Goal: Transaction & Acquisition: Purchase product/service

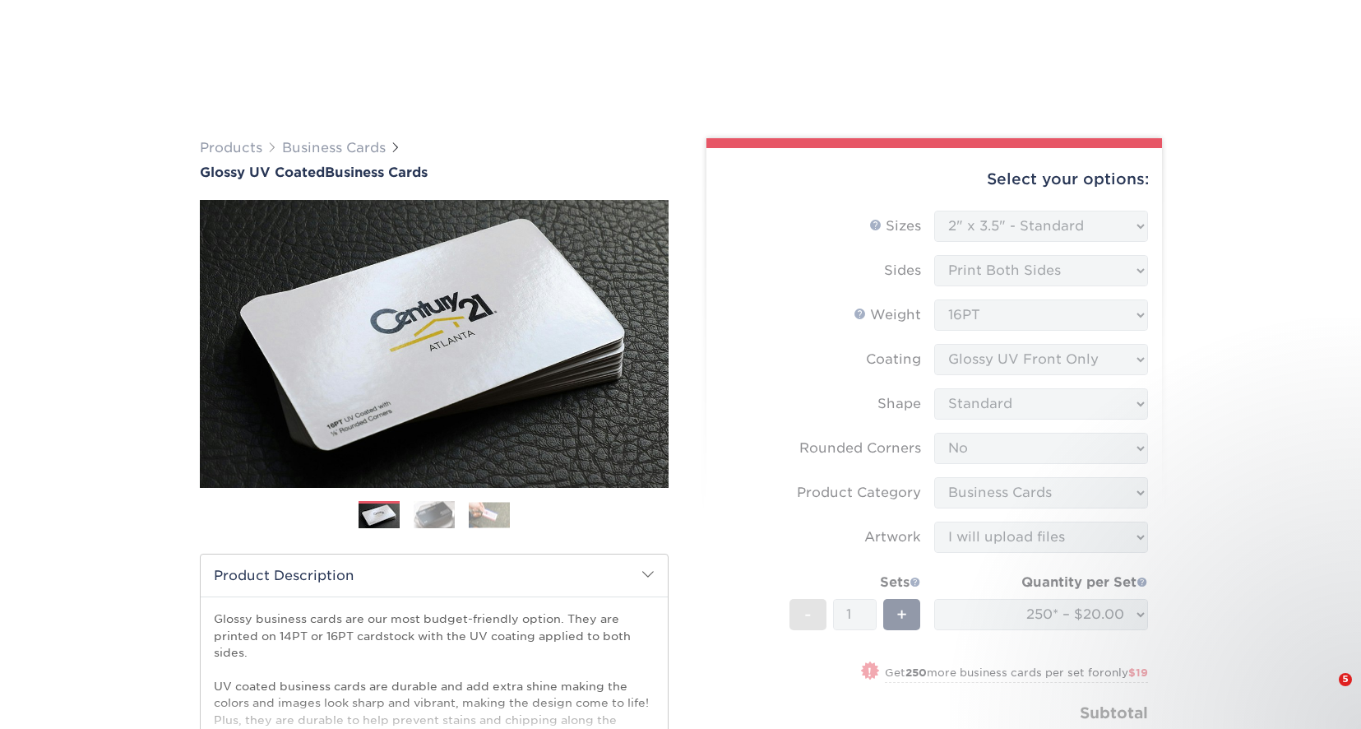
select select "2.00x3.50"
select select "0"
select select "3b5148f1-0588-4f88-a218-97bcfdce65c1"
select select "upload"
select select "250* – $20.00"
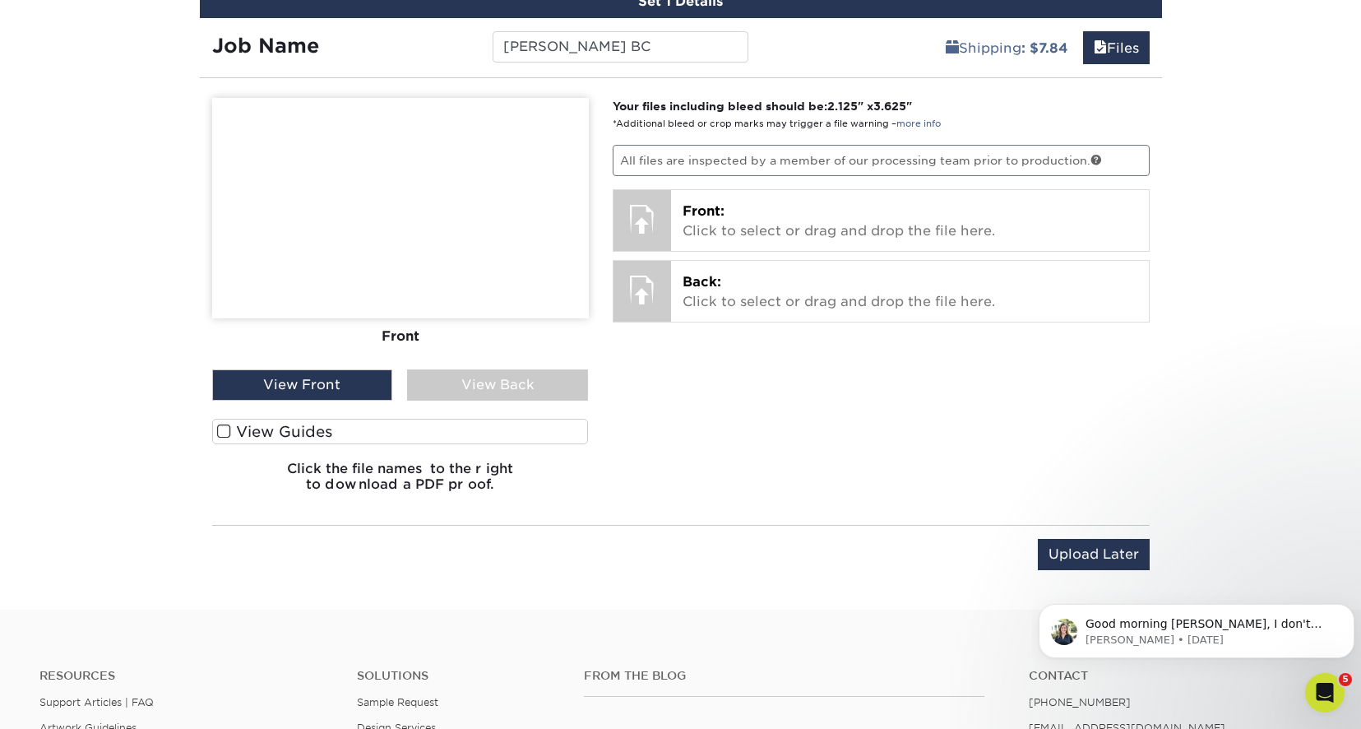
scroll to position [992, 0]
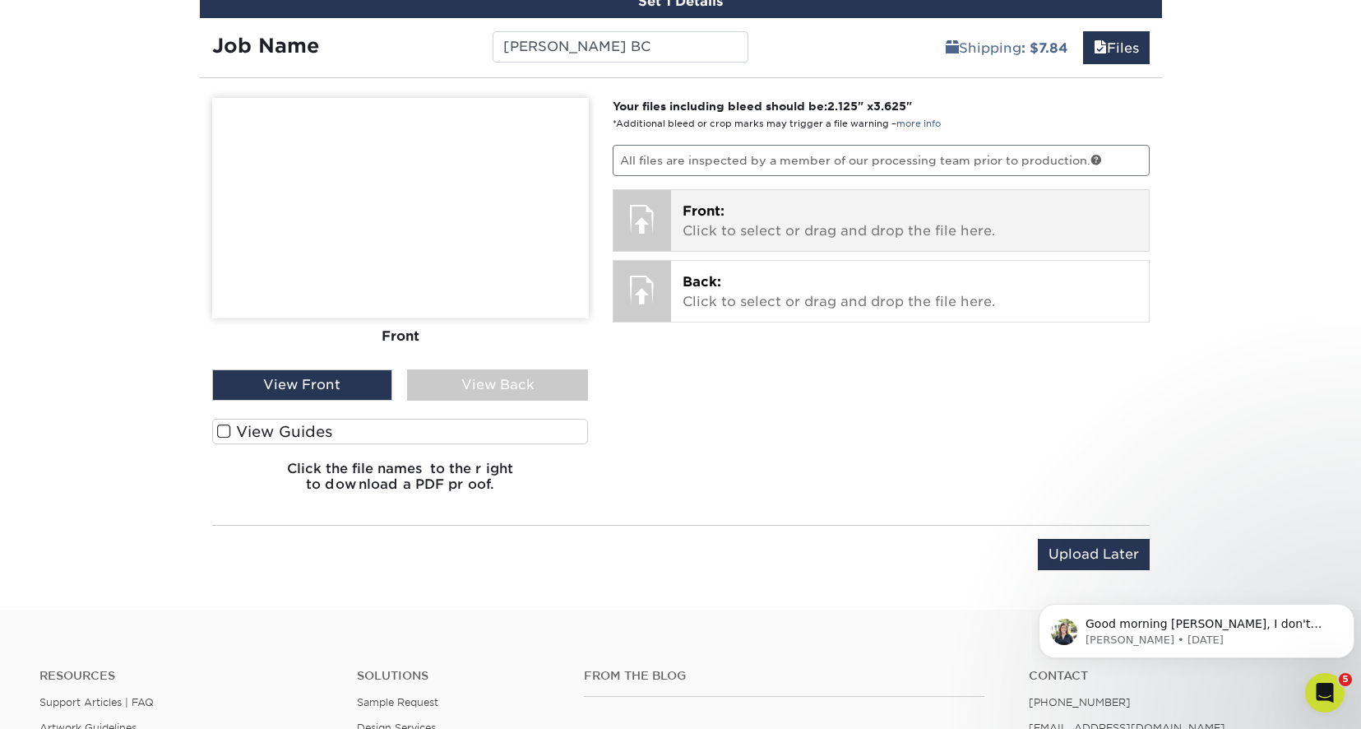
click at [877, 216] on p "Front: Click to select or drag and drop the file here." at bounding box center [910, 221] width 455 height 39
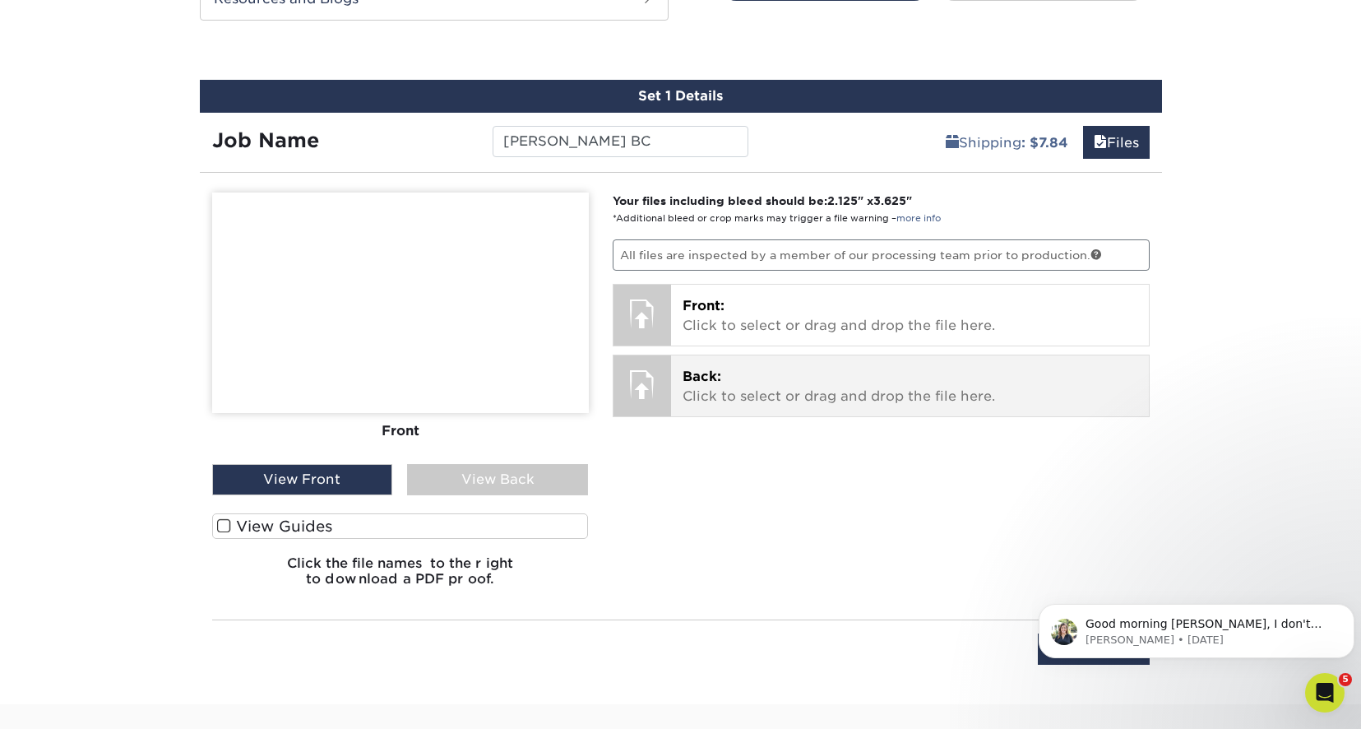
scroll to position [910, 0]
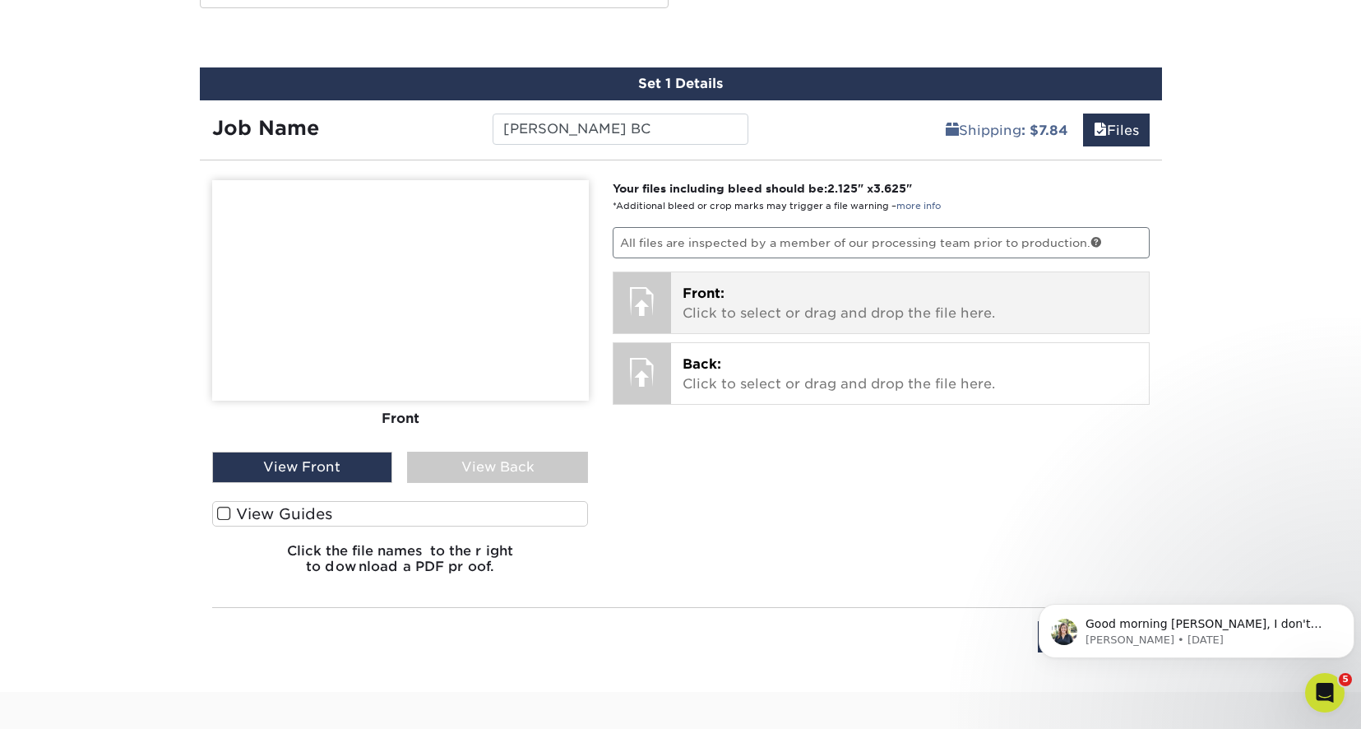
click at [851, 297] on p "Front: Click to select or drag and drop the file here." at bounding box center [910, 303] width 455 height 39
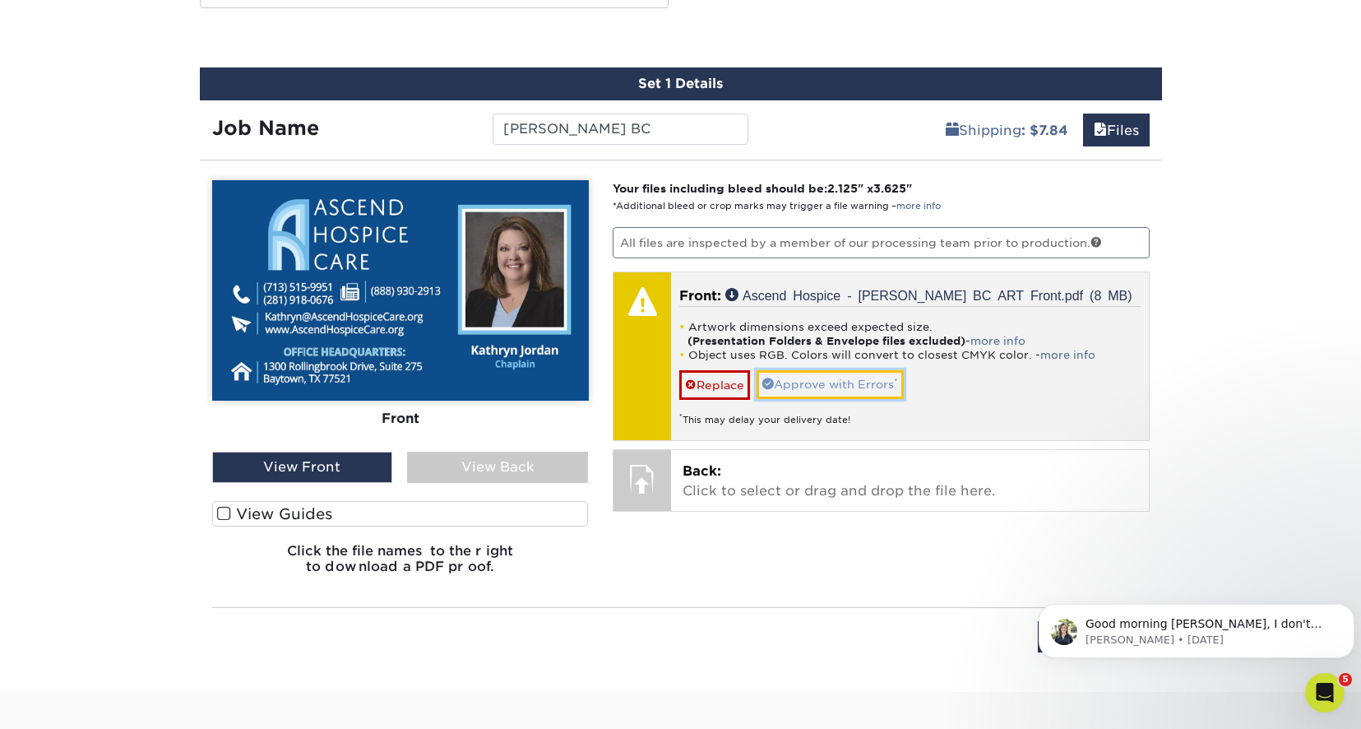
click at [828, 386] on link "Approve with Errors *" at bounding box center [830, 384] width 147 height 28
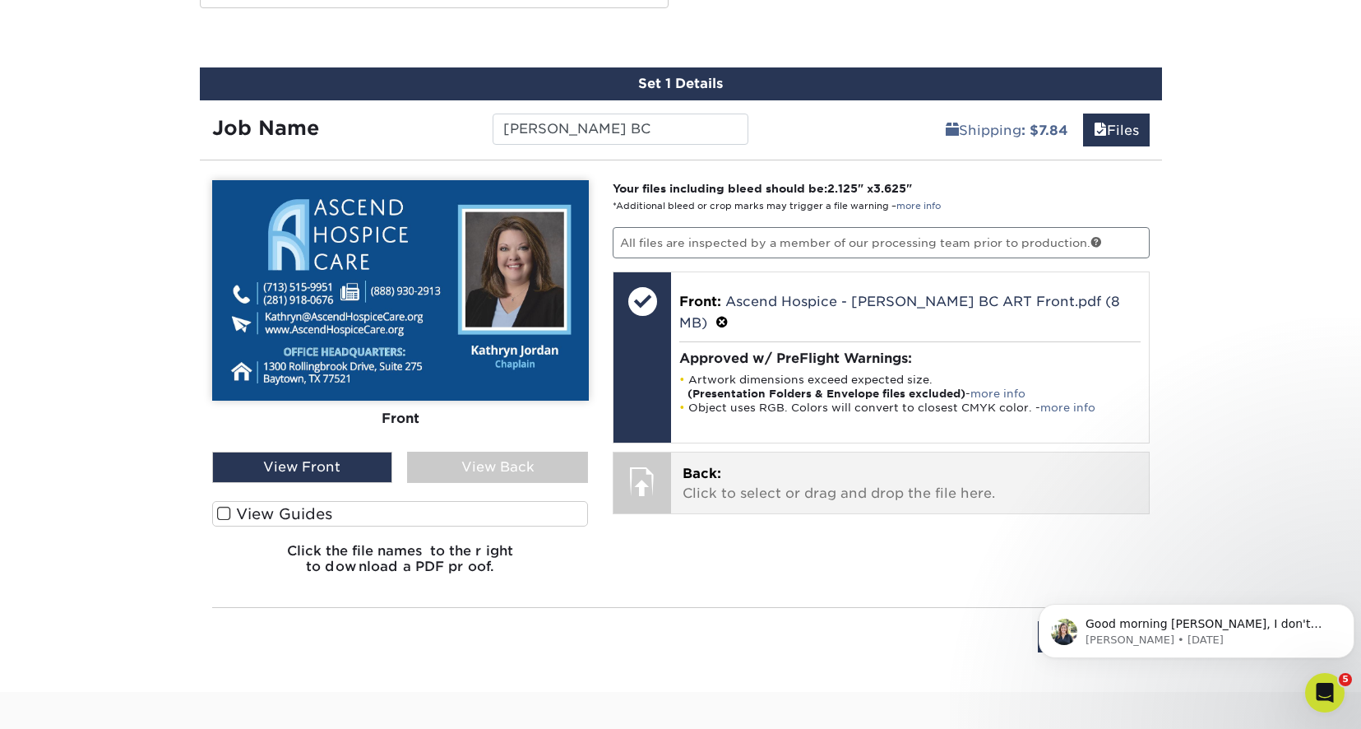
click at [797, 464] on p "Back: Click to select or drag and drop the file here." at bounding box center [910, 483] width 455 height 39
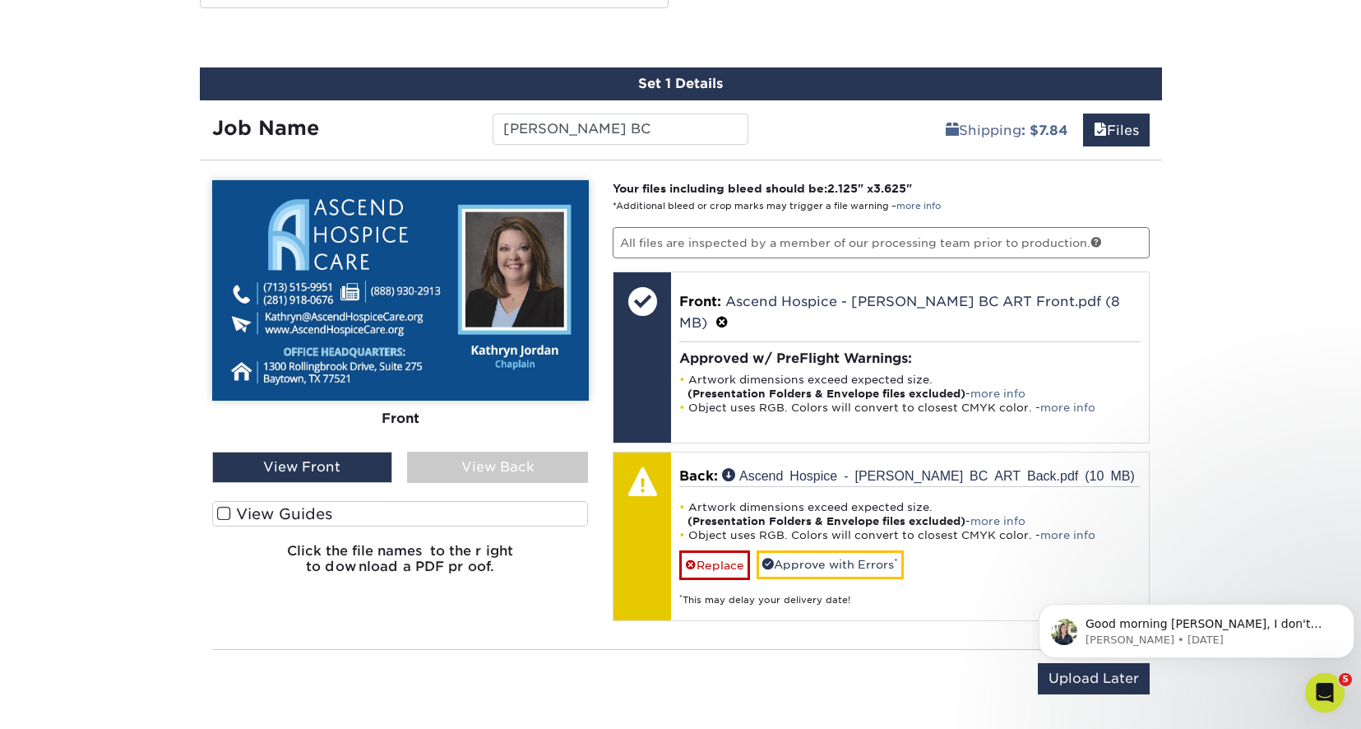
click at [496, 462] on div "View Back" at bounding box center [497, 467] width 181 height 31
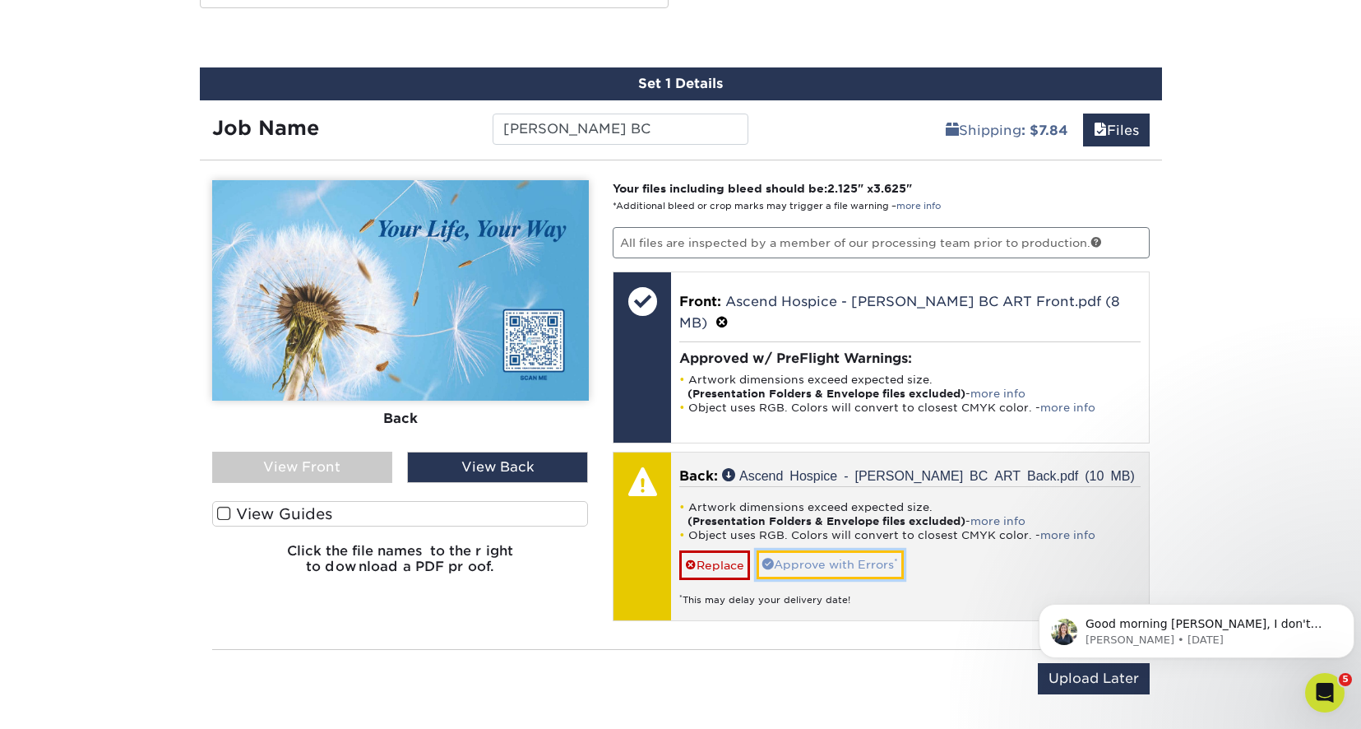
click at [837, 550] on link "Approve with Errors *" at bounding box center [830, 564] width 147 height 28
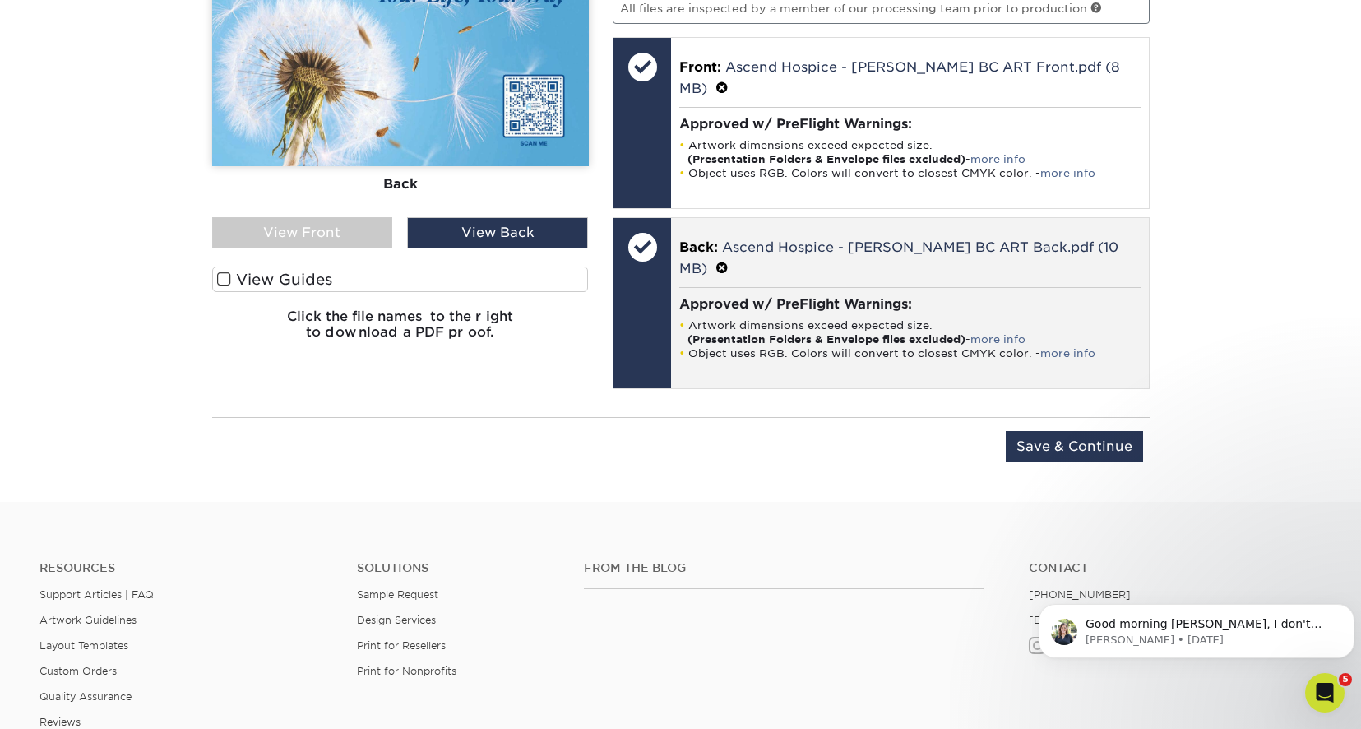
scroll to position [1157, 0]
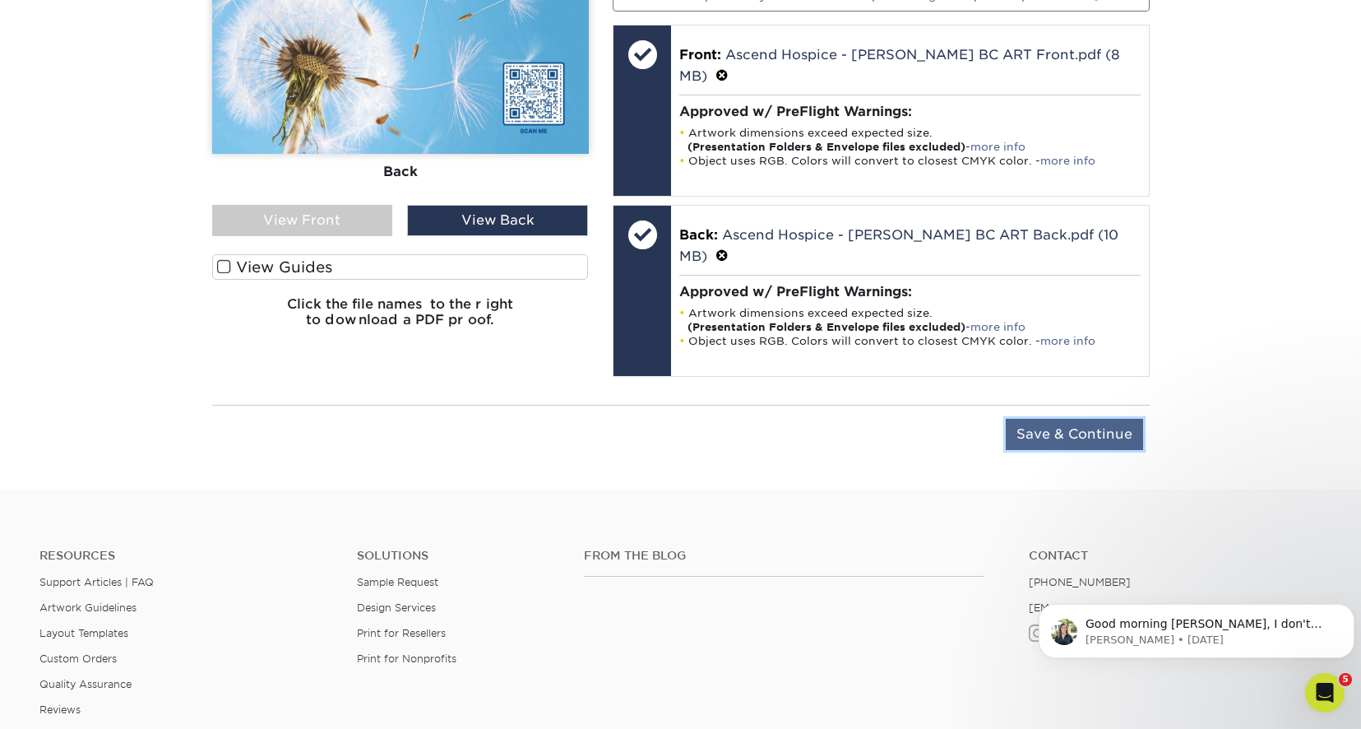
click at [1083, 419] on input "Save & Continue" at bounding box center [1074, 434] width 137 height 31
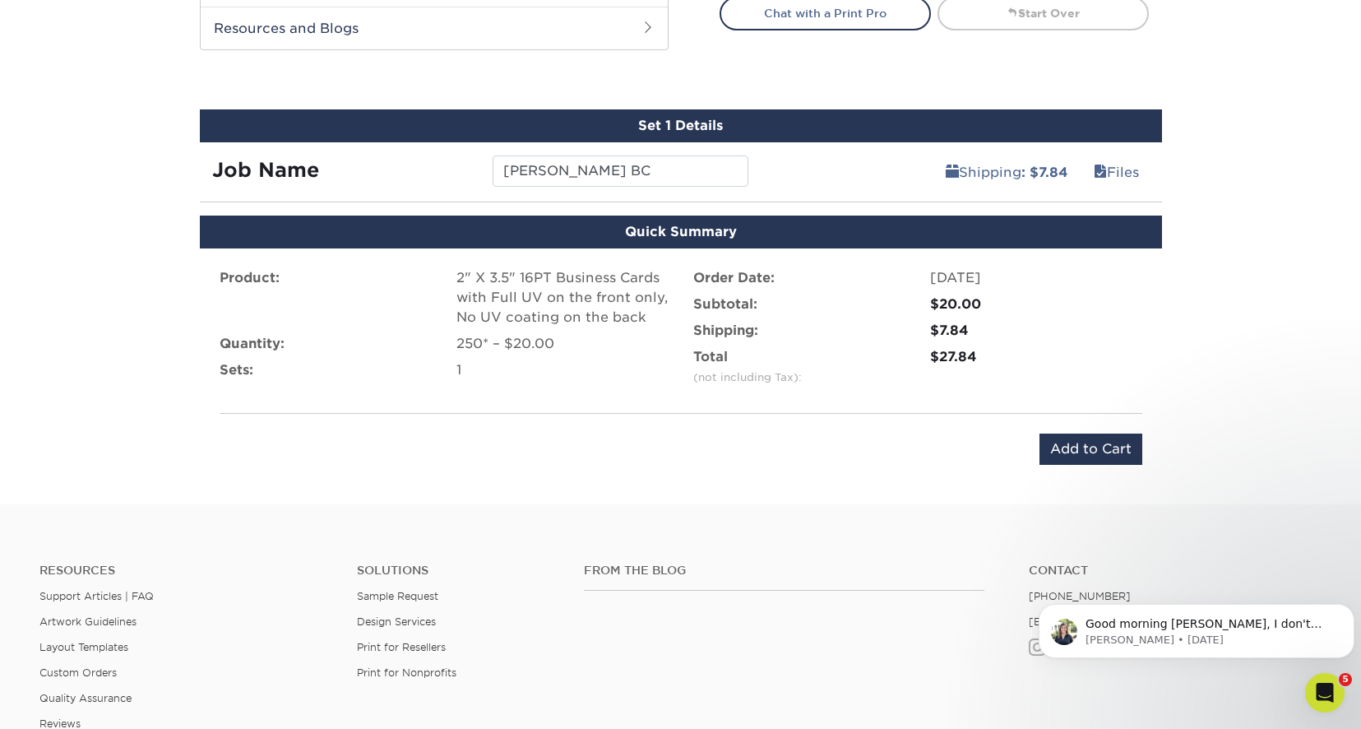
scroll to position [878, 0]
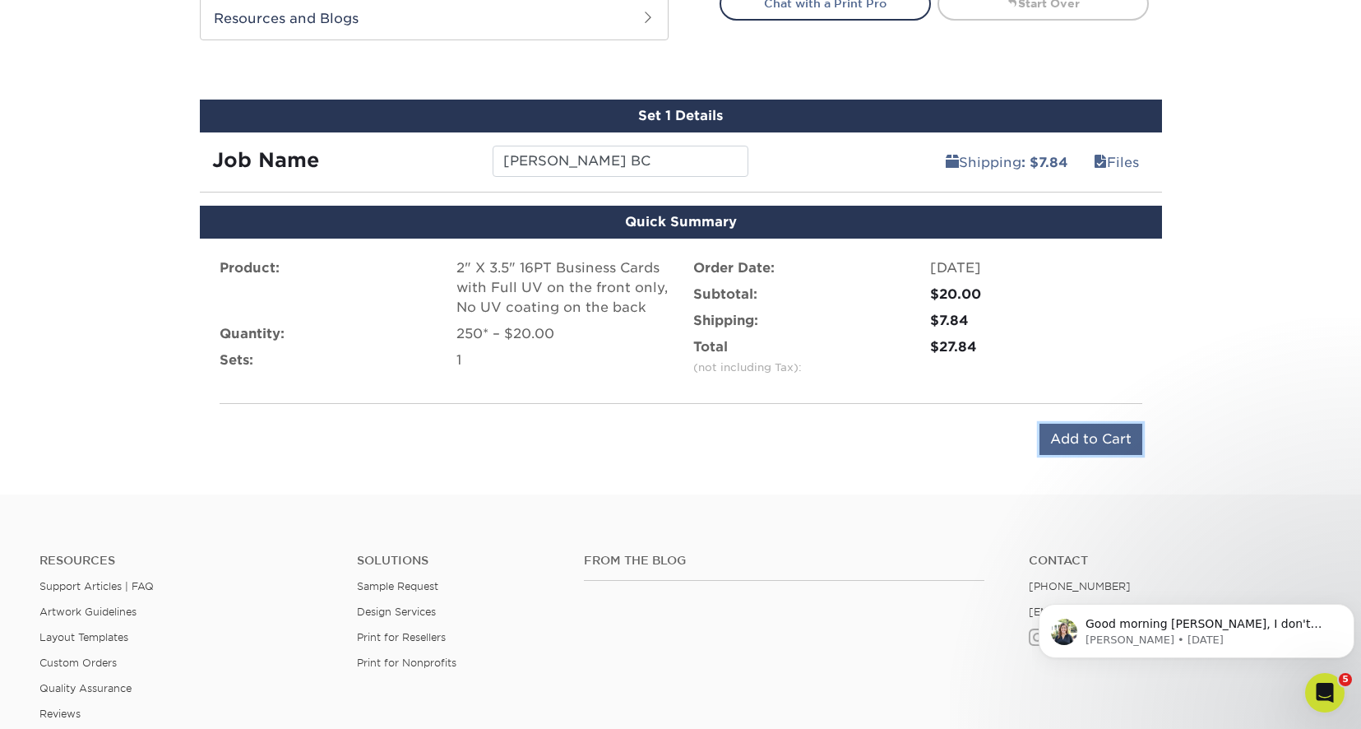
click at [1093, 438] on input "Add to Cart" at bounding box center [1091, 439] width 103 height 31
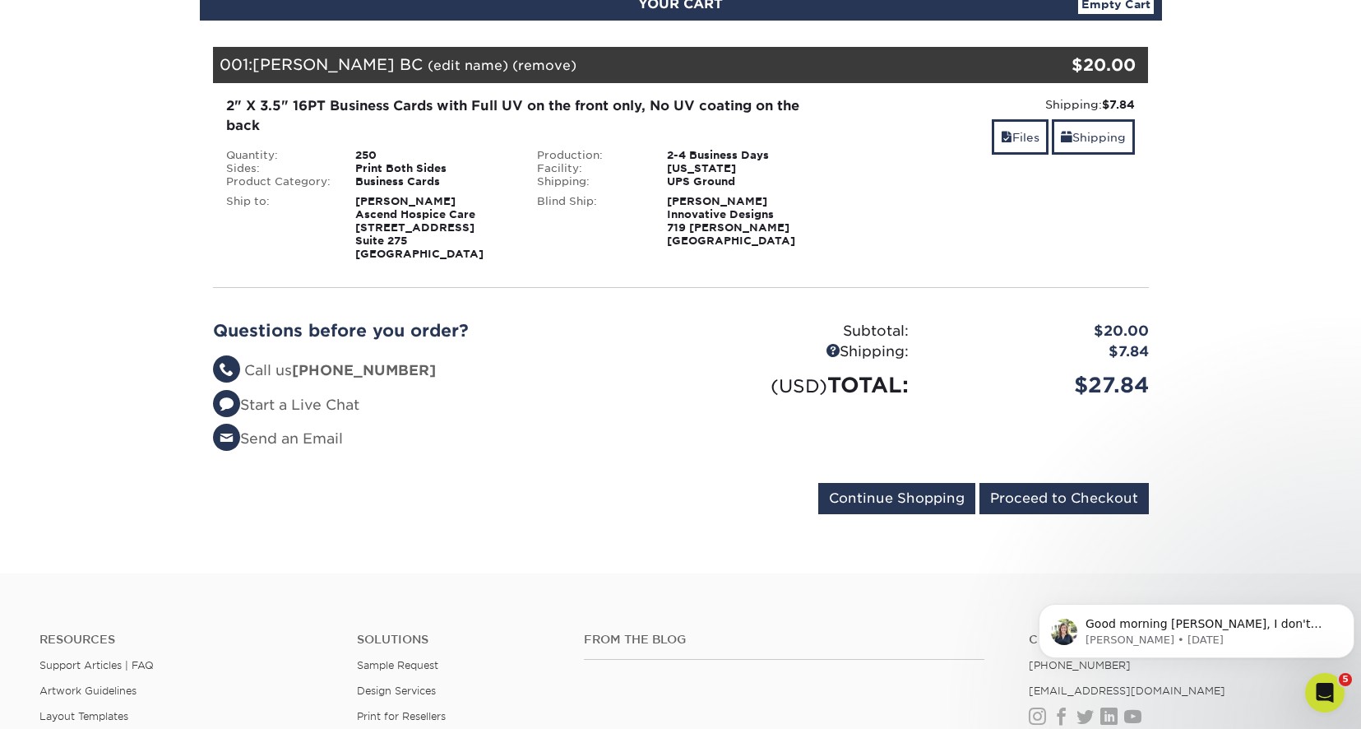
scroll to position [247, 0]
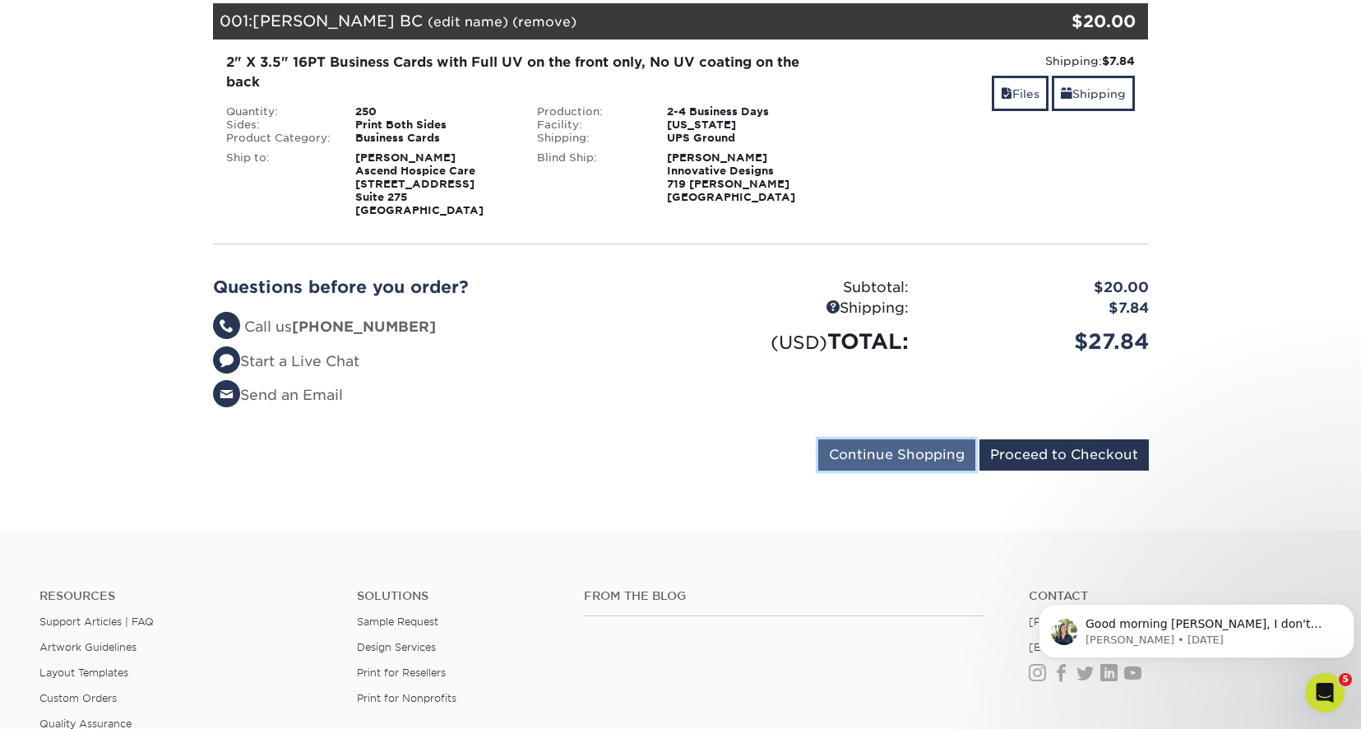
click at [891, 452] on input "Continue Shopping" at bounding box center [897, 454] width 157 height 31
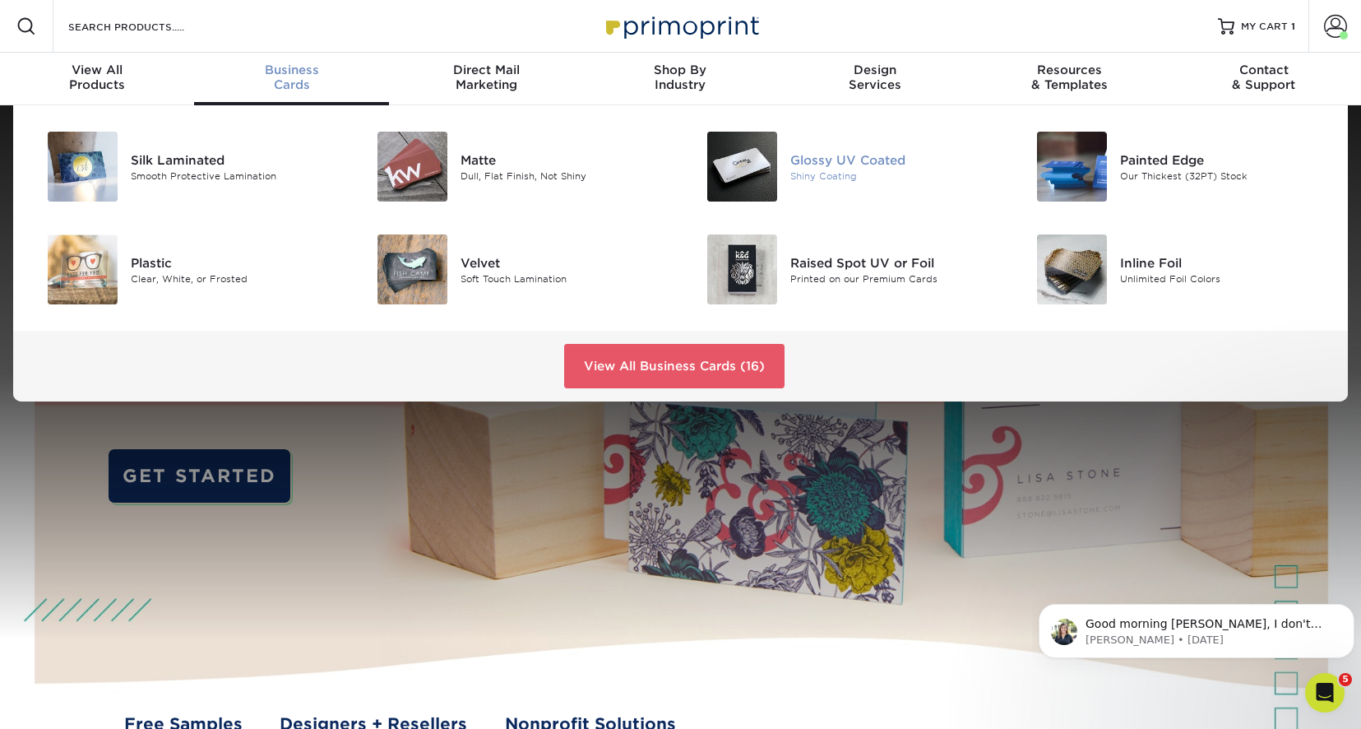
click at [740, 156] on img at bounding box center [742, 167] width 70 height 70
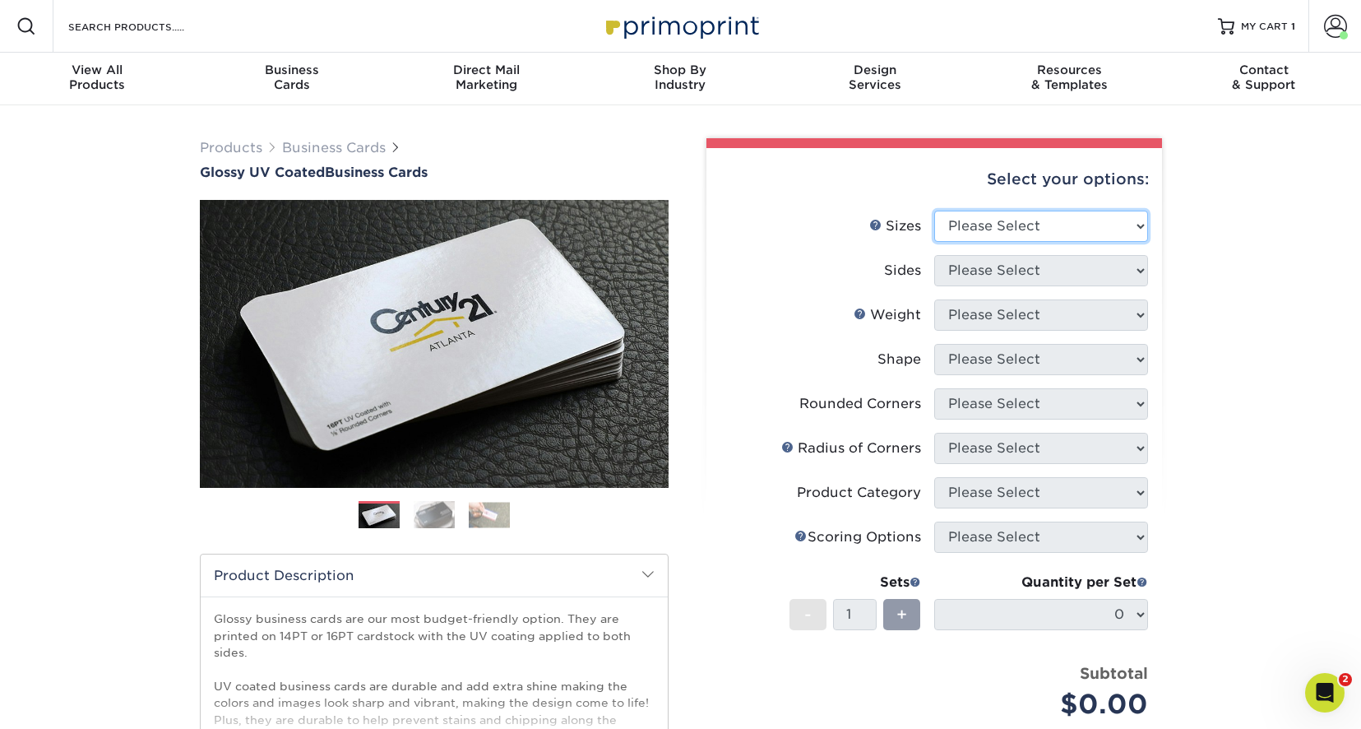
click at [1022, 226] on select "Please Select 1.5" x 3.5" - Mini 1.75" x 3.5" - Mini 2" x 2" - Square 2" x 3" -…" at bounding box center [1042, 226] width 214 height 31
select select "2.00x3.50"
click at [935, 211] on select "Please Select 1.5" x 3.5" - Mini 1.75" x 3.5" - Mini 2" x 2" - Square 2" x 3" -…" at bounding box center [1042, 226] width 214 height 31
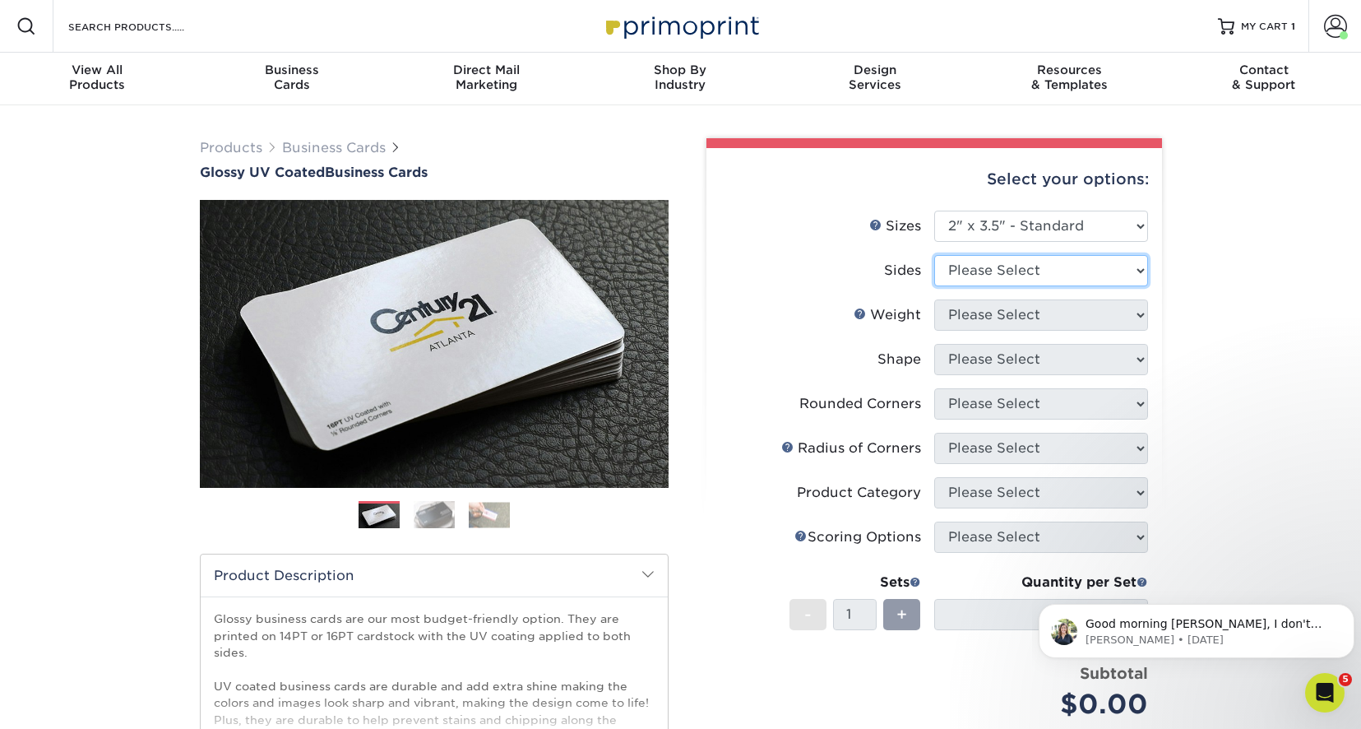
click at [1027, 271] on select "Please Select Print Both Sides Print Front Only" at bounding box center [1042, 270] width 214 height 31
select select "13abbda7-1d64-4f25-8bb2-c179b224825d"
click at [935, 255] on select "Please Select Print Both Sides Print Front Only" at bounding box center [1042, 270] width 214 height 31
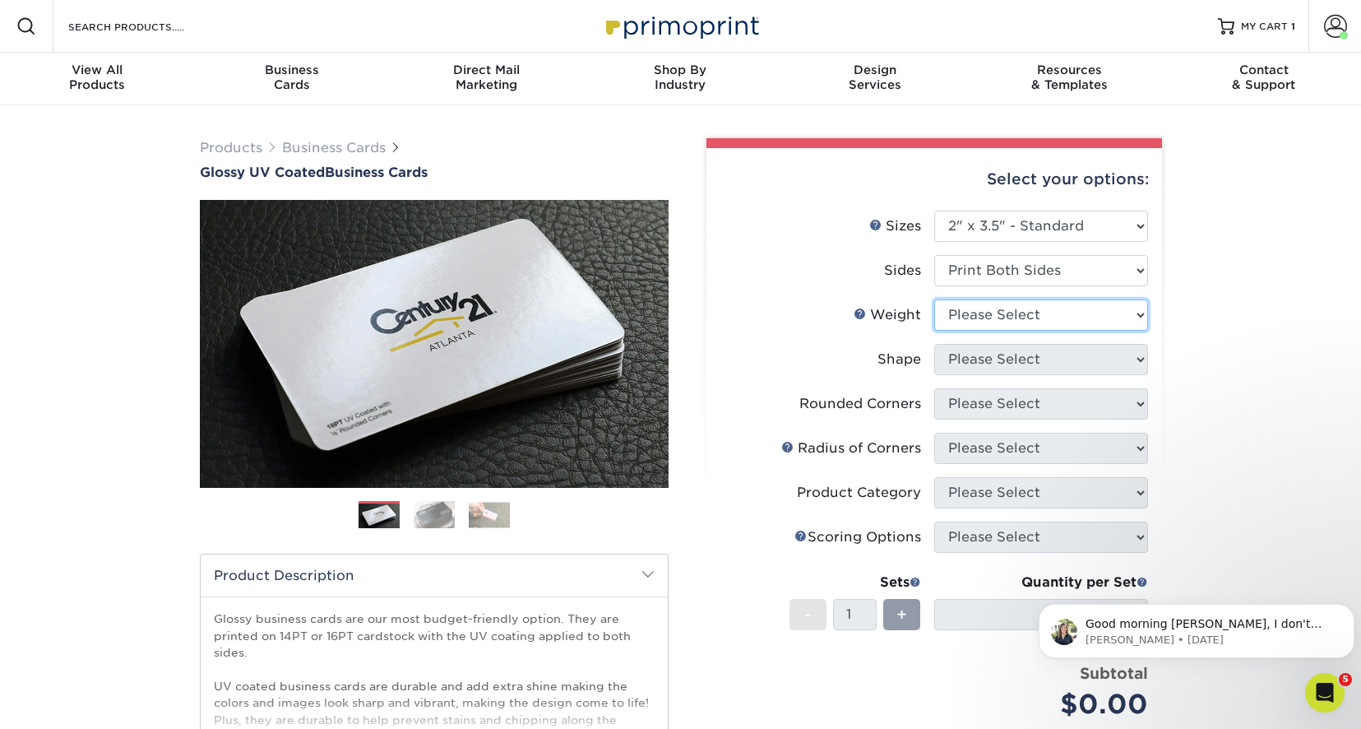
click at [1034, 313] on select "Please Select 16PT 14PT" at bounding box center [1042, 314] width 214 height 31
select select "16PT"
click at [935, 299] on select "Please Select 16PT 14PT" at bounding box center [1042, 314] width 214 height 31
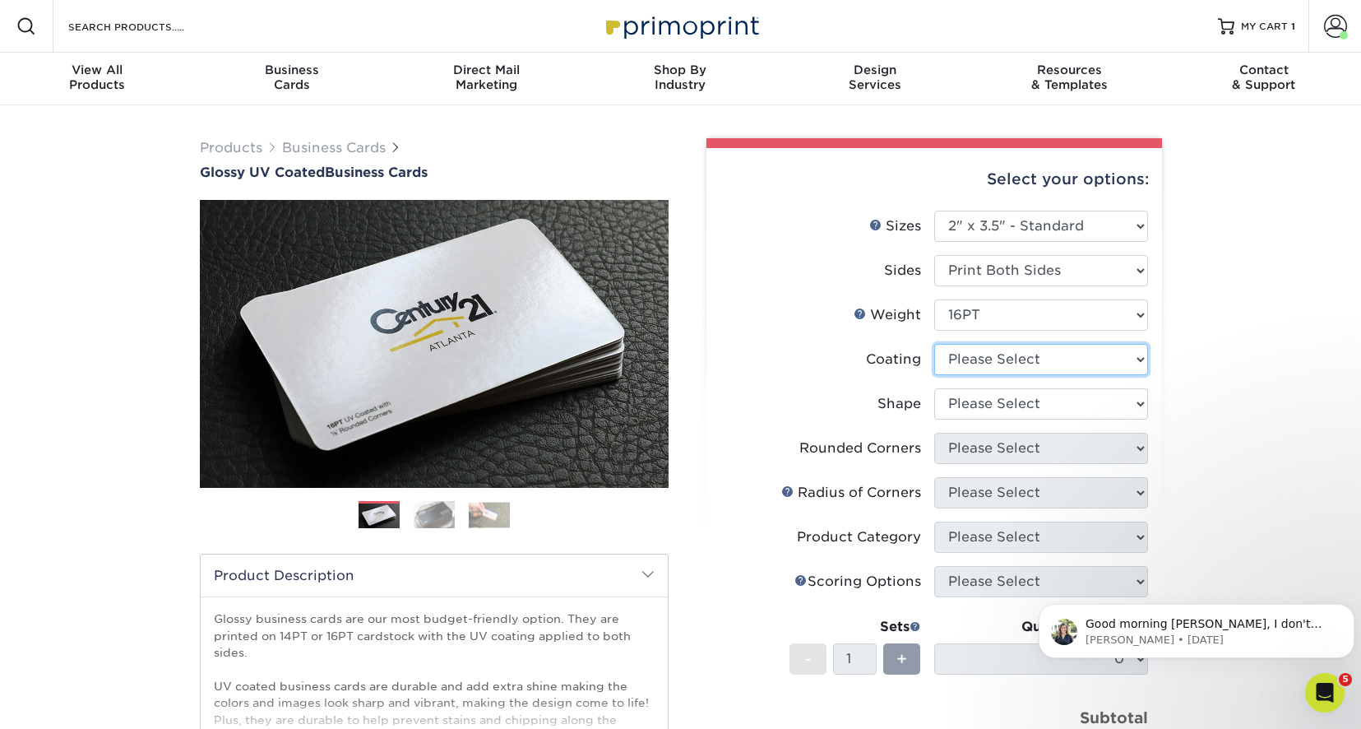
click at [1019, 364] on select at bounding box center [1042, 359] width 214 height 31
select select "1e8116af-acfc-44b1-83dc-8181aa338834"
click at [935, 344] on select at bounding box center [1042, 359] width 214 height 31
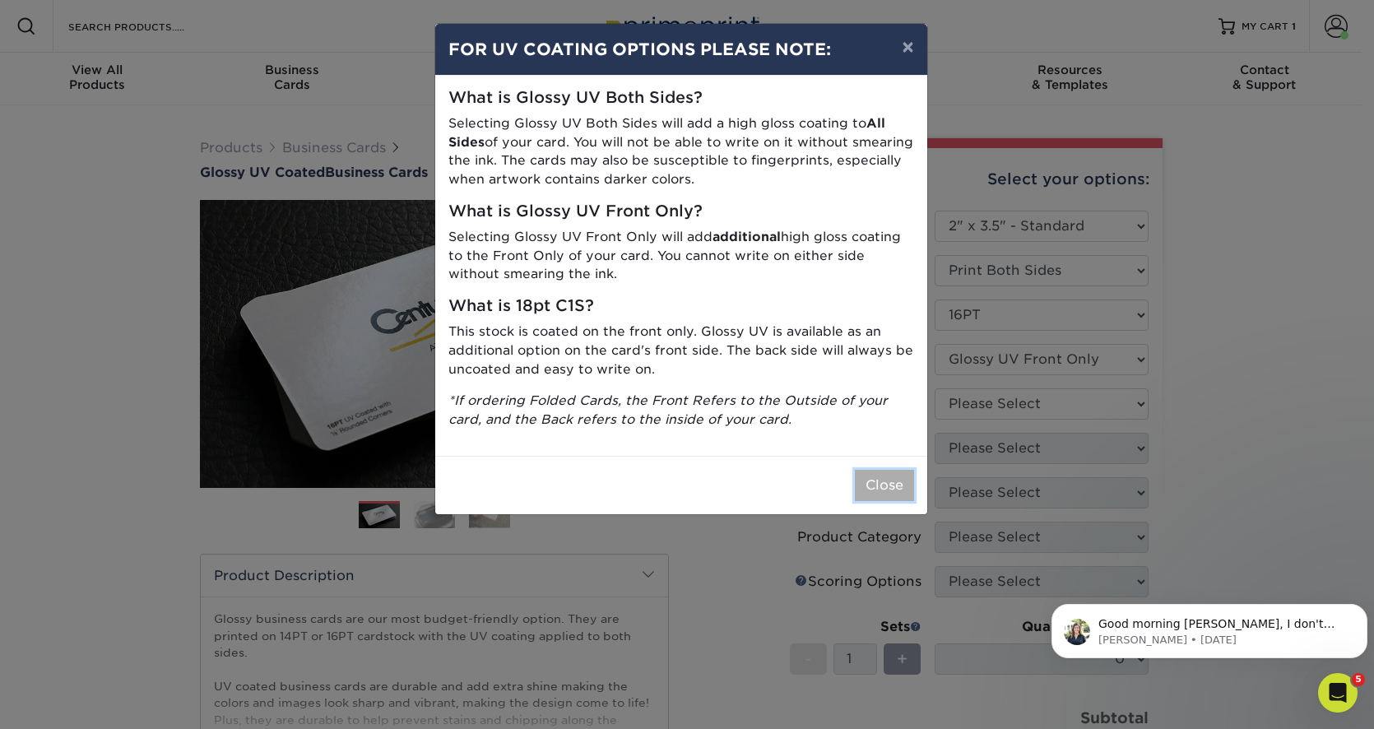
click at [874, 477] on button "Close" at bounding box center [884, 485] width 59 height 31
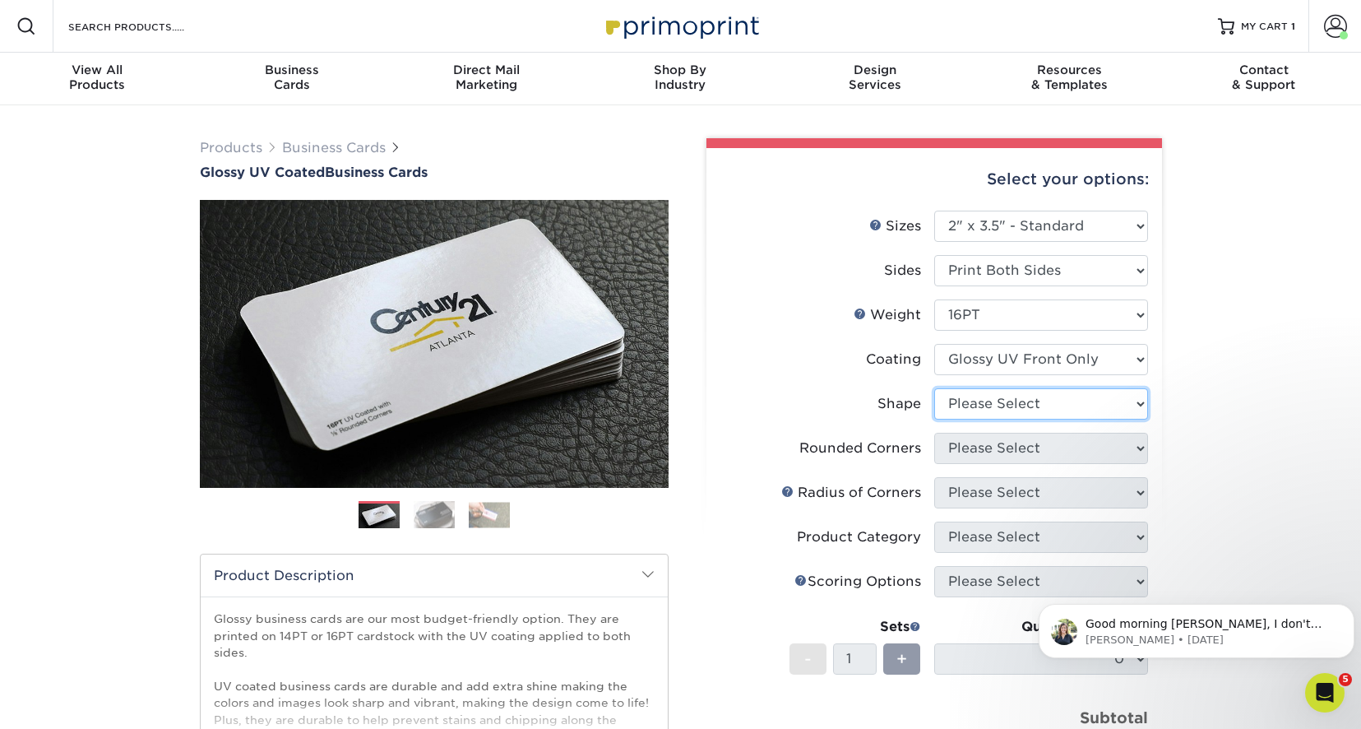
click at [1142, 401] on select "Please Select Standard" at bounding box center [1042, 403] width 214 height 31
select select "standard"
click at [935, 388] on select "Please Select Standard" at bounding box center [1042, 403] width 214 height 31
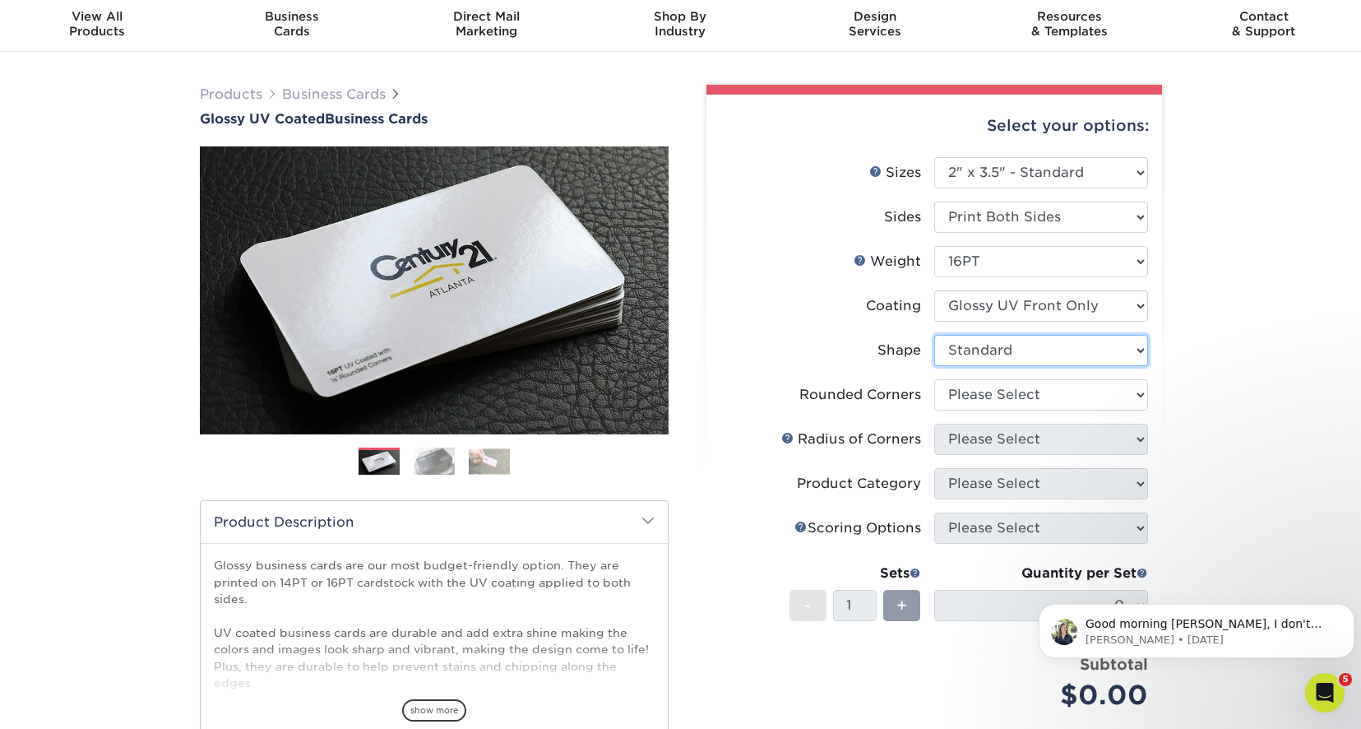
scroll to position [82, 0]
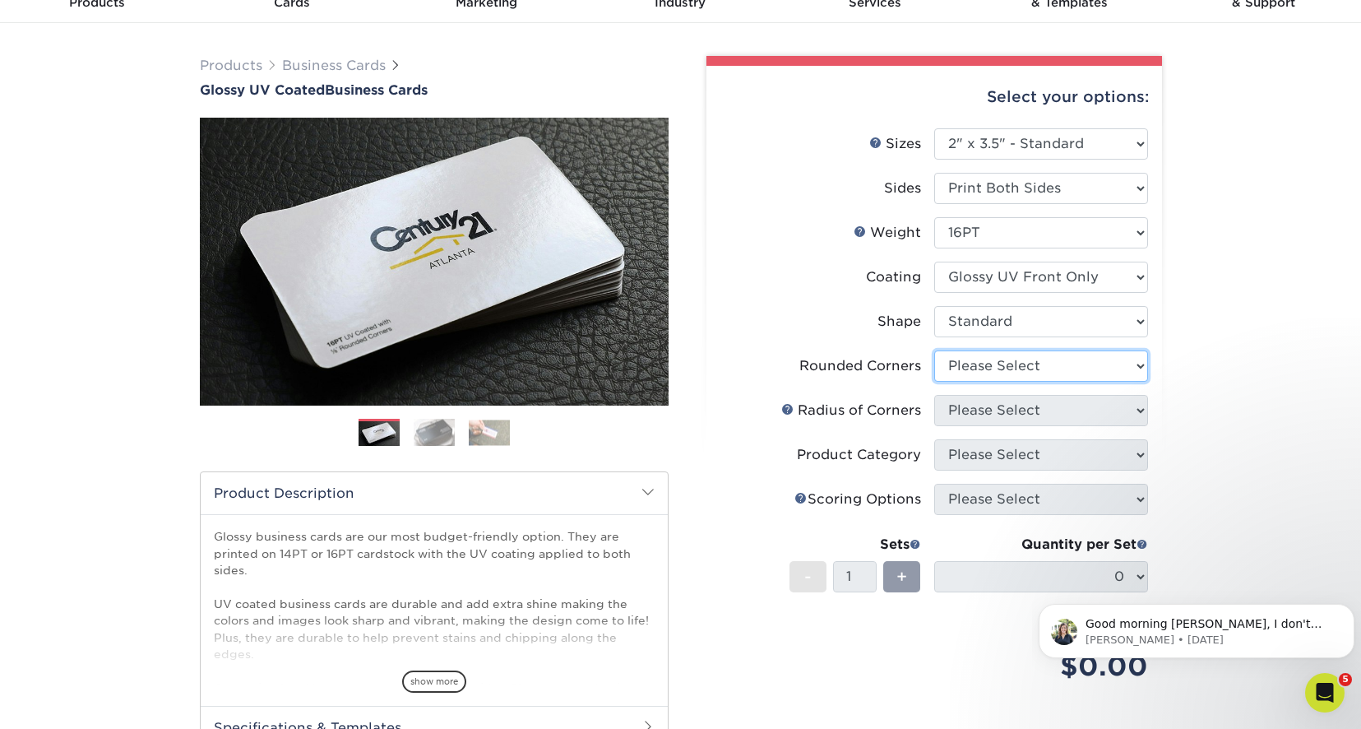
click at [1139, 365] on select "Please Select Yes - Round 2 Corners Yes - Round 4 Corners No" at bounding box center [1042, 365] width 214 height 31
select select "0"
click at [935, 350] on select "Please Select Yes - Round 2 Corners Yes - Round 4 Corners No" at bounding box center [1042, 365] width 214 height 31
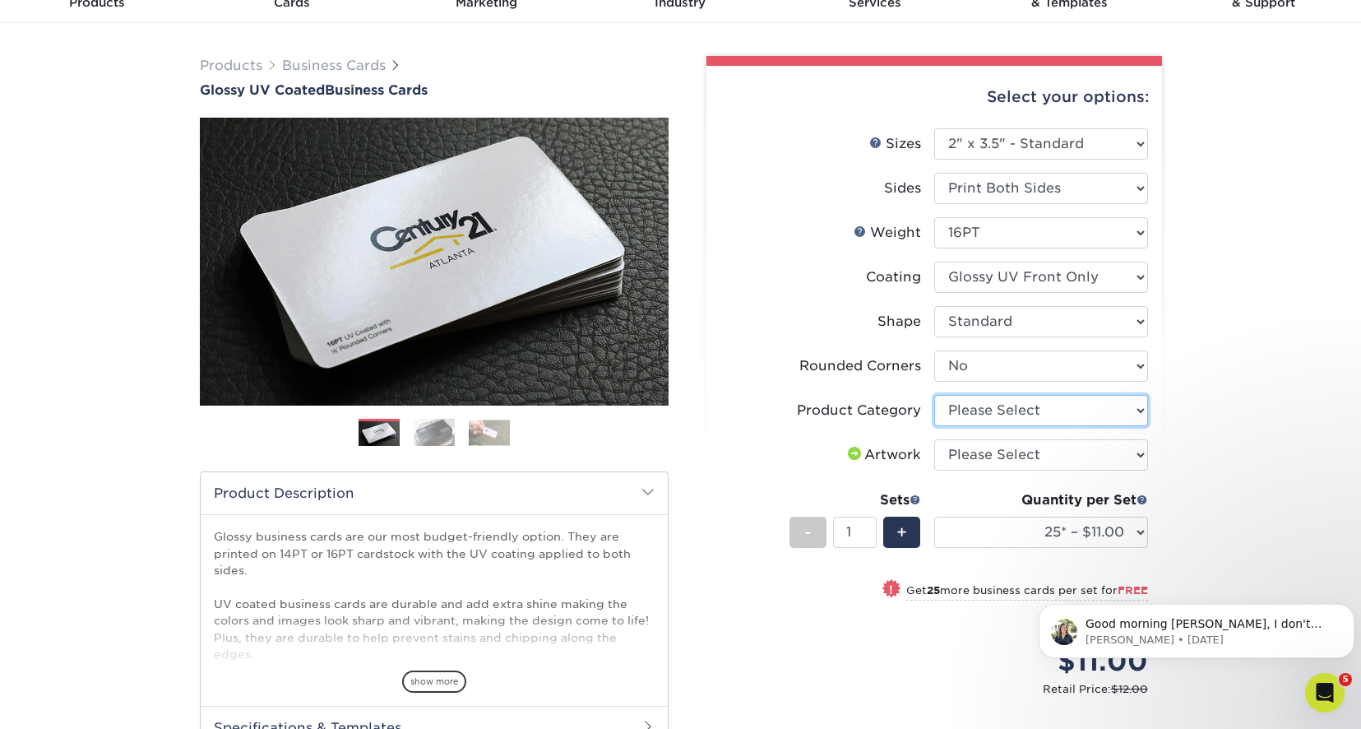
click at [1090, 415] on select "Please Select Business Cards" at bounding box center [1042, 410] width 214 height 31
select select "3b5148f1-0588-4f88-a218-97bcfdce65c1"
click at [935, 395] on select "Please Select Business Cards" at bounding box center [1042, 410] width 214 height 31
click at [1104, 451] on select "Please Select I will upload files I need a design - $100" at bounding box center [1042, 454] width 214 height 31
select select "upload"
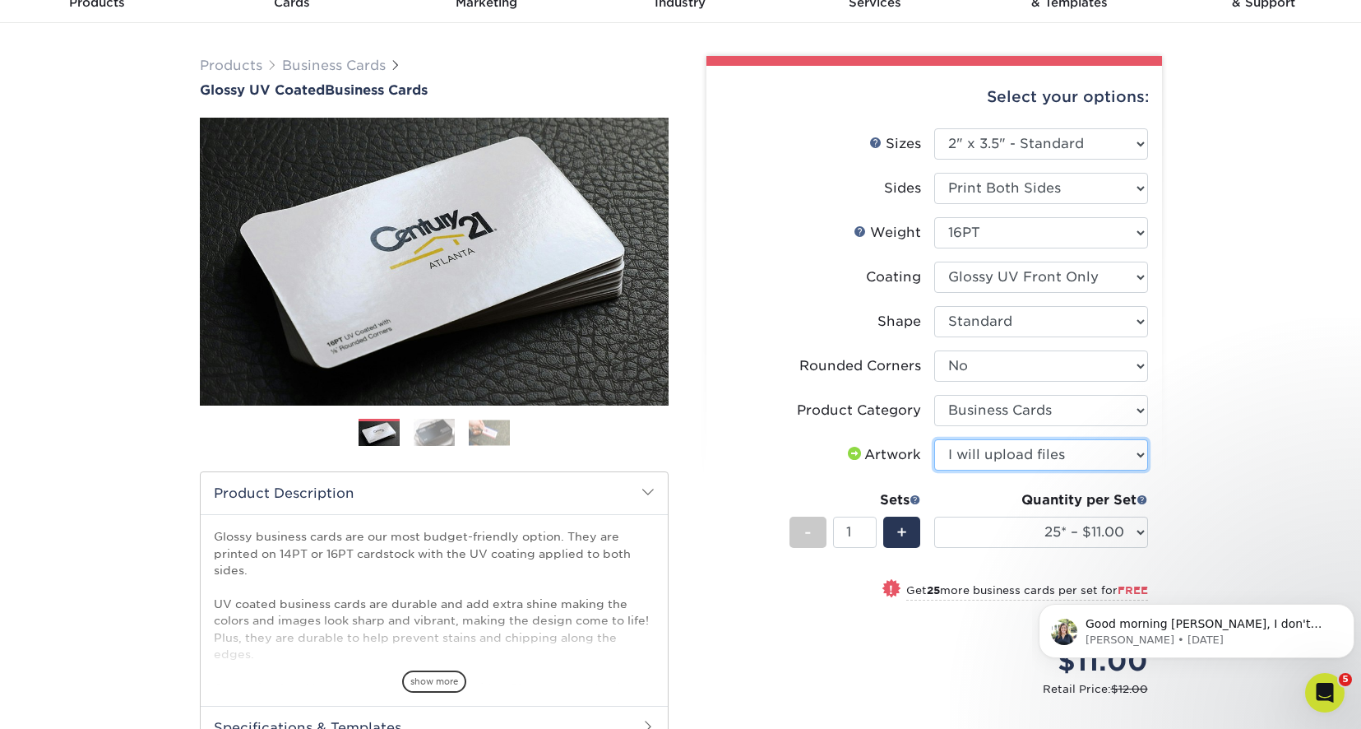
click at [935, 439] on select "Please Select I will upload files I need a design - $100" at bounding box center [1042, 454] width 214 height 31
click at [1140, 531] on select "25* – $11.00 50* – $11.00 100* – $11.00 250* – $20.00 500 – $39.00 1000 – $49.0…" at bounding box center [1042, 532] width 214 height 31
click at [935, 517] on select "25* – $11.00 50* – $11.00 100* – $11.00 250* – $20.00 500 – $39.00 1000 – $49.0…" at bounding box center [1042, 532] width 214 height 31
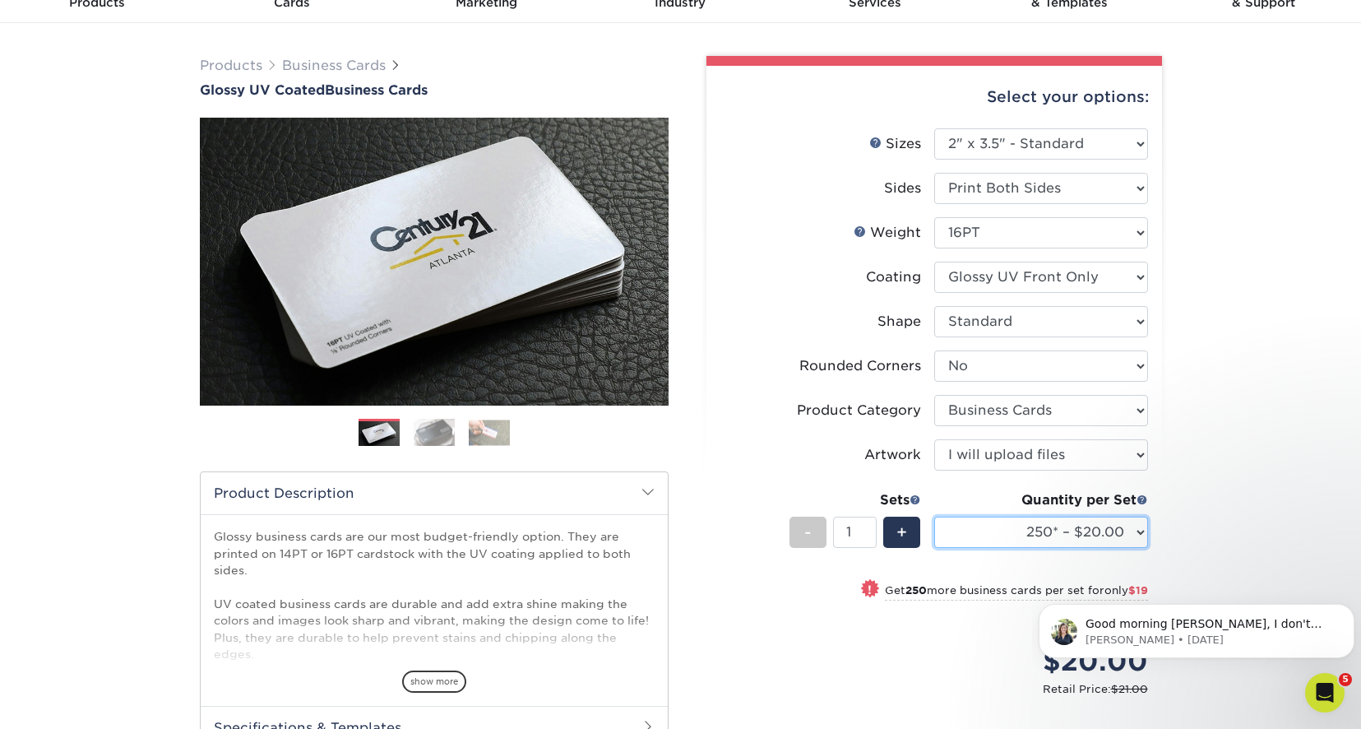
click at [1141, 531] on select "25* – $11.00 50* – $11.00 100* – $11.00 250* – $20.00 500 – $39.00 1000 – $49.0…" at bounding box center [1042, 532] width 214 height 31
select select "500 – $39.00"
click at [935, 517] on select "25* – $11.00 50* – $11.00 100* – $11.00 250* – $20.00 500 – $39.00 1000 – $49.0…" at bounding box center [1042, 532] width 214 height 31
click at [1138, 277] on select at bounding box center [1042, 277] width 214 height 31
select select "ae367451-b2b8-45df-a344-0f05b6a12993"
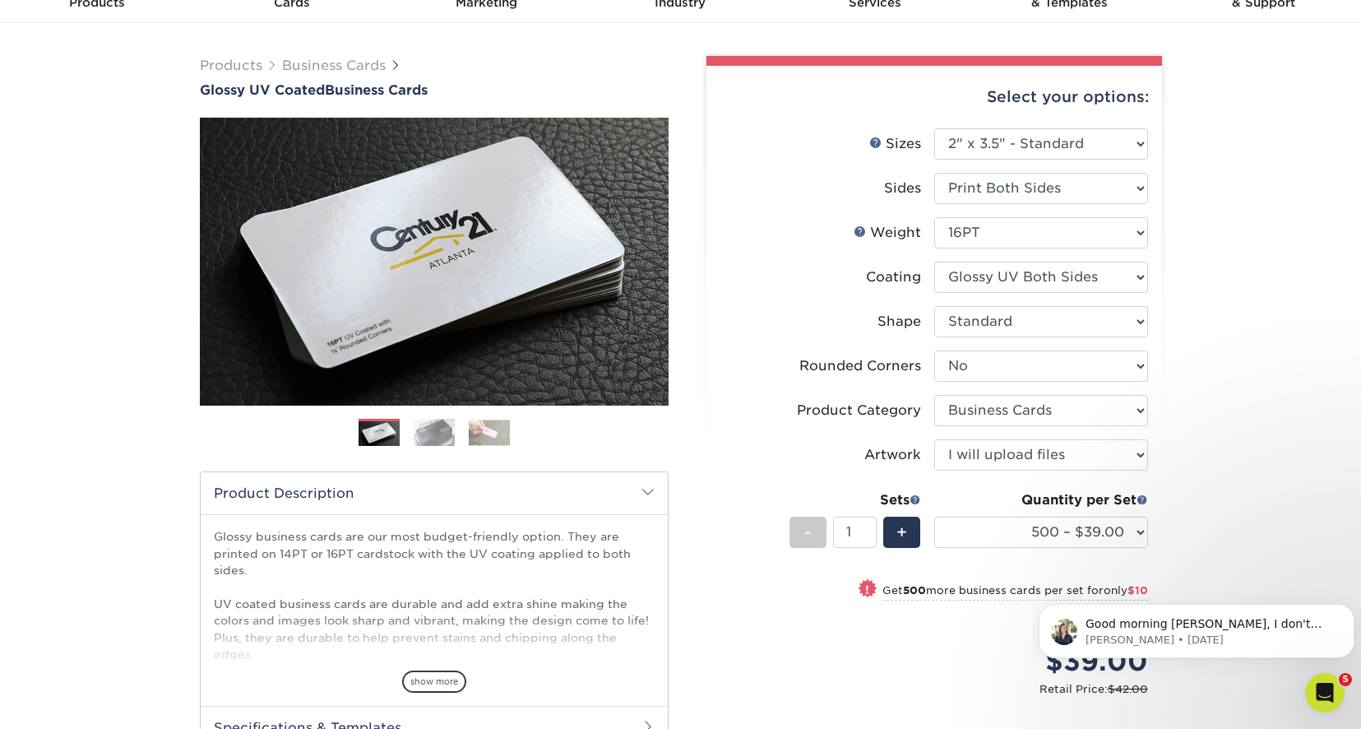
click at [935, 262] on select at bounding box center [1042, 277] width 214 height 31
select select "-1"
select select
select select "-1"
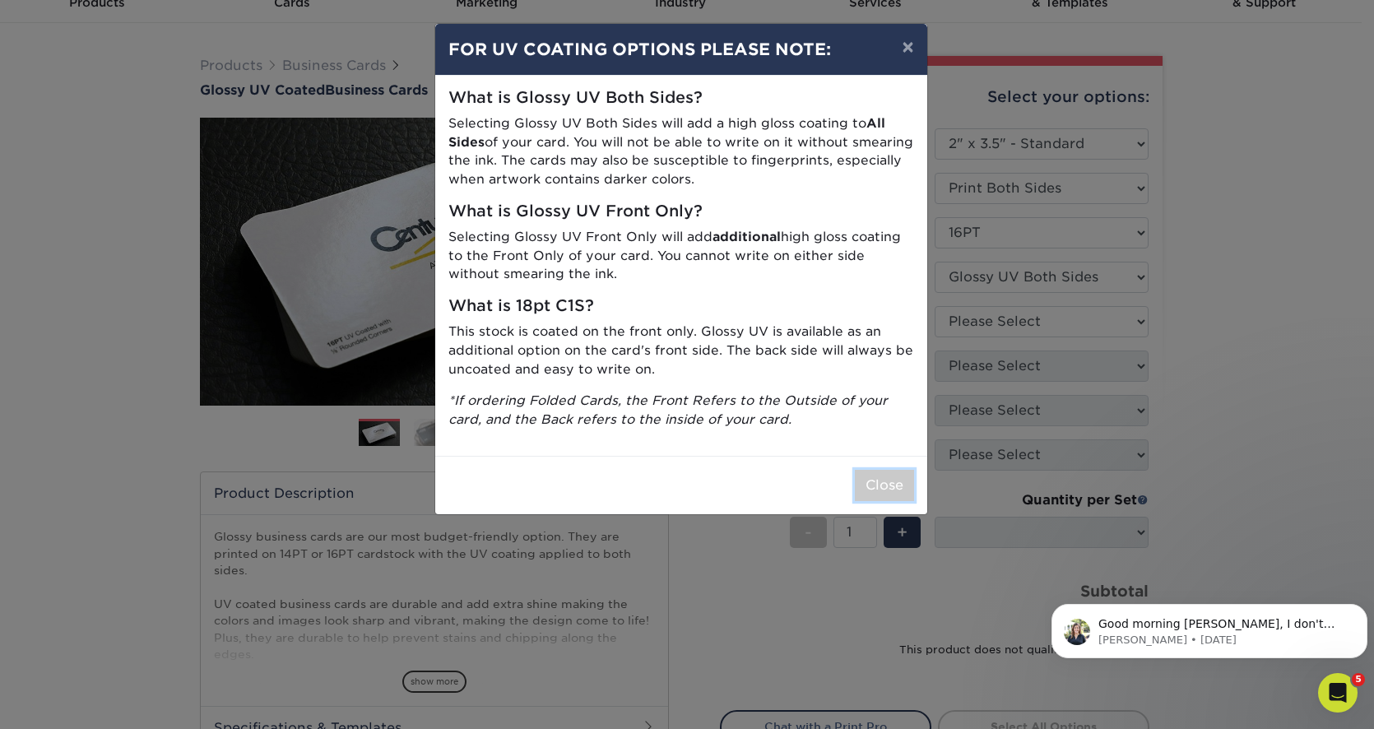
click at [884, 477] on button "Close" at bounding box center [884, 485] width 59 height 31
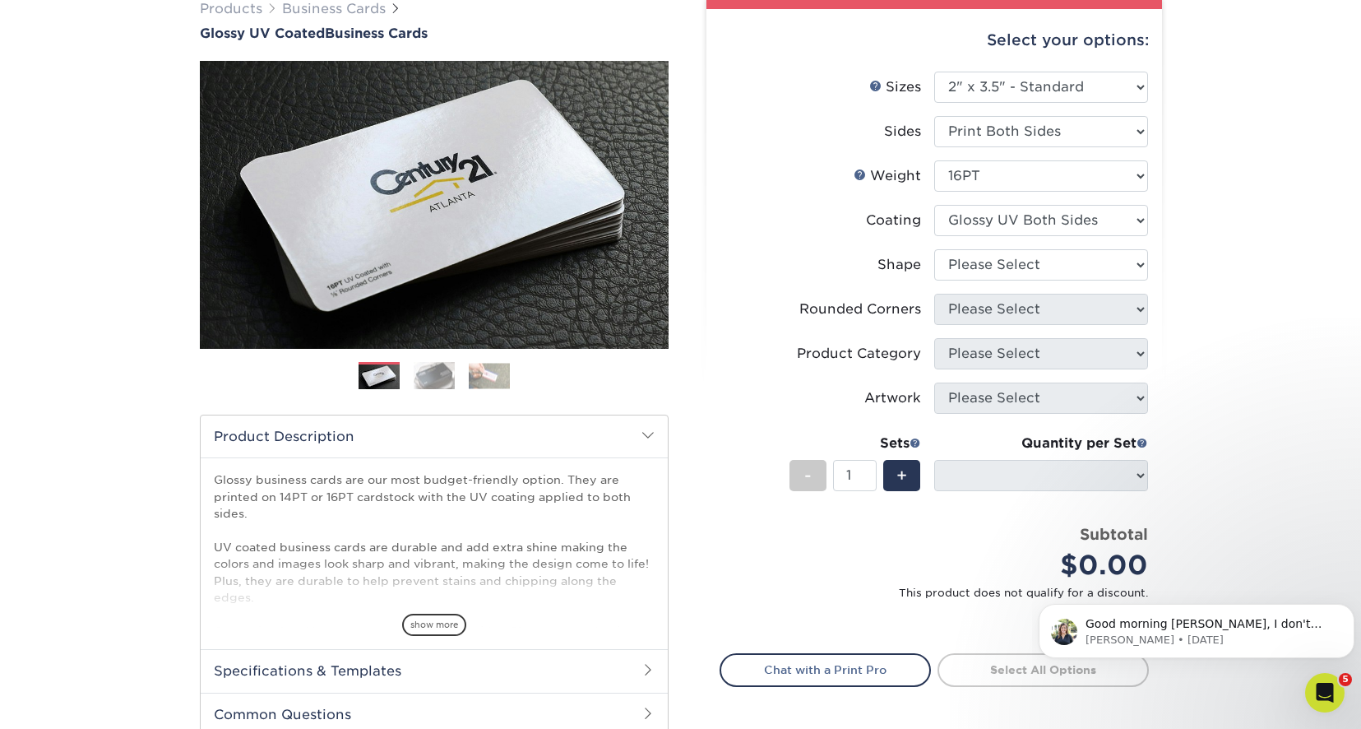
scroll to position [165, 0]
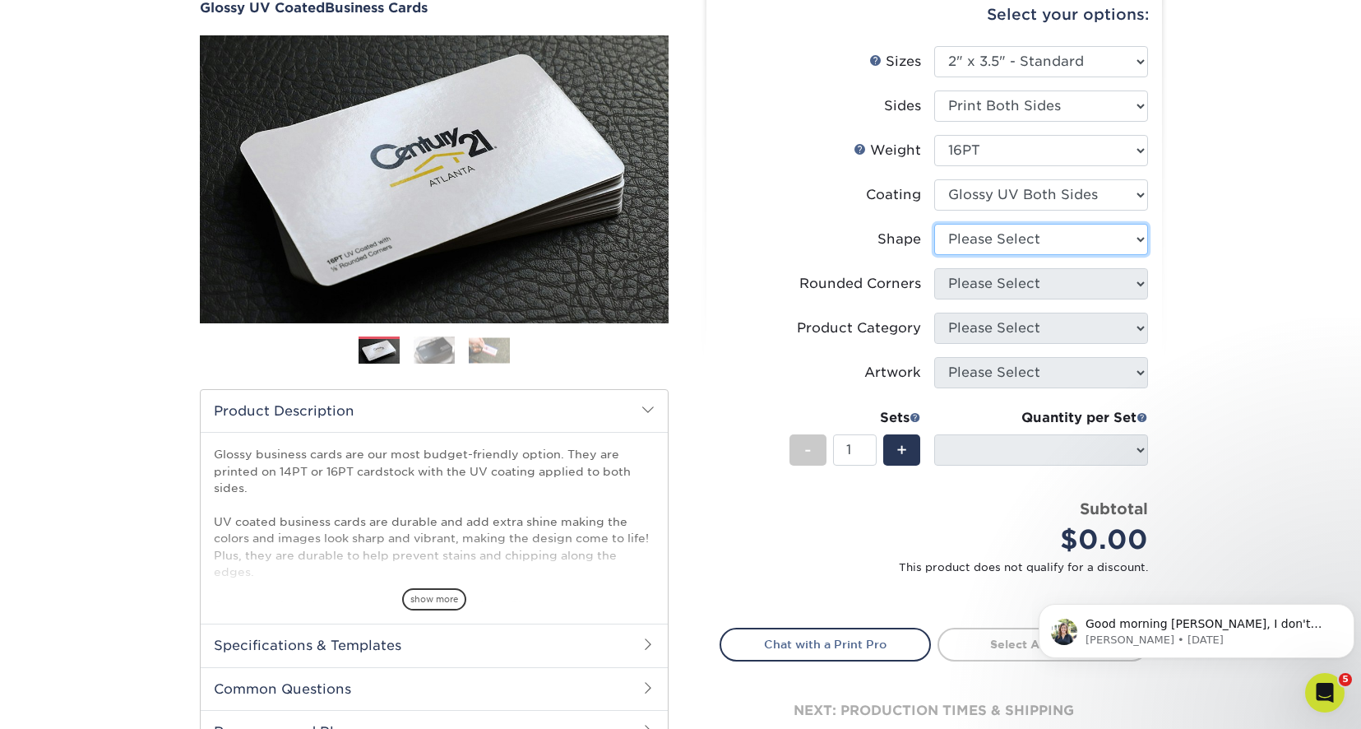
click at [1140, 239] on select "Please Select Standard Oval" at bounding box center [1042, 239] width 214 height 31
select select "standard"
click at [935, 224] on select "Please Select Standard Oval" at bounding box center [1042, 239] width 214 height 31
select select
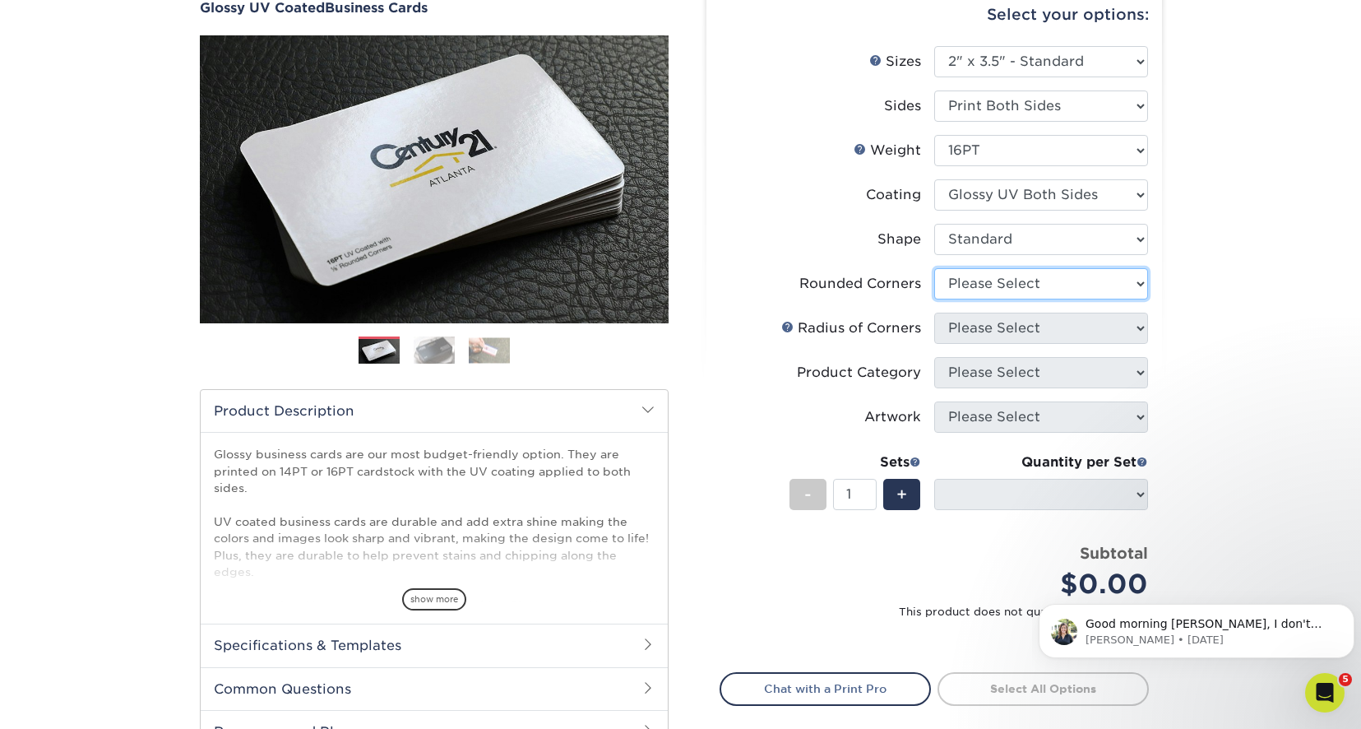
click at [1069, 290] on select "Please Select Yes - Round 2 Corners Yes - Round 4 Corners No" at bounding box center [1042, 283] width 214 height 31
select select "0"
click at [935, 268] on select "Please Select Yes - Round 2 Corners Yes - Round 4 Corners No" at bounding box center [1042, 283] width 214 height 31
select select "-1"
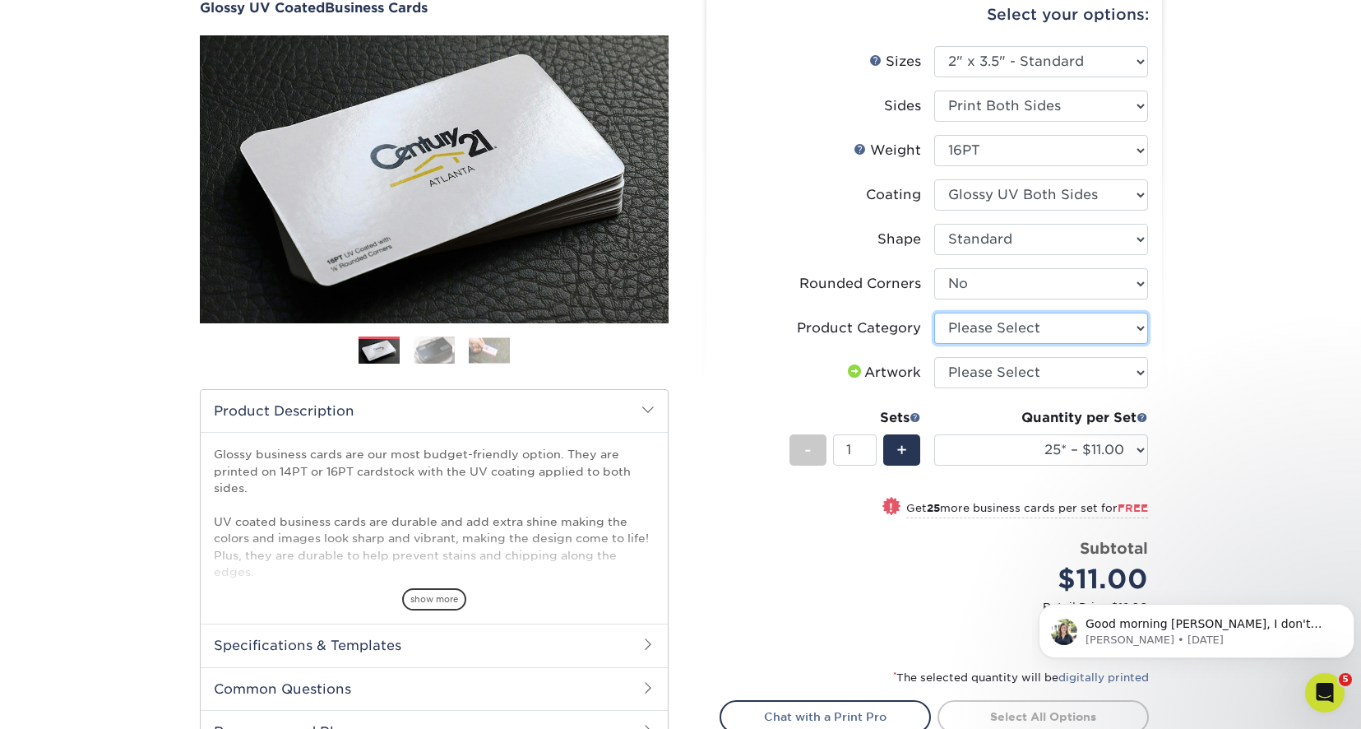
click at [1055, 331] on select "Please Select Business Cards" at bounding box center [1042, 328] width 214 height 31
select select "3b5148f1-0588-4f88-a218-97bcfdce65c1"
click at [935, 313] on select "Please Select Business Cards" at bounding box center [1042, 328] width 214 height 31
click at [1129, 370] on select "Please Select I will upload files I need a design - $100" at bounding box center [1042, 372] width 214 height 31
select select "upload"
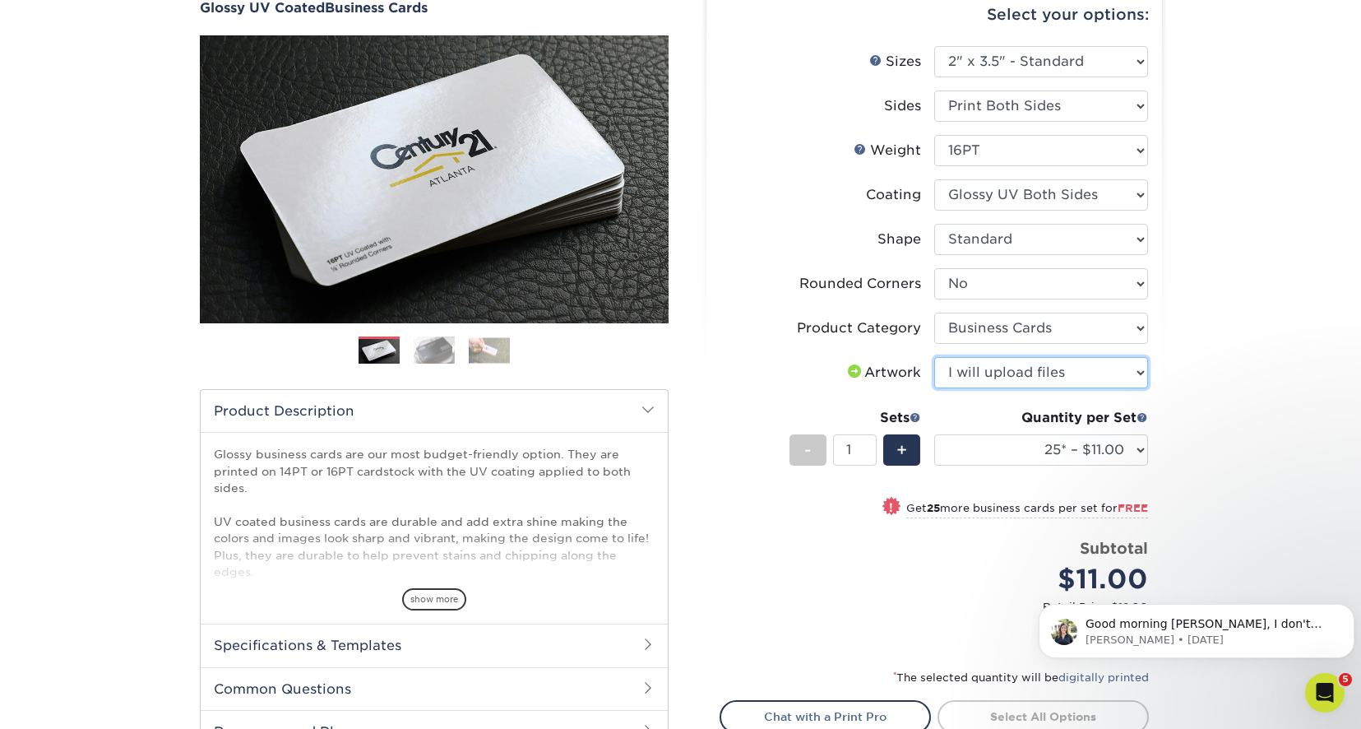
click at [935, 357] on select "Please Select I will upload files I need a design - $100" at bounding box center [1042, 372] width 214 height 31
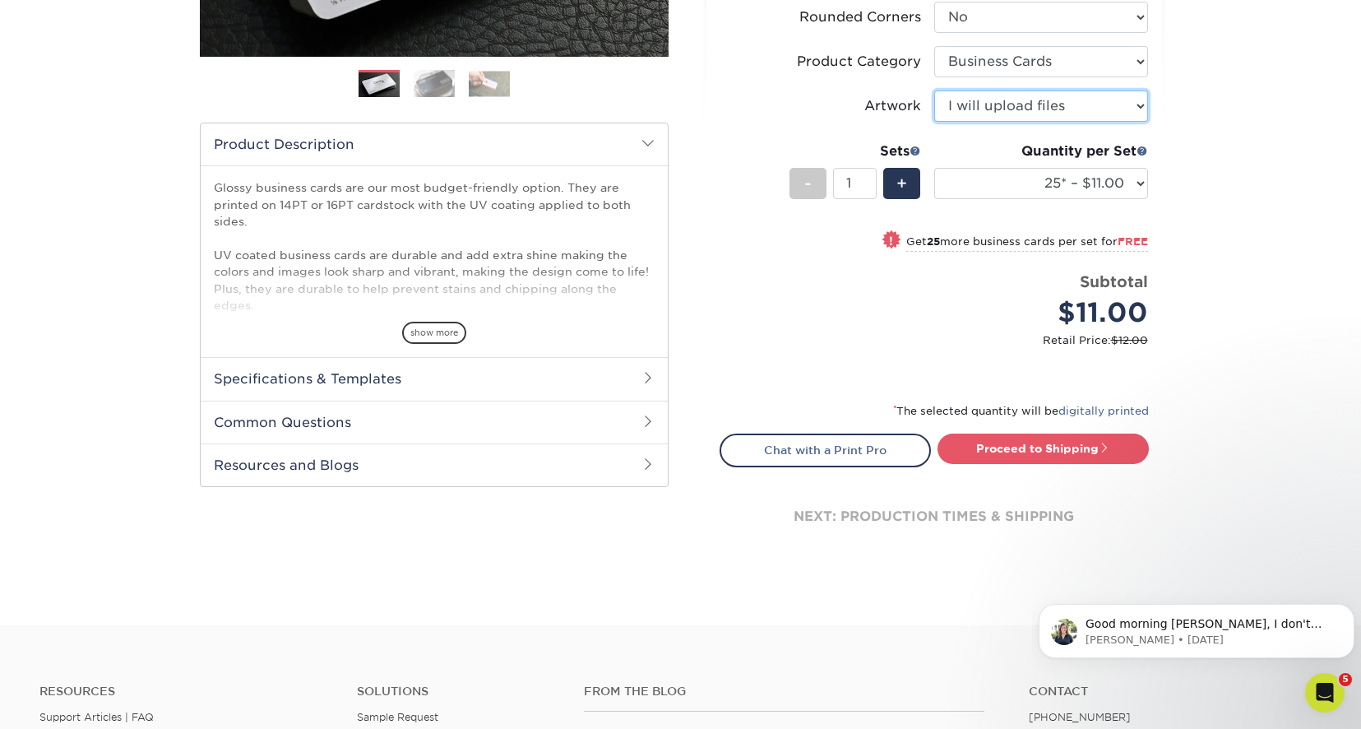
scroll to position [494, 0]
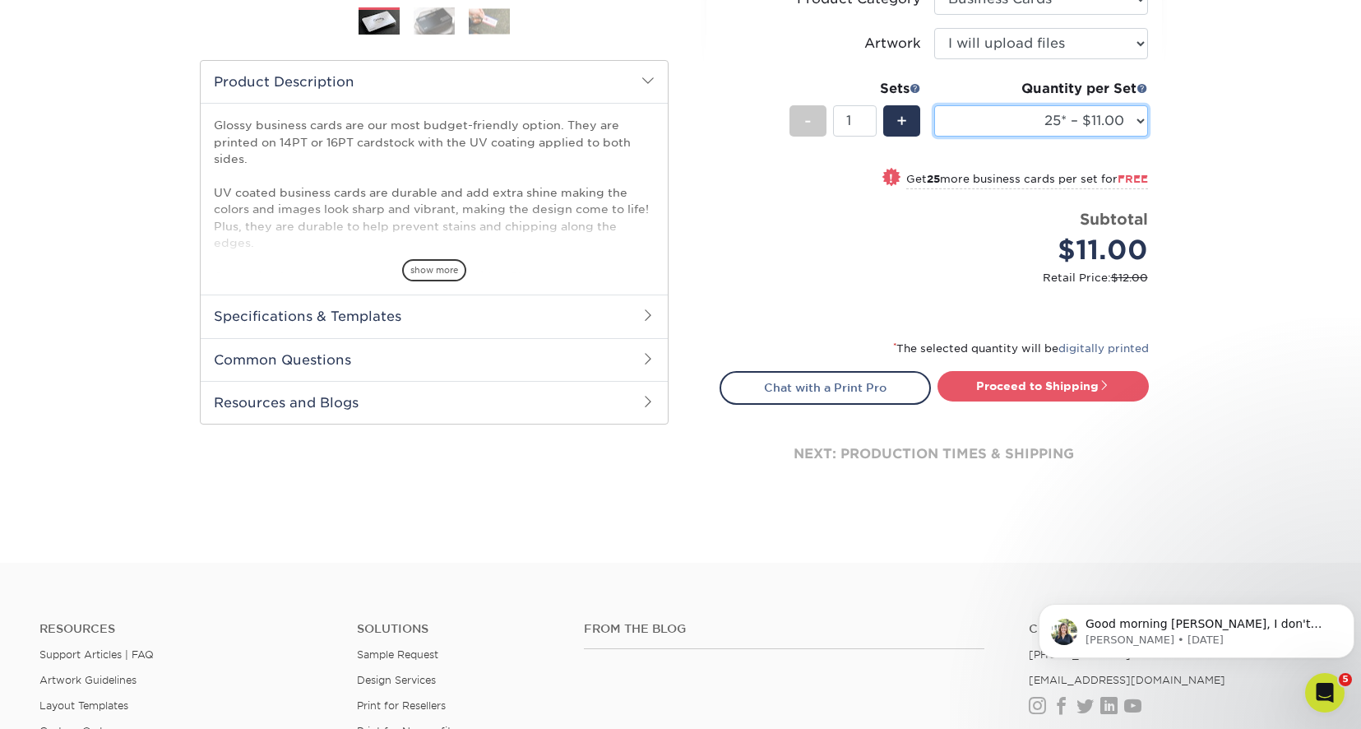
click at [1144, 124] on select "25* – $11.00 50* – $11.00 100* – $11.00 250* – $20.00 500 – $39.00 1000 – $49.0…" at bounding box center [1042, 120] width 214 height 31
select select "500 – $39.00"
click at [935, 105] on select "25* – $11.00 50* – $11.00 100* – $11.00 250* – $20.00 500 – $39.00 1000 – $49.0…" at bounding box center [1042, 120] width 214 height 31
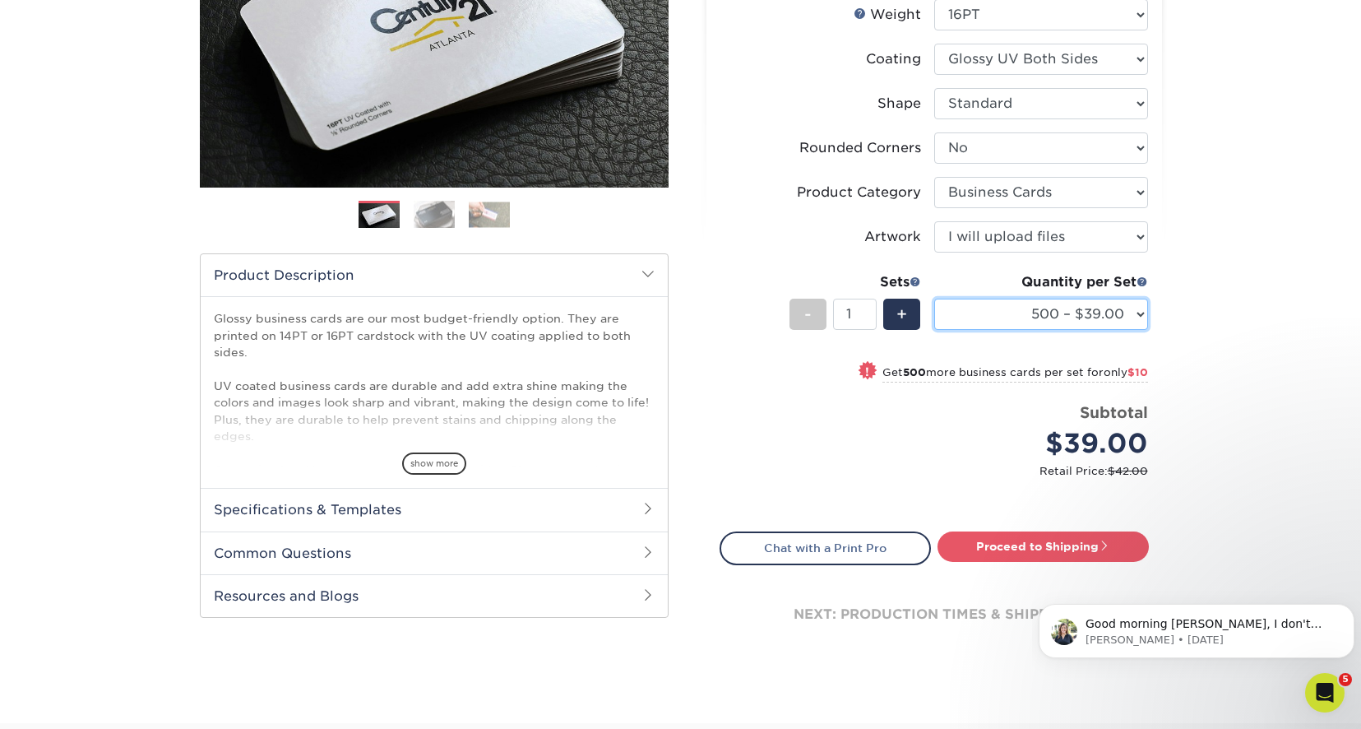
scroll to position [329, 0]
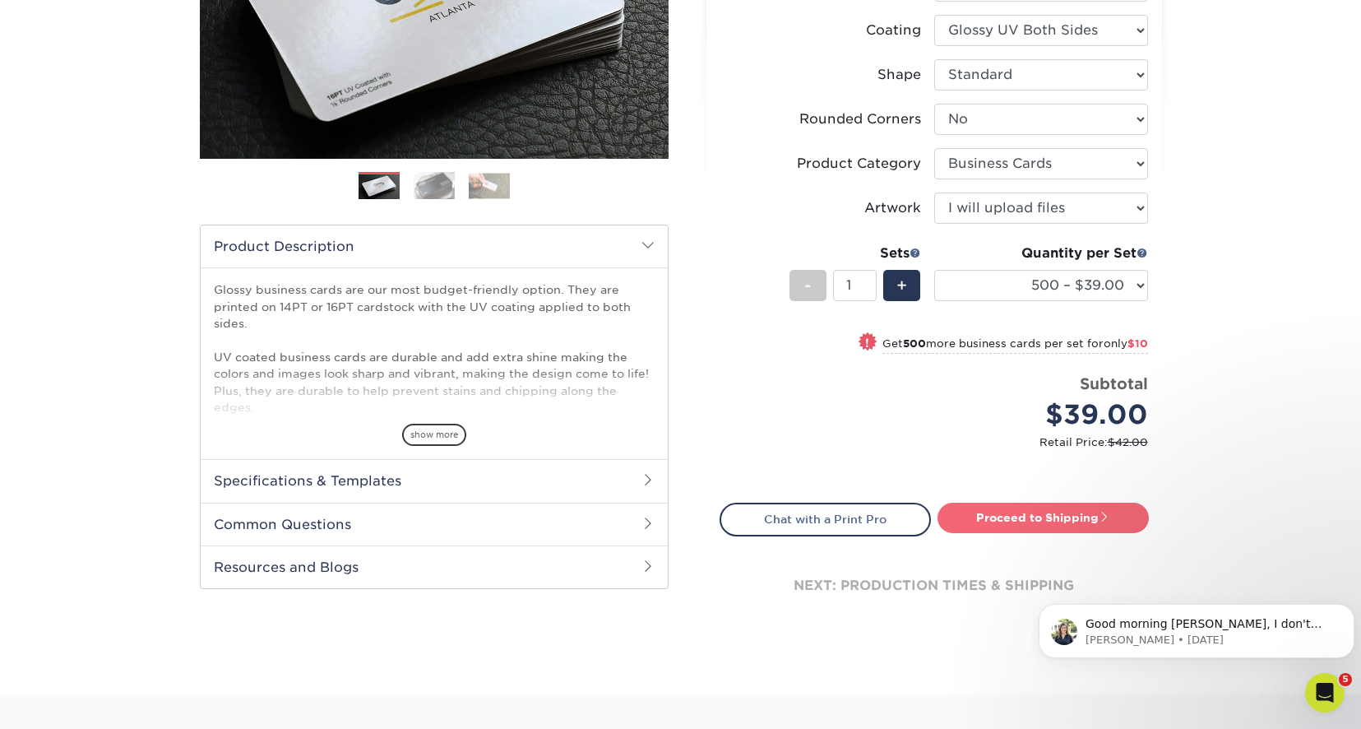
click at [1046, 518] on link "Proceed to Shipping" at bounding box center [1043, 518] width 211 height 30
type input "Set 1"
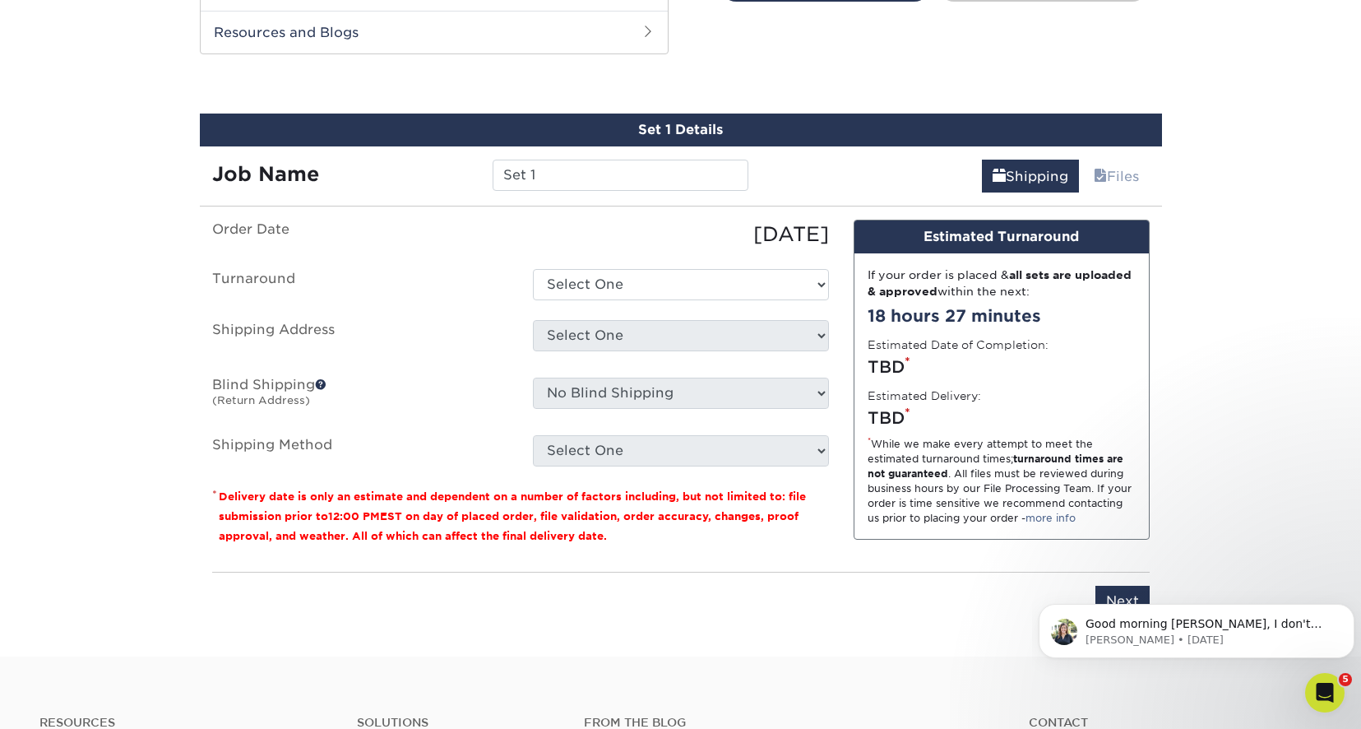
scroll to position [877, 0]
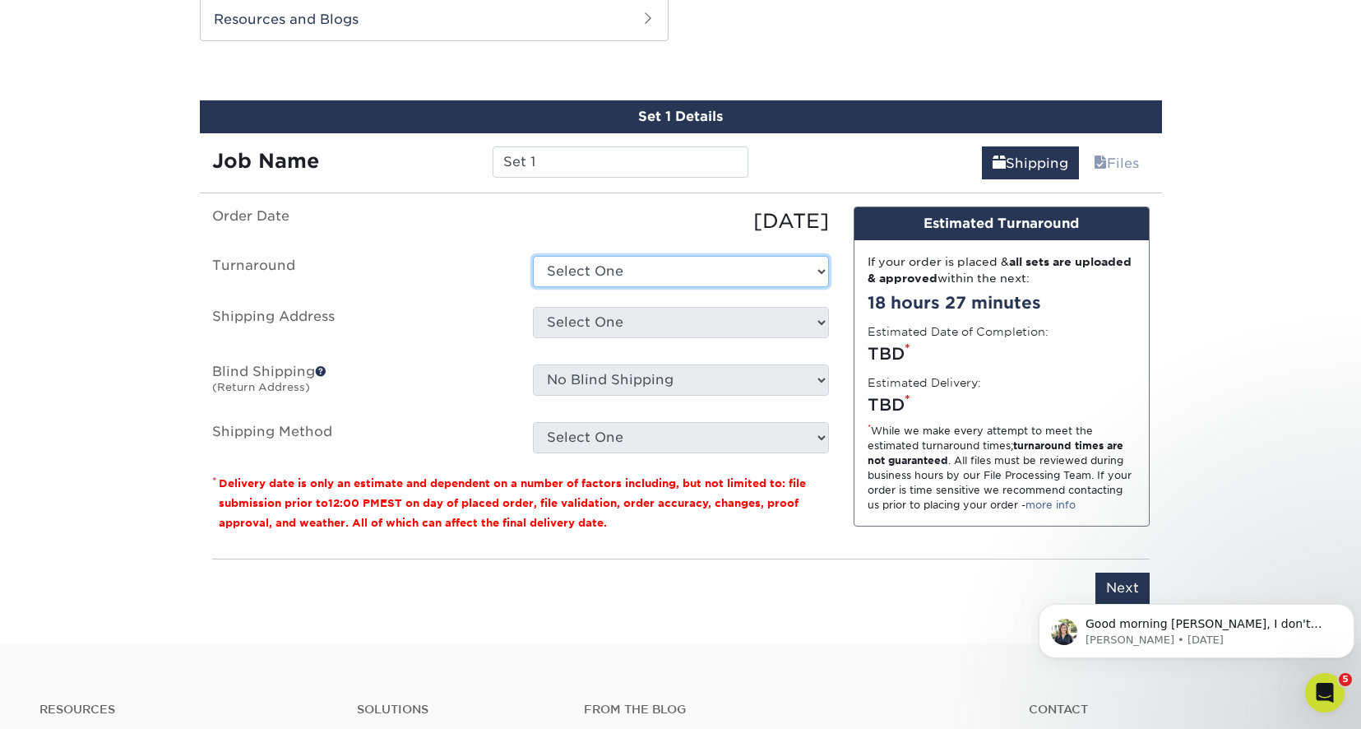
click at [819, 273] on select "Select One 2-4 Business Days 2 Day Next Business Day" at bounding box center [681, 271] width 296 height 31
select select "9ebc2889-b7ff-45b8-8d3b-bb5a09736017"
click at [533, 256] on select "Select One 2-4 Business Days 2 Day Next Business Day" at bounding box center [681, 271] width 296 height 31
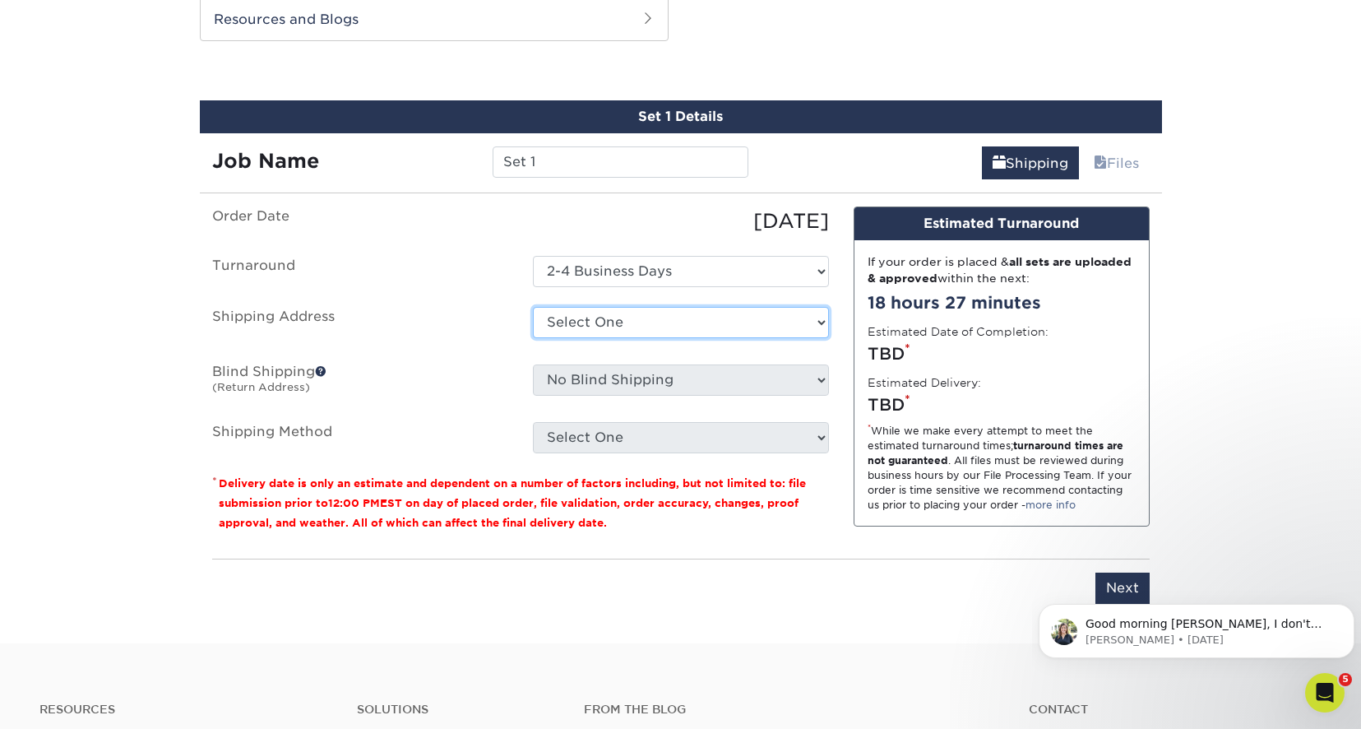
click at [644, 318] on select "Select One Ascend Hospice Care Innovative Designs Signature Health Services + A…" at bounding box center [681, 322] width 296 height 31
select select "280983"
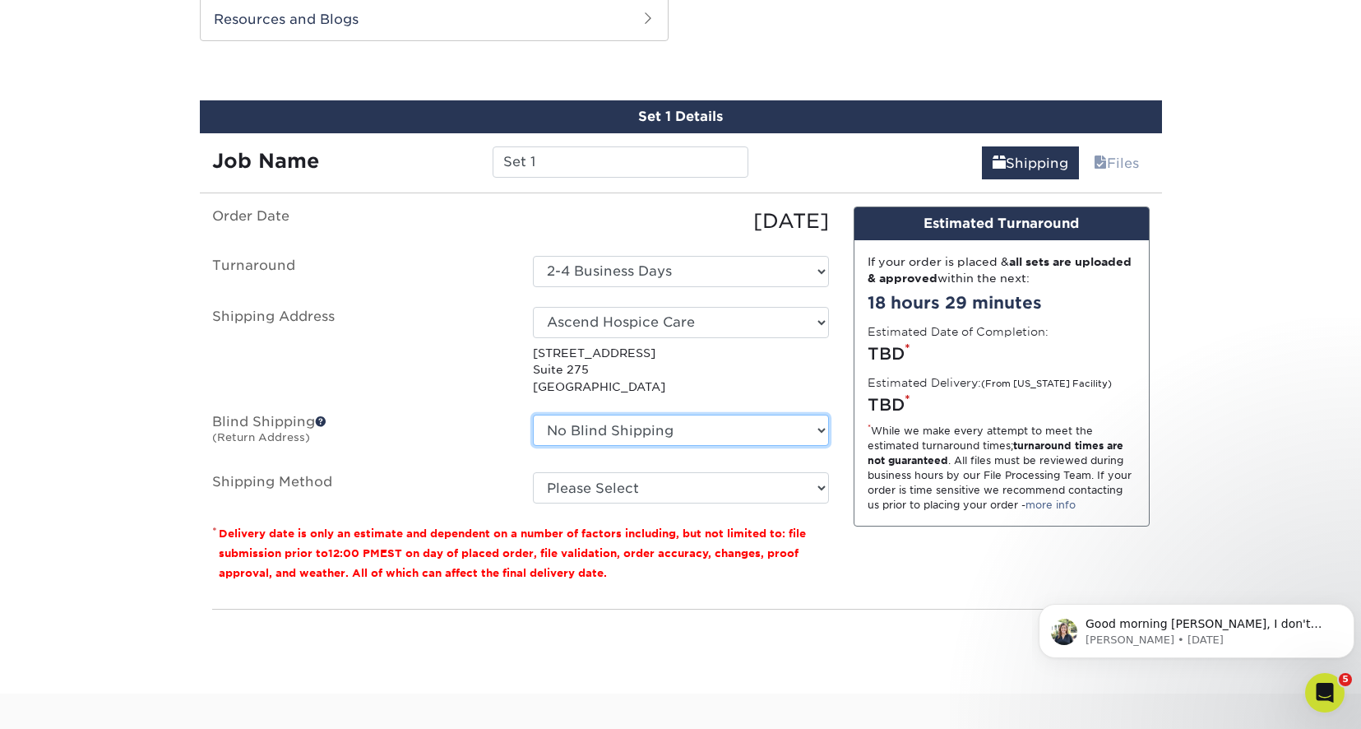
click at [823, 432] on select "No Blind Shipping Ascend Hospice Care Innovative Designs Signature Health Servi…" at bounding box center [681, 430] width 296 height 31
select select "280985"
click at [533, 415] on select "No Blind Shipping Ascend Hospice Care Innovative Designs Signature Health Servi…" at bounding box center [681, 430] width 296 height 31
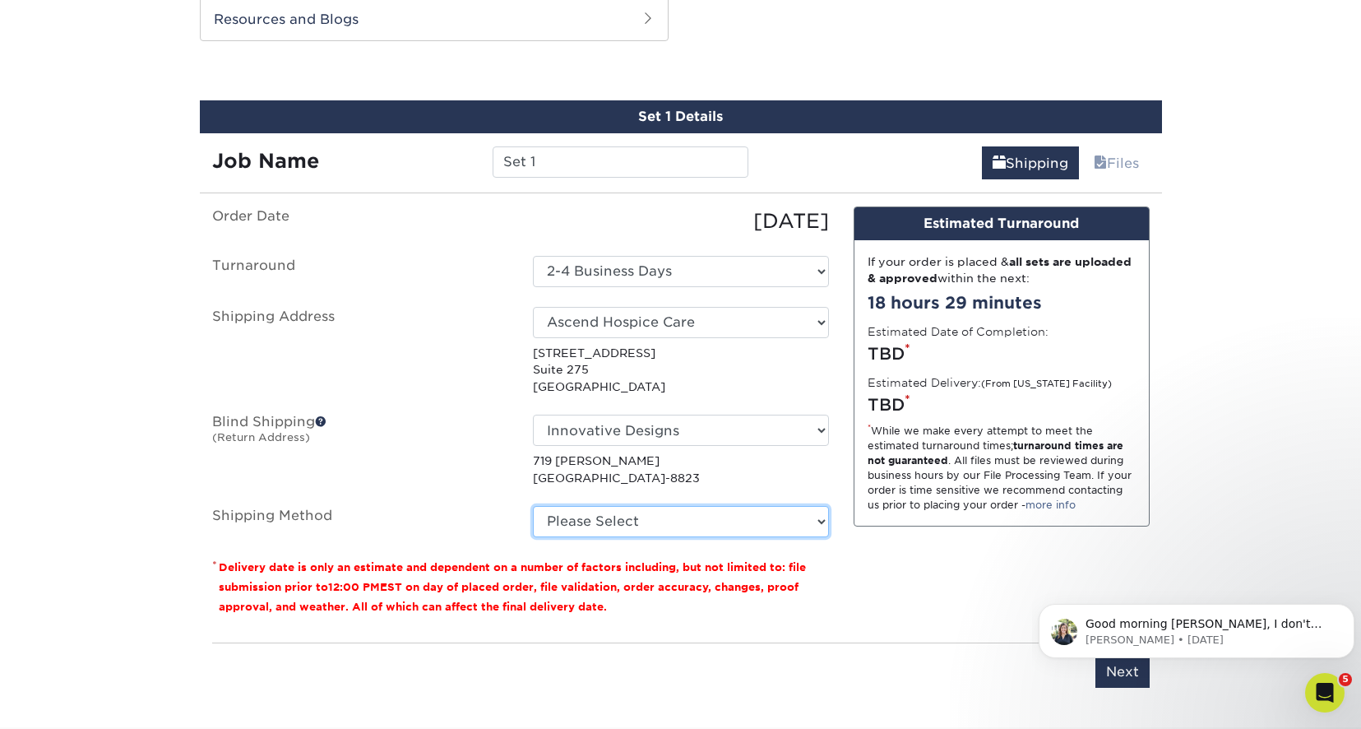
click at [826, 519] on select "Please Select Ground Shipping (+$8.96) 3 Day Shipping Service (+$15.36) 2 Day A…" at bounding box center [681, 521] width 296 height 31
select select "03"
click at [533, 506] on select "Please Select Ground Shipping (+$8.96) 3 Day Shipping Service (+$15.36) 2 Day A…" at bounding box center [681, 521] width 296 height 31
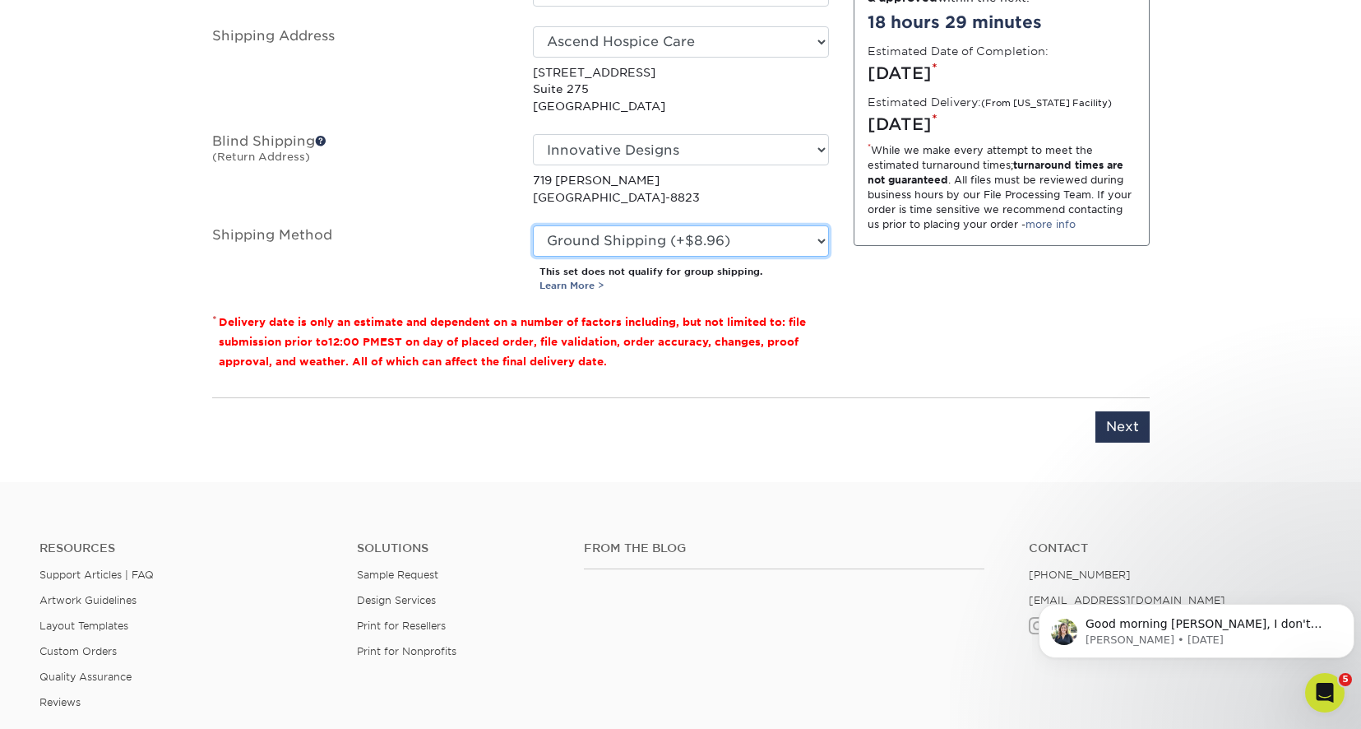
scroll to position [1206, 0]
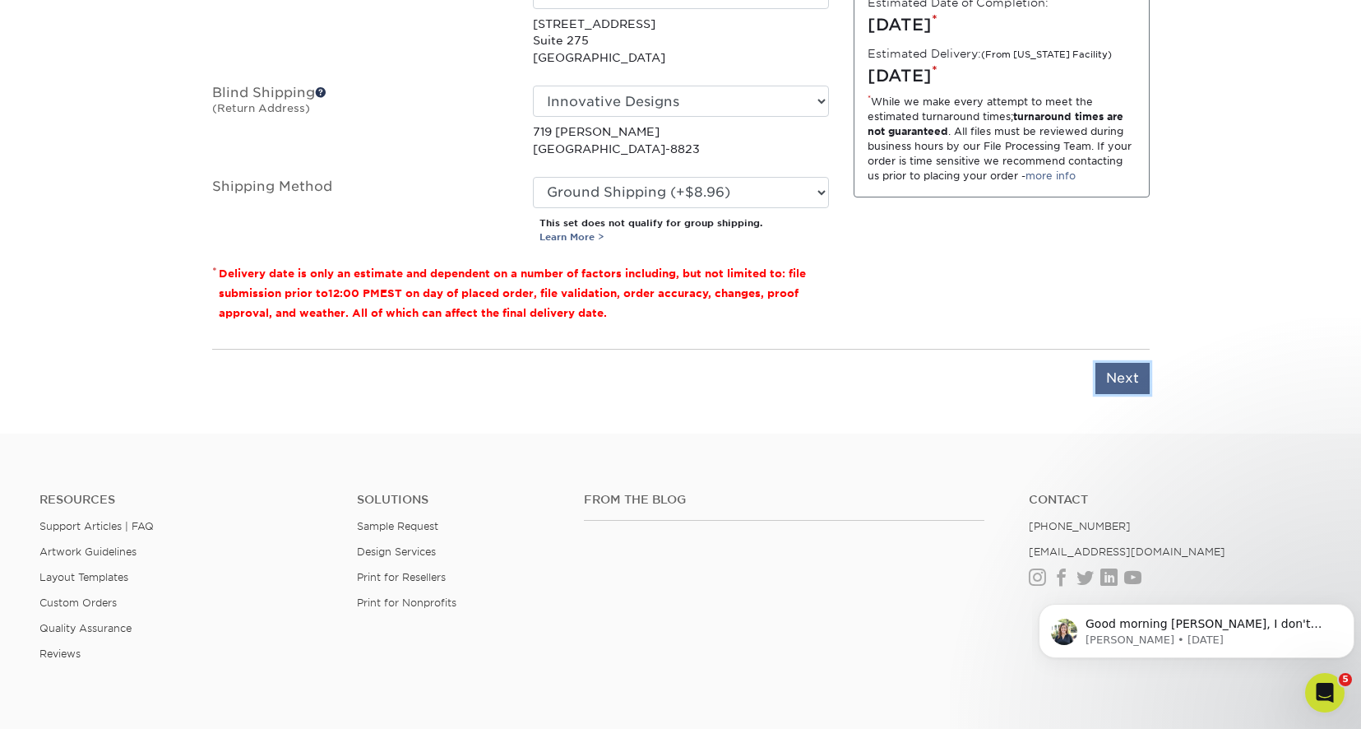
click at [1123, 378] on input "Next" at bounding box center [1123, 378] width 54 height 31
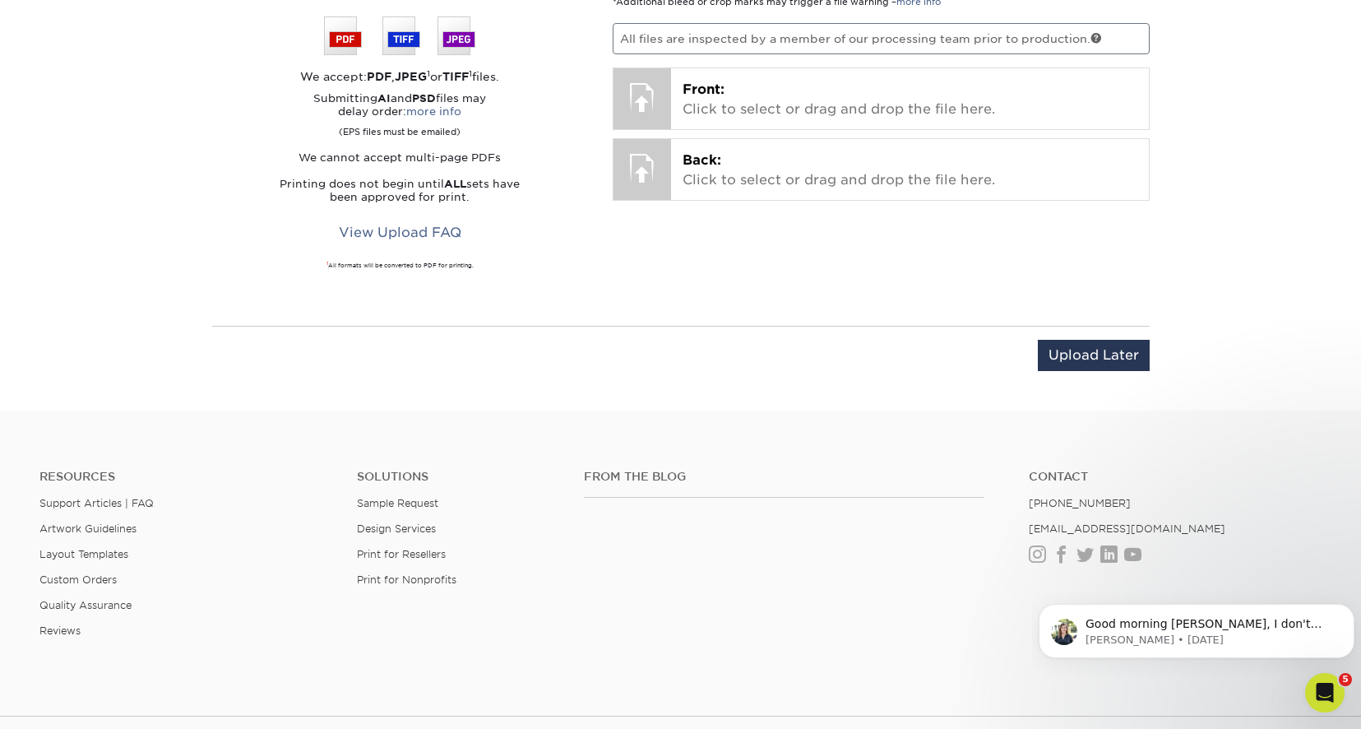
scroll to position [959, 0]
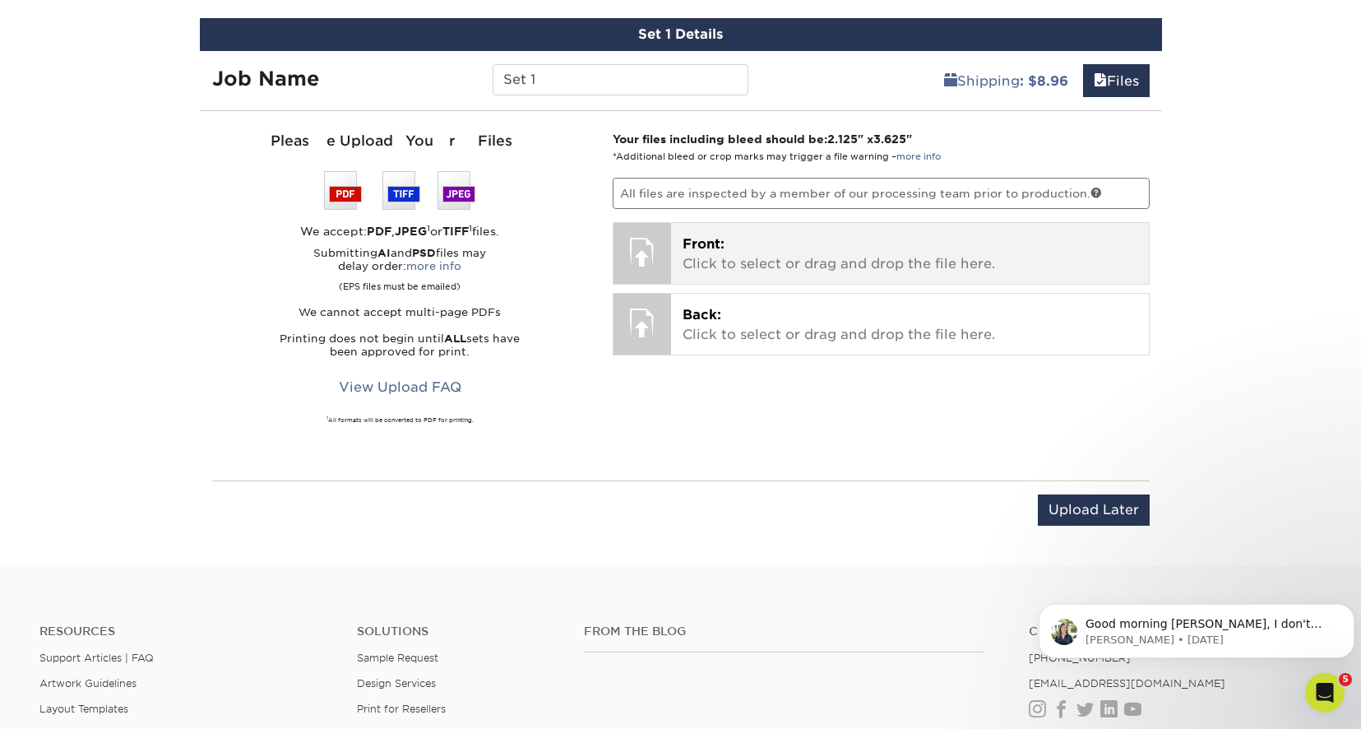
click at [819, 243] on p "Front: Click to select or drag and drop the file here." at bounding box center [910, 253] width 455 height 39
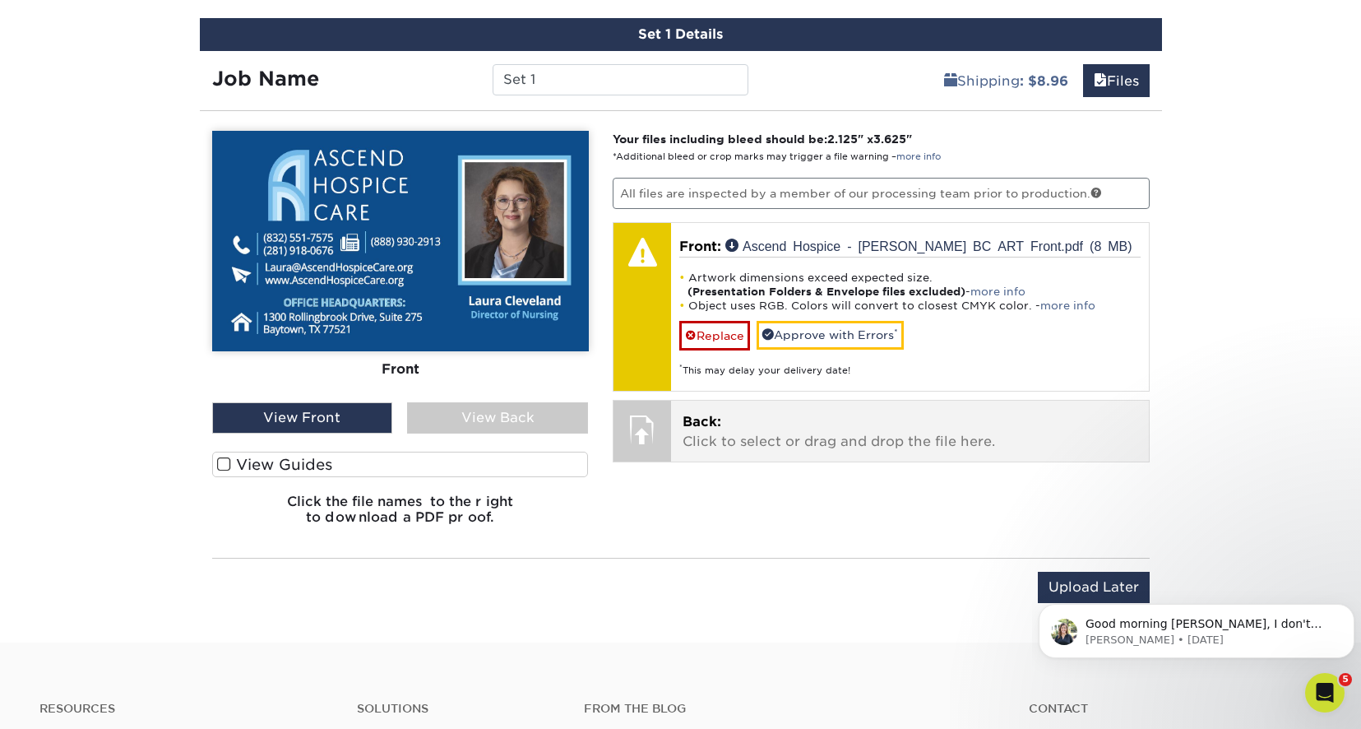
click at [792, 429] on p "Back: Click to select or drag and drop the file here." at bounding box center [910, 431] width 455 height 39
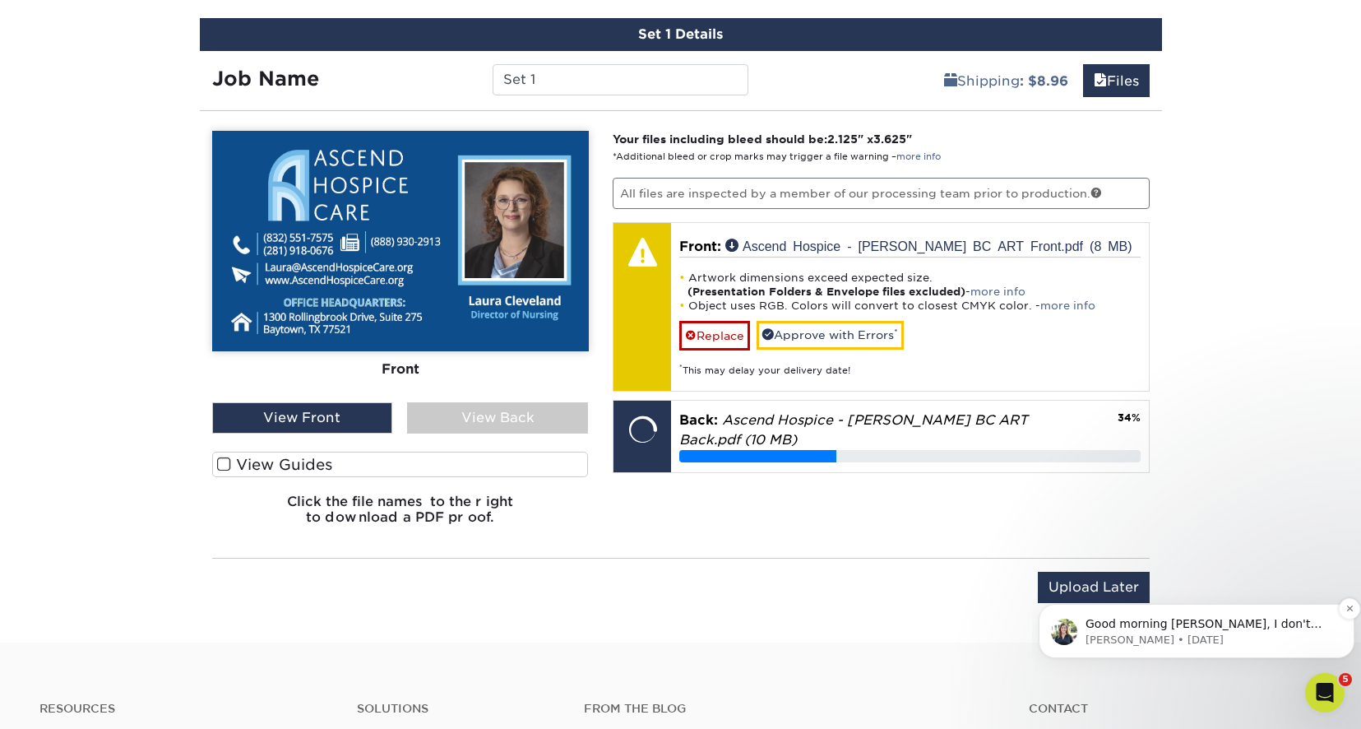
click at [1250, 629] on span "Good morning Sherri, I don't see a sample packet request but please let me know…" at bounding box center [1206, 672] width 240 height 111
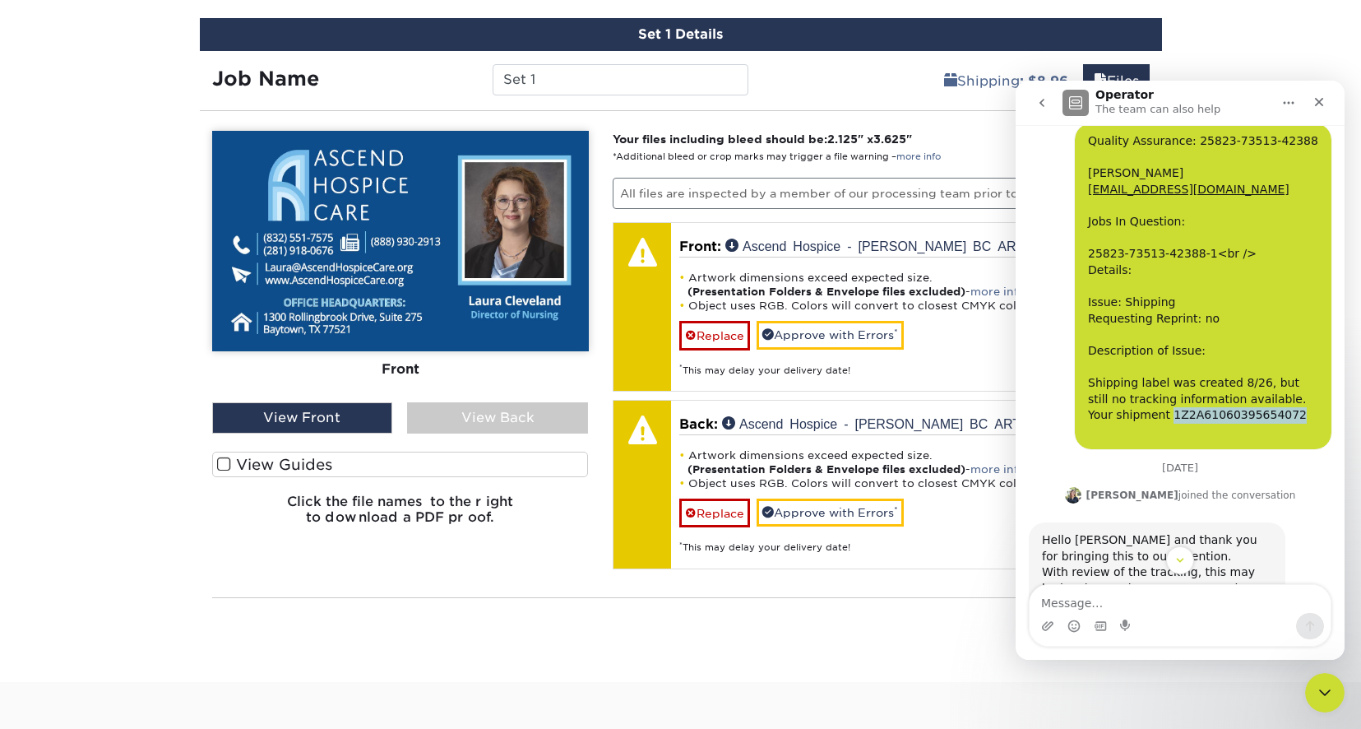
drag, startPoint x: 1193, startPoint y: 415, endPoint x: 1081, endPoint y: 417, distance: 111.9
click at [1088, 417] on div "Quality Assurance: 25823-73513-42388 SHERRI GRESHAM innovativedesigns@verizon.n…" at bounding box center [1203, 286] width 230 height 306
copy div "1Z2A61060395654072"
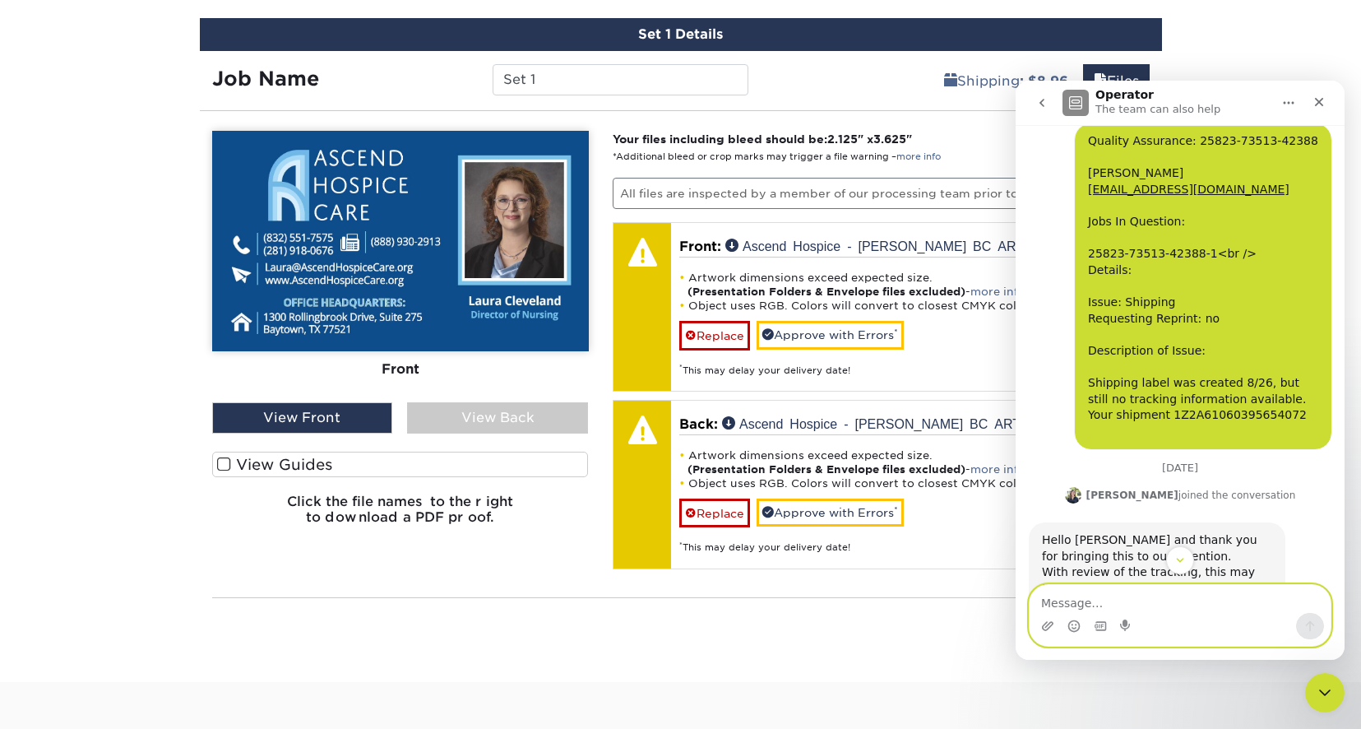
click at [1186, 601] on textarea "Message…" at bounding box center [1180, 599] width 301 height 28
click at [1321, 105] on icon "Close" at bounding box center [1319, 101] width 13 height 13
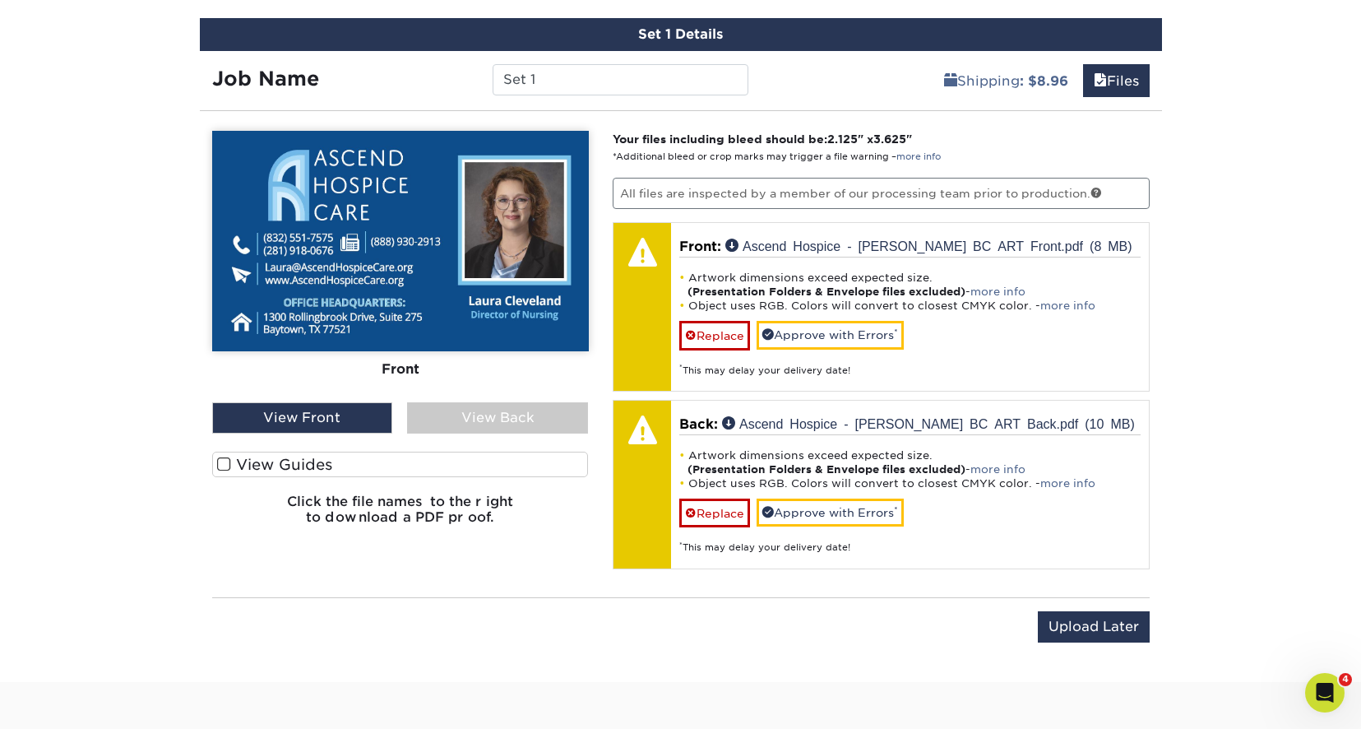
scroll to position [833, 0]
click at [487, 424] on div "View Back" at bounding box center [497, 417] width 181 height 31
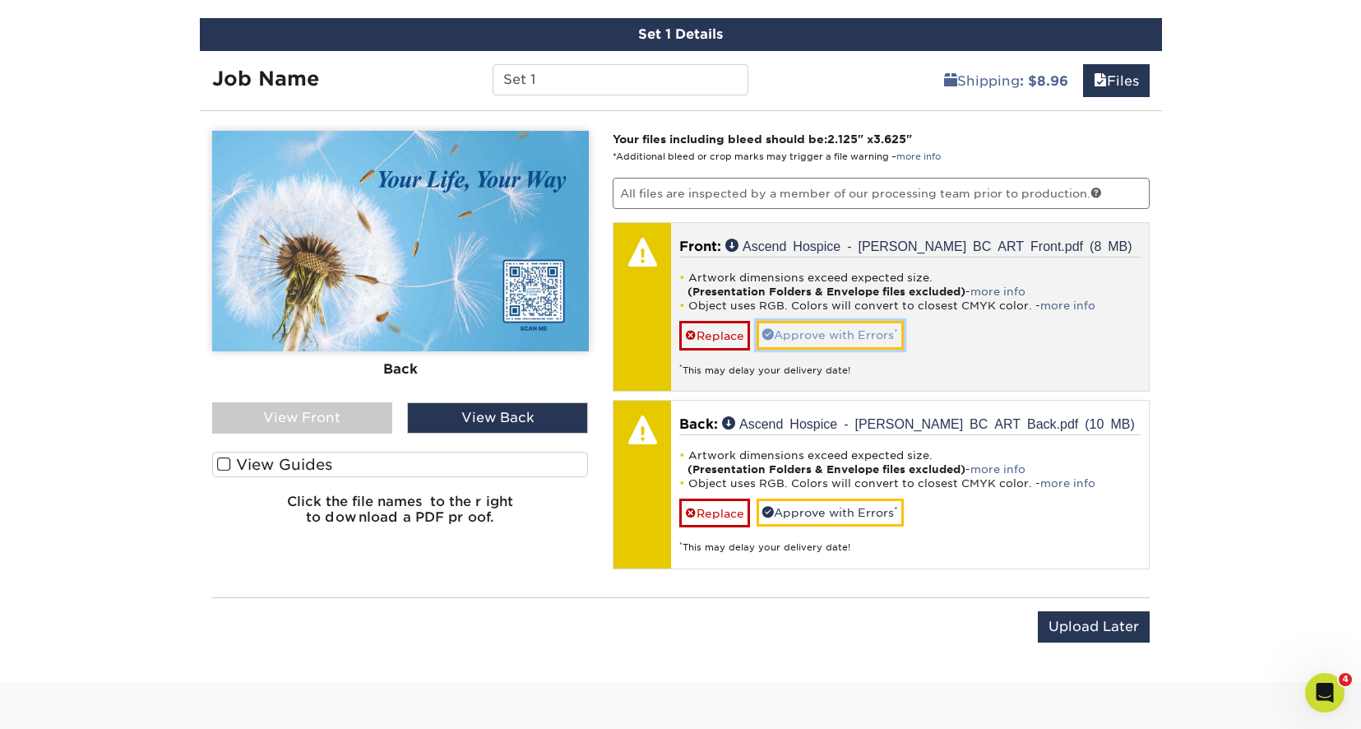
click at [844, 329] on link "Approve with Errors *" at bounding box center [830, 335] width 147 height 28
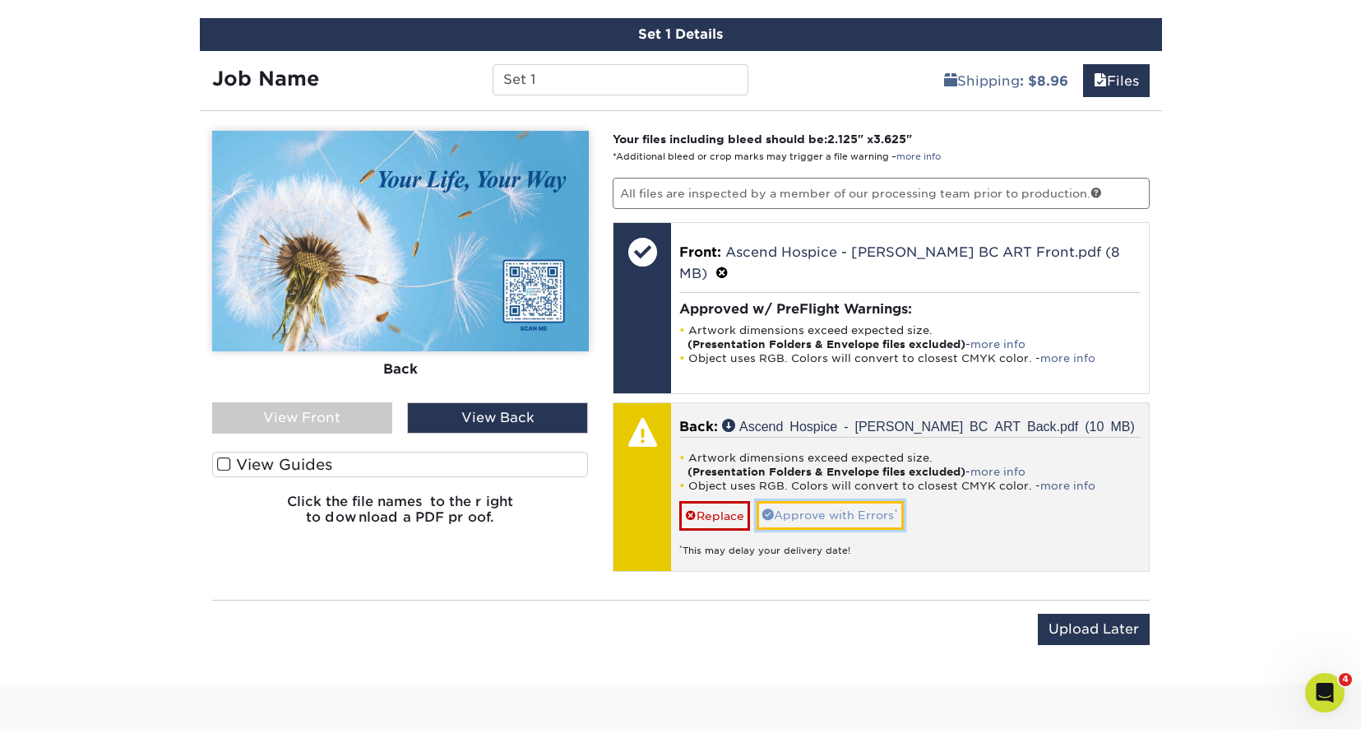
click at [856, 501] on link "Approve with Errors *" at bounding box center [830, 515] width 147 height 28
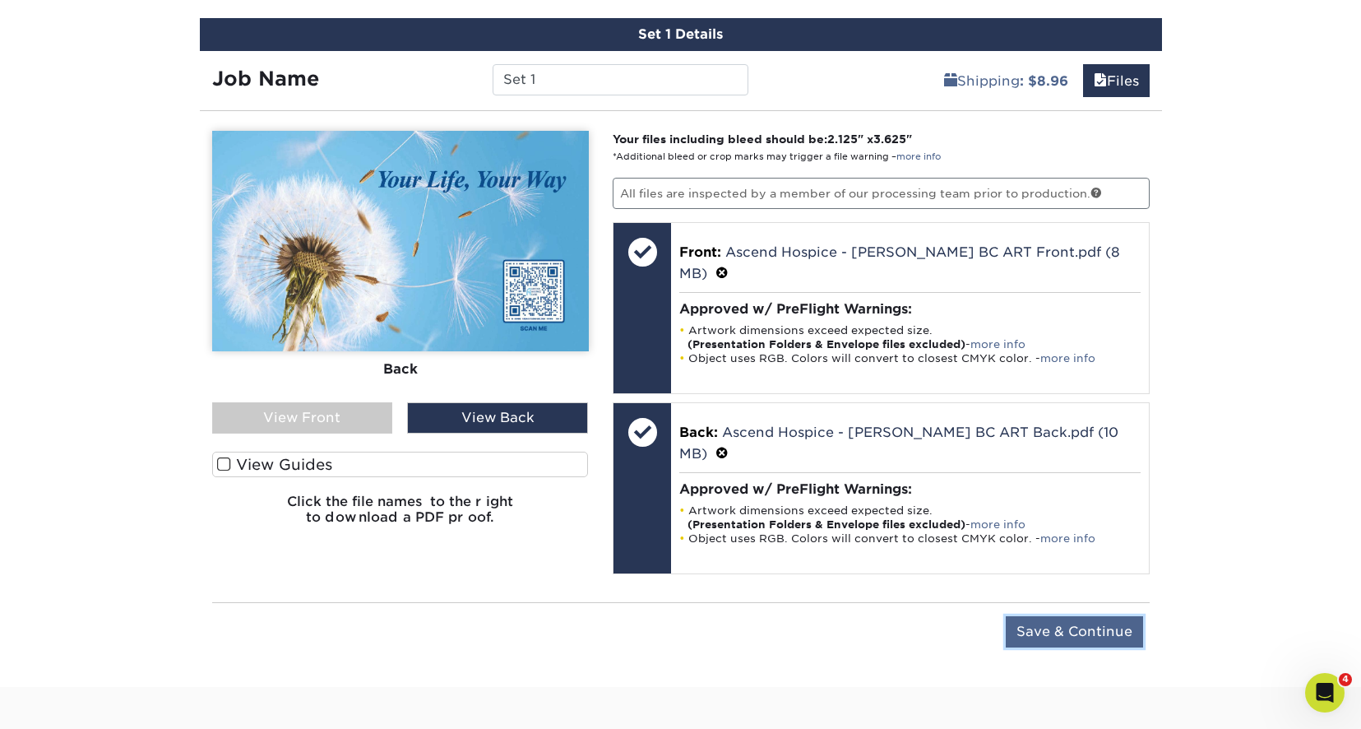
click at [1083, 616] on input "Save & Continue" at bounding box center [1074, 631] width 137 height 31
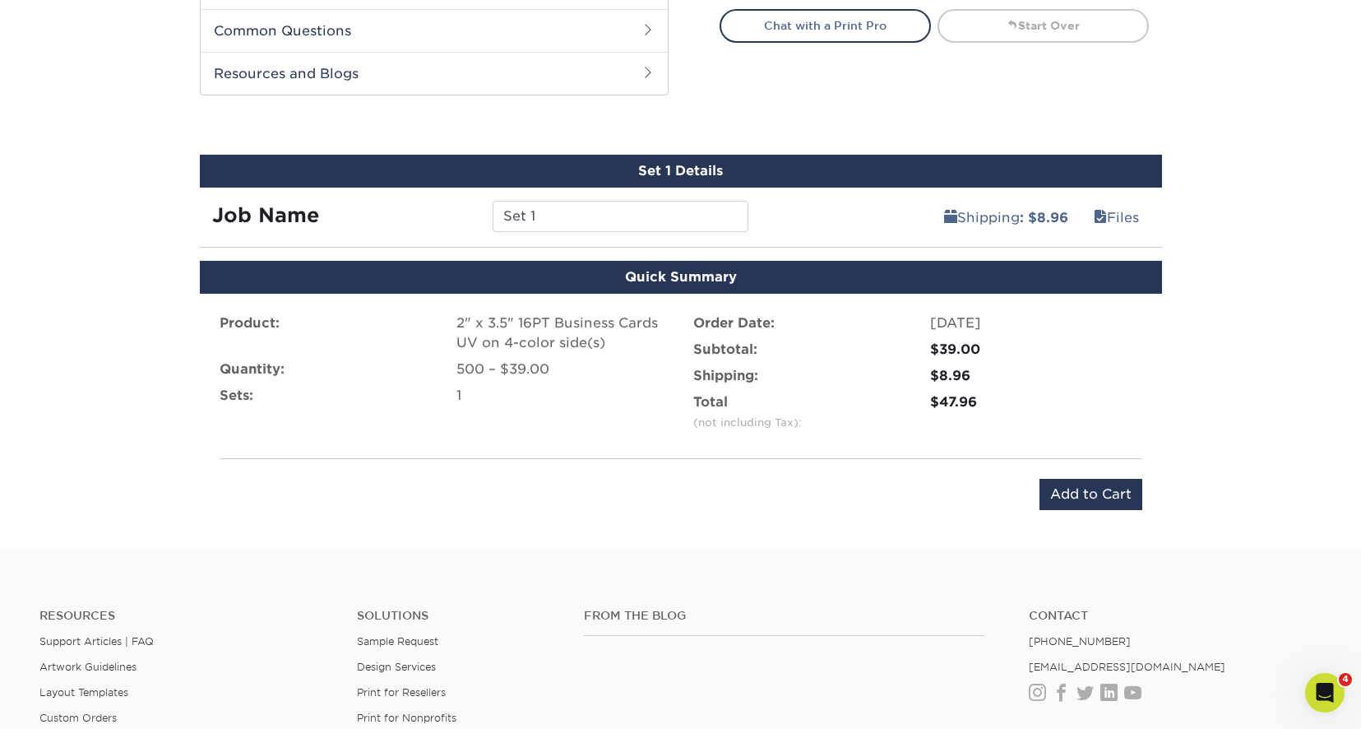
scroll to position [0, 0]
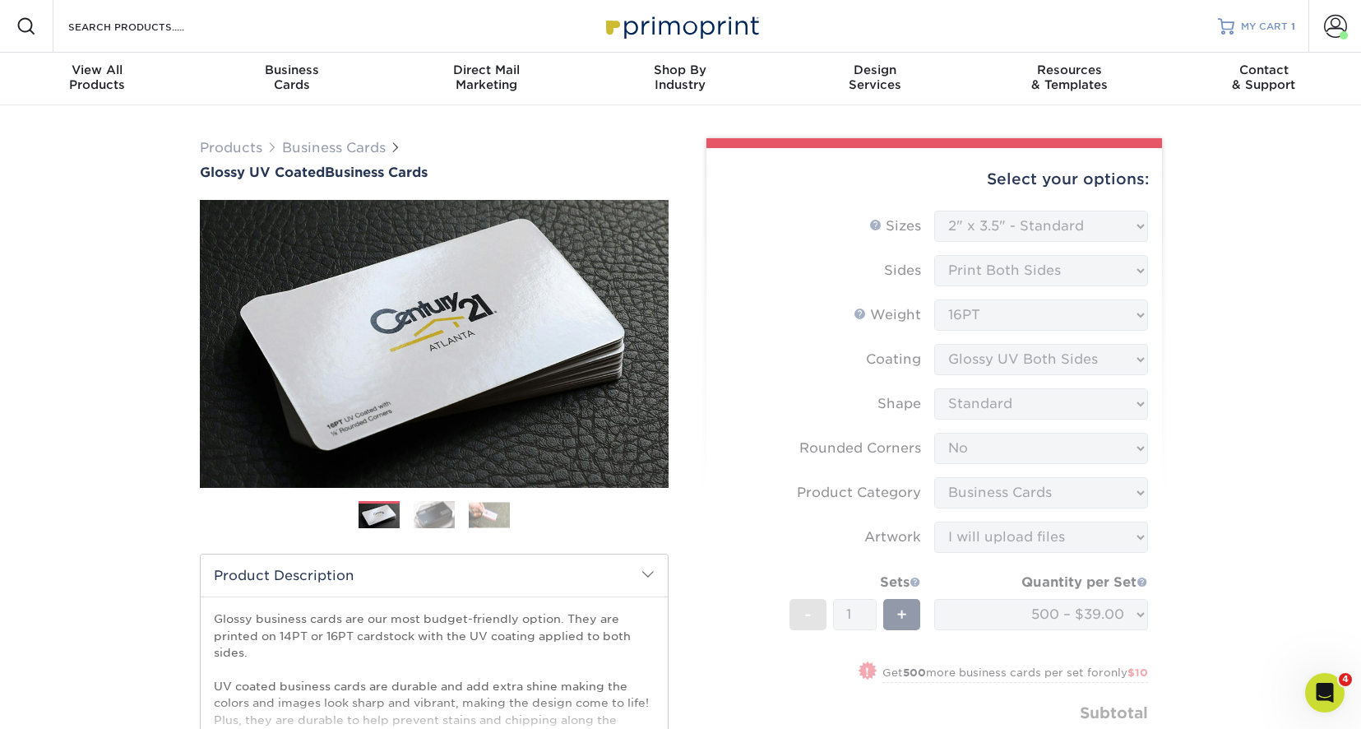
click at [1275, 27] on span "MY CART" at bounding box center [1264, 27] width 47 height 14
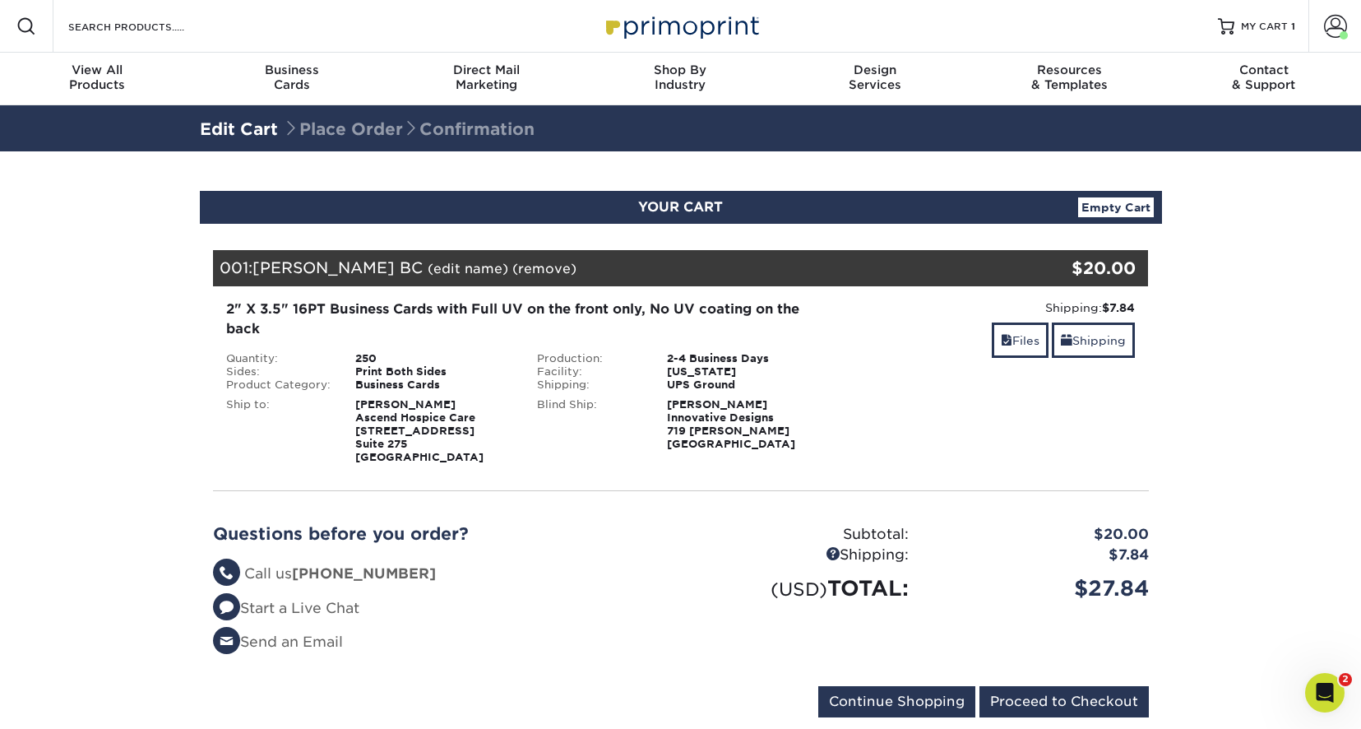
click at [565, 314] on div "2" X 3.5" 16PT Business Cards with Full UV on the front only, No UV coating on …" at bounding box center [525, 318] width 598 height 39
click at [1131, 211] on link "Empty Cart" at bounding box center [1116, 207] width 76 height 20
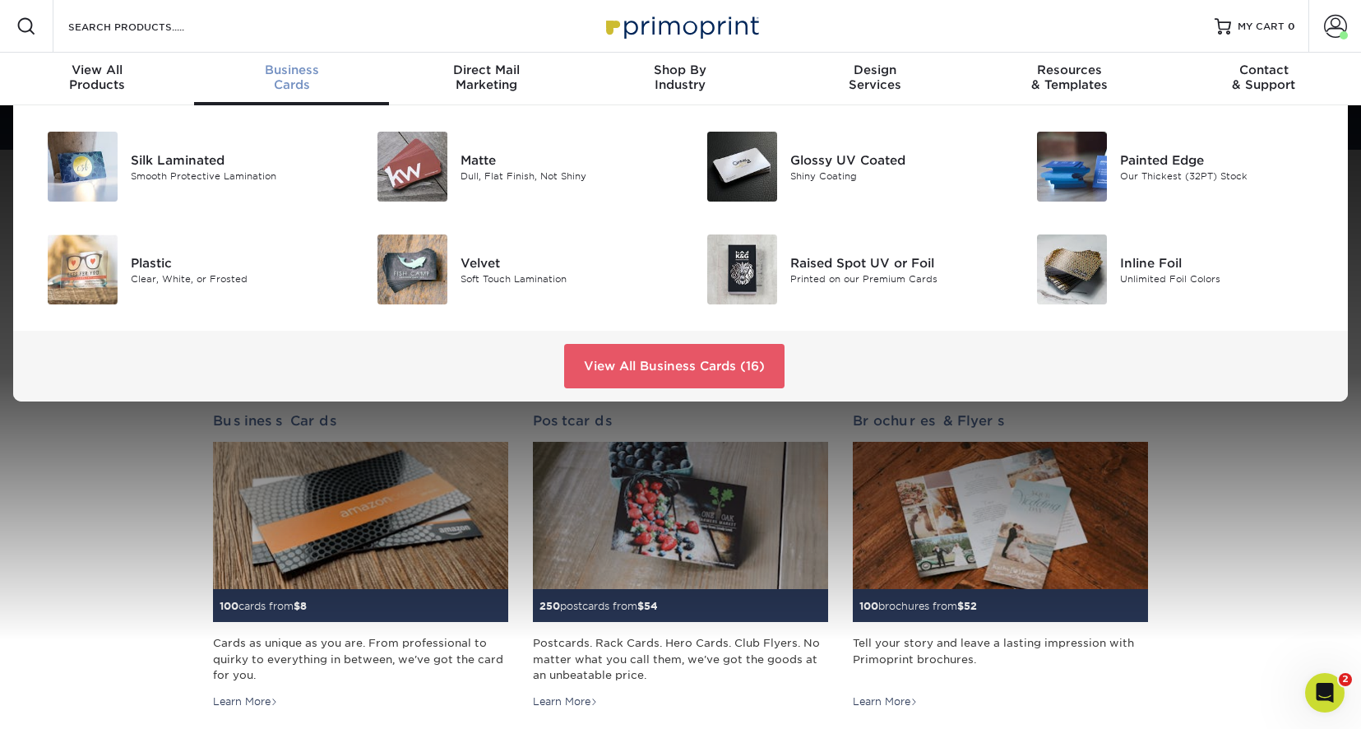
click at [299, 75] on span "Business" at bounding box center [291, 70] width 194 height 15
click at [810, 165] on div "Glossy UV Coated" at bounding box center [894, 160] width 207 height 18
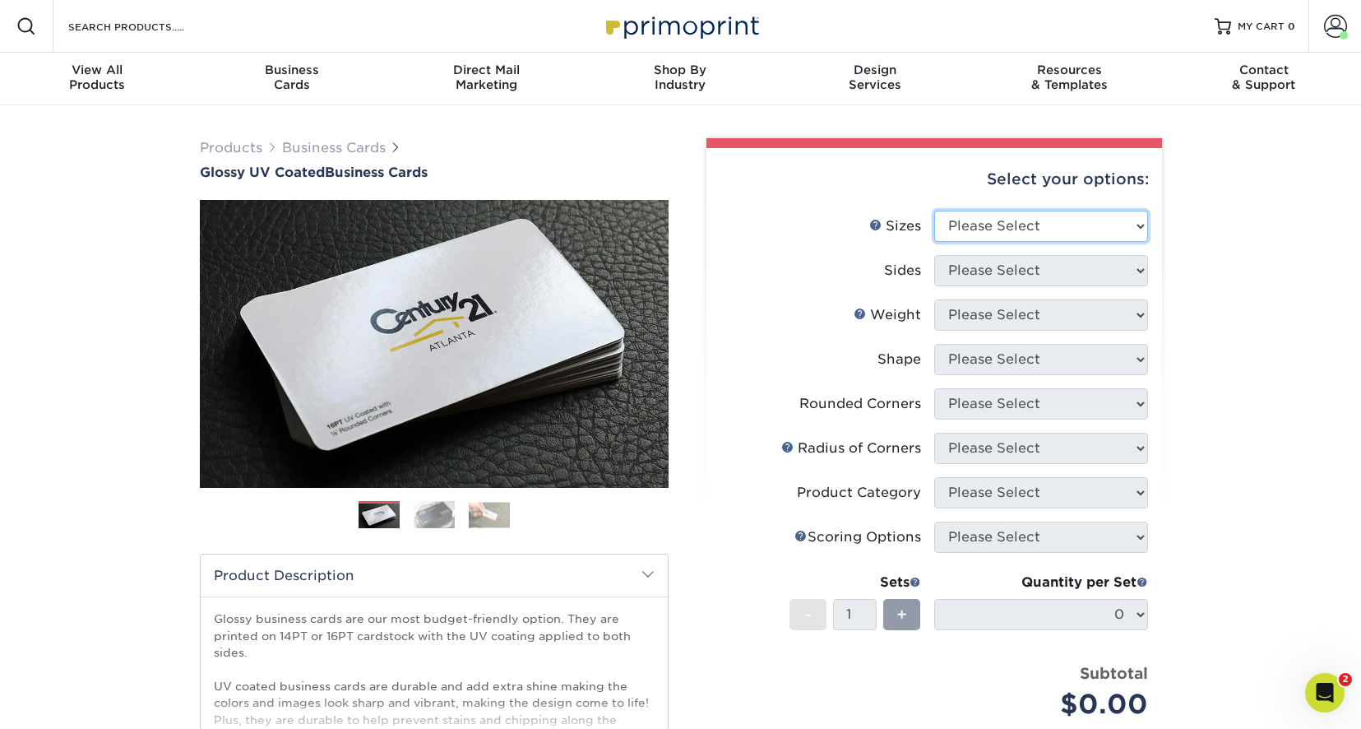
click at [1032, 224] on select "Please Select 1.5" x 3.5" - Mini 1.75" x 3.5" - Mini 2" x 2" - Square 2" x 3" -…" at bounding box center [1042, 226] width 214 height 31
select select "2.00x3.50"
click at [935, 211] on select "Please Select 1.5" x 3.5" - Mini 1.75" x 3.5" - Mini 2" x 2" - Square 2" x 3" -…" at bounding box center [1042, 226] width 214 height 31
click at [1084, 267] on select "Please Select Print Both Sides Print Front Only" at bounding box center [1042, 270] width 214 height 31
select select "13abbda7-1d64-4f25-8bb2-c179b224825d"
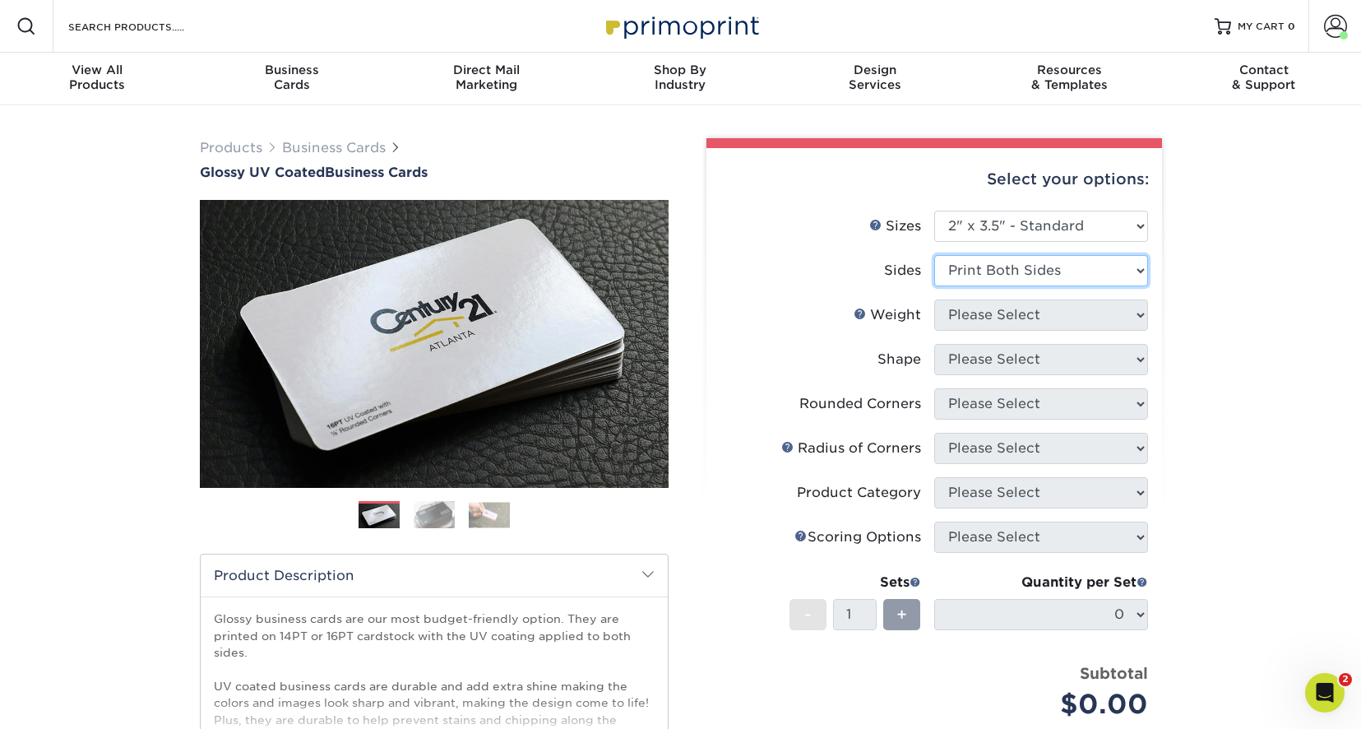
click at [935, 255] on select "Please Select Print Both Sides Print Front Only" at bounding box center [1042, 270] width 214 height 31
click at [1070, 309] on select "Please Select 16PT 14PT" at bounding box center [1042, 314] width 214 height 31
select select "16PT"
click at [935, 299] on select "Please Select 16PT 14PT" at bounding box center [1042, 314] width 214 height 31
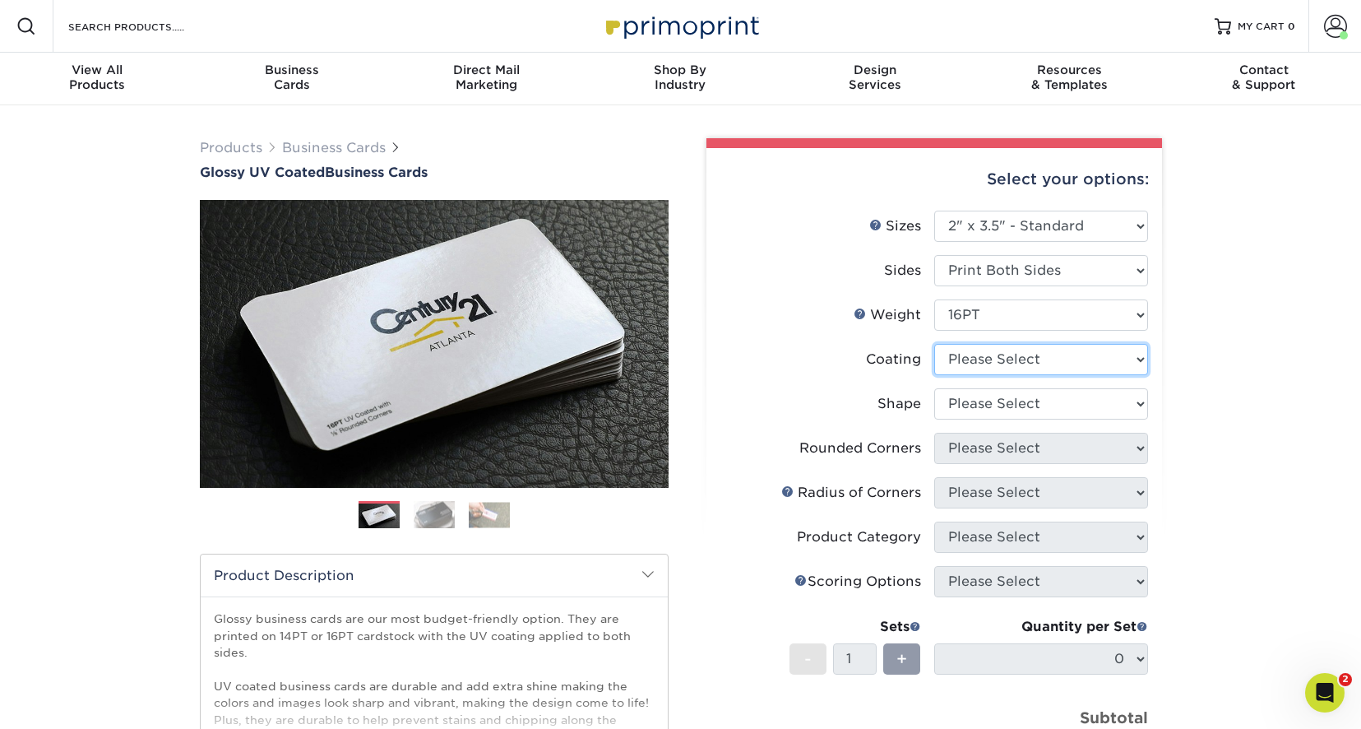
click at [1081, 357] on select at bounding box center [1042, 359] width 214 height 31
select select "ae367451-b2b8-45df-a344-0f05b6a12993"
click at [935, 344] on select at bounding box center [1042, 359] width 214 height 31
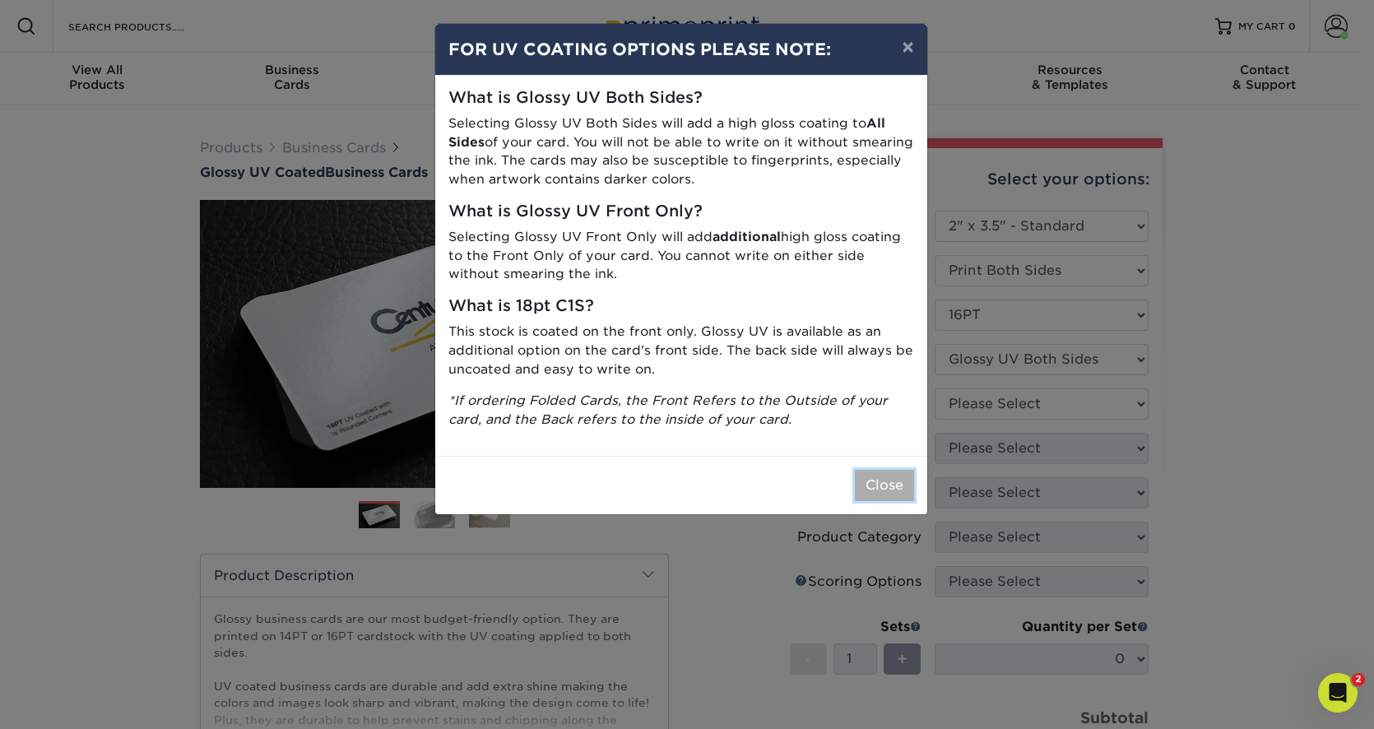
click at [878, 484] on button "Close" at bounding box center [884, 485] width 59 height 31
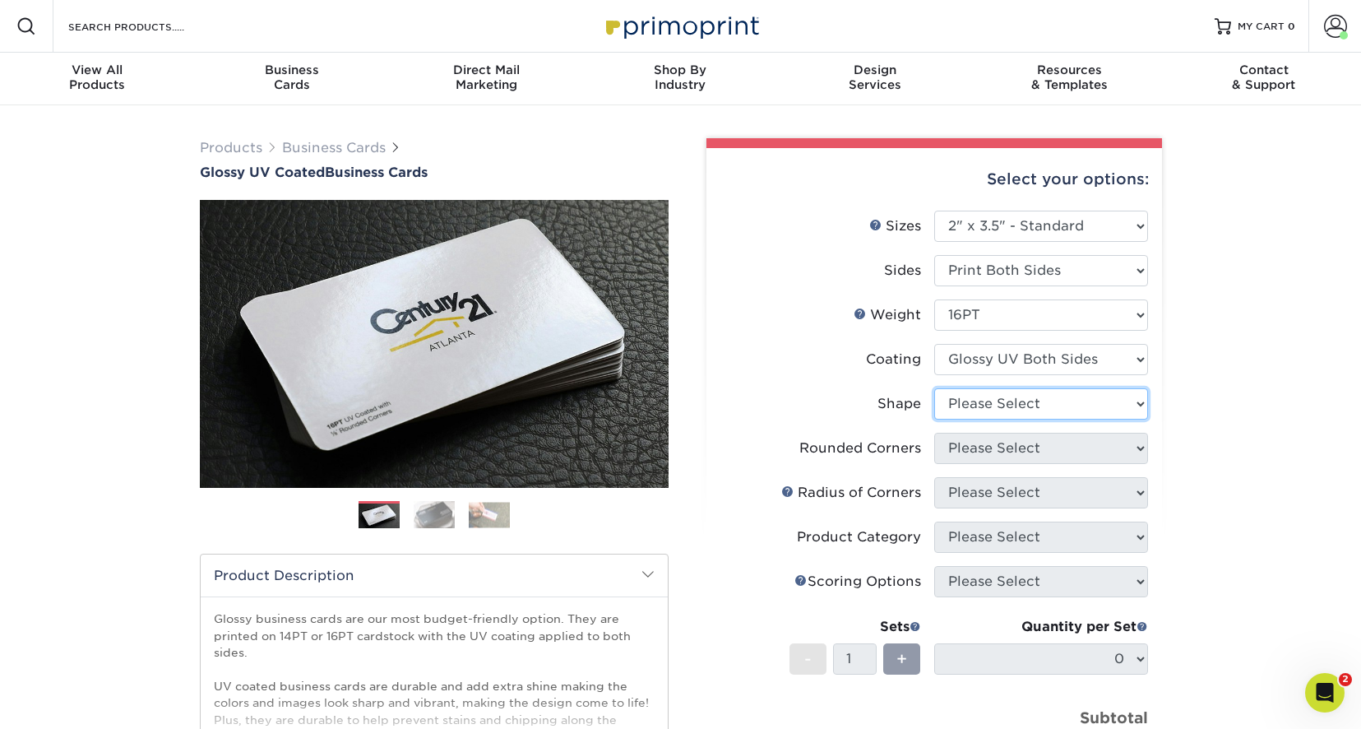
click at [1063, 401] on select "Please Select Standard Oval" at bounding box center [1042, 403] width 214 height 31
select select "standard"
click at [935, 388] on select "Please Select Standard Oval" at bounding box center [1042, 403] width 214 height 31
click at [1046, 440] on select "Please Select Yes - Round 2 Corners Yes - Round 4 Corners No" at bounding box center [1042, 448] width 214 height 31
select select "0"
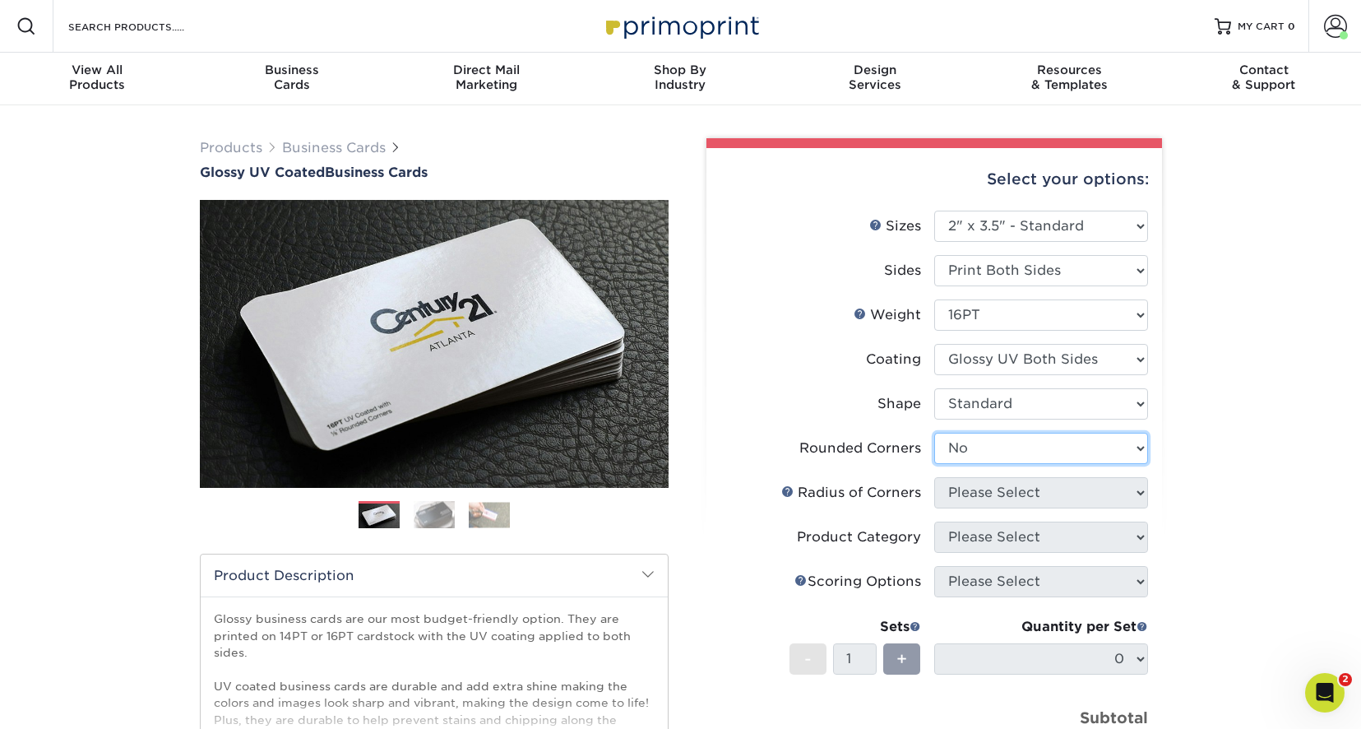
click at [935, 433] on select "Please Select Yes - Round 2 Corners Yes - Round 4 Corners No" at bounding box center [1042, 448] width 214 height 31
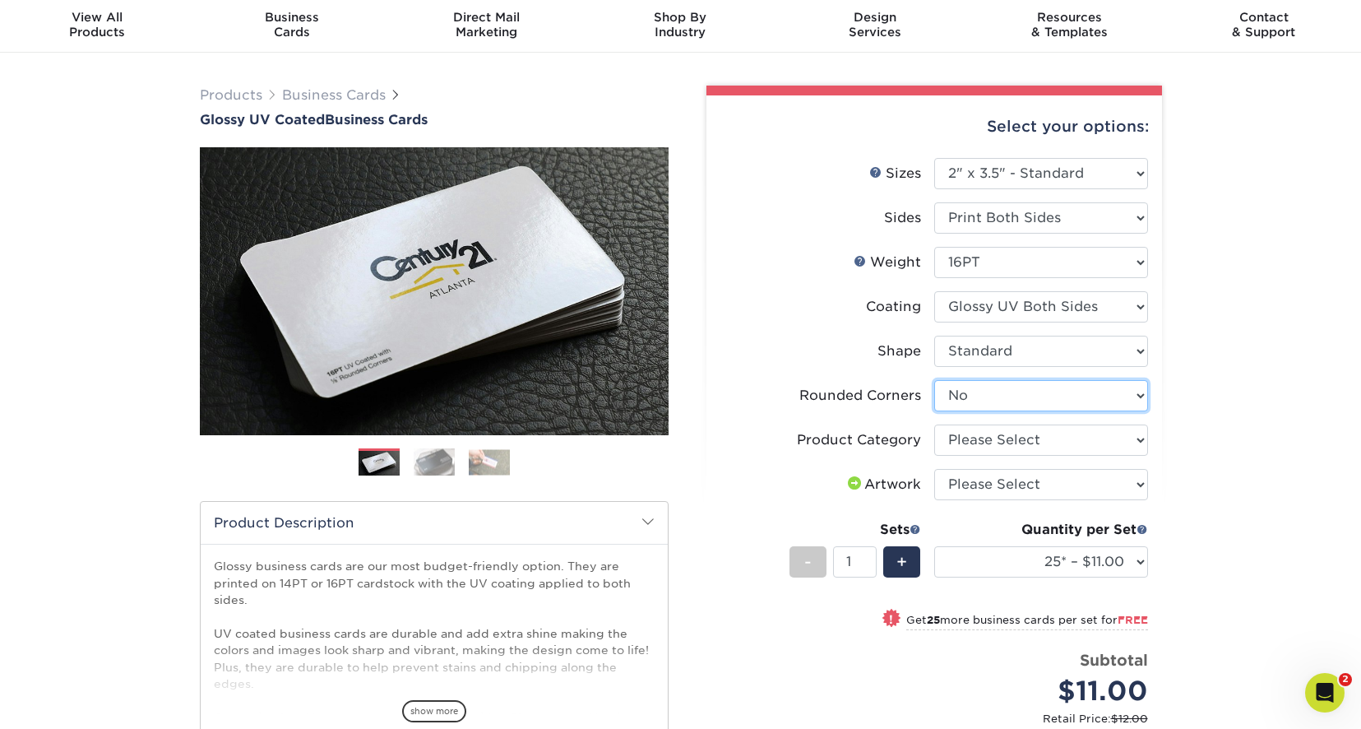
scroll to position [82, 0]
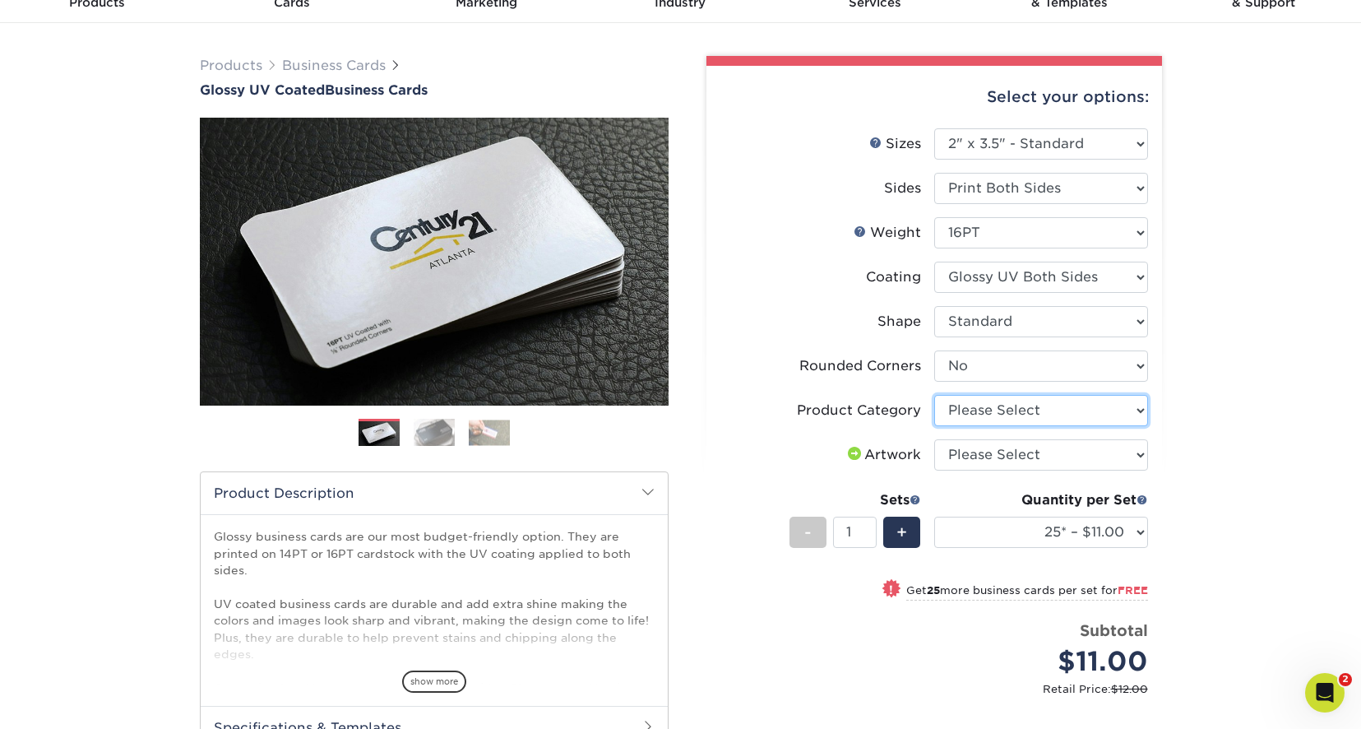
click at [1060, 416] on select "Please Select Business Cards" at bounding box center [1042, 410] width 214 height 31
select select "3b5148f1-0588-4f88-a218-97bcfdce65c1"
click at [935, 395] on select "Please Select Business Cards" at bounding box center [1042, 410] width 214 height 31
click at [1036, 447] on select "Please Select I will upload files I need a design - $100" at bounding box center [1042, 454] width 214 height 31
select select "upload"
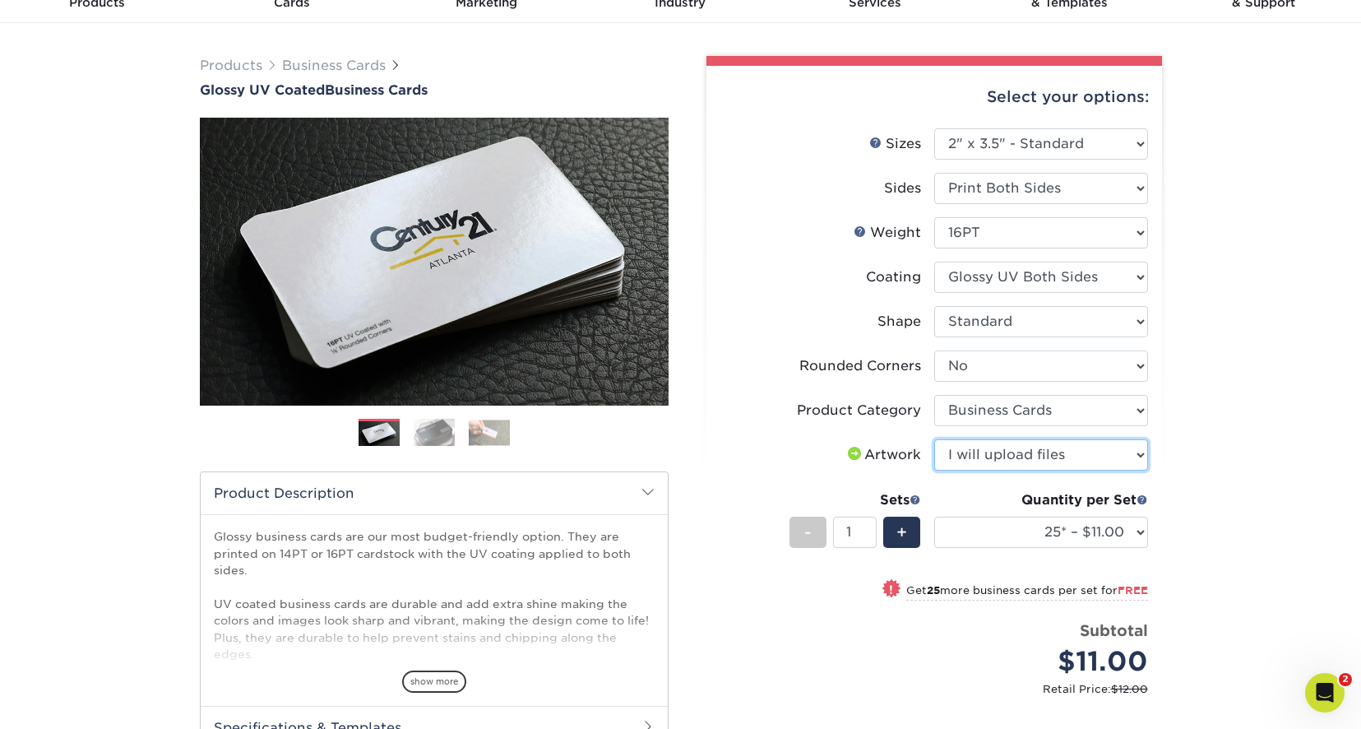
click at [935, 439] on select "Please Select I will upload files I need a design - $100" at bounding box center [1042, 454] width 214 height 31
click at [897, 531] on span "+" at bounding box center [902, 532] width 11 height 25
type input "2"
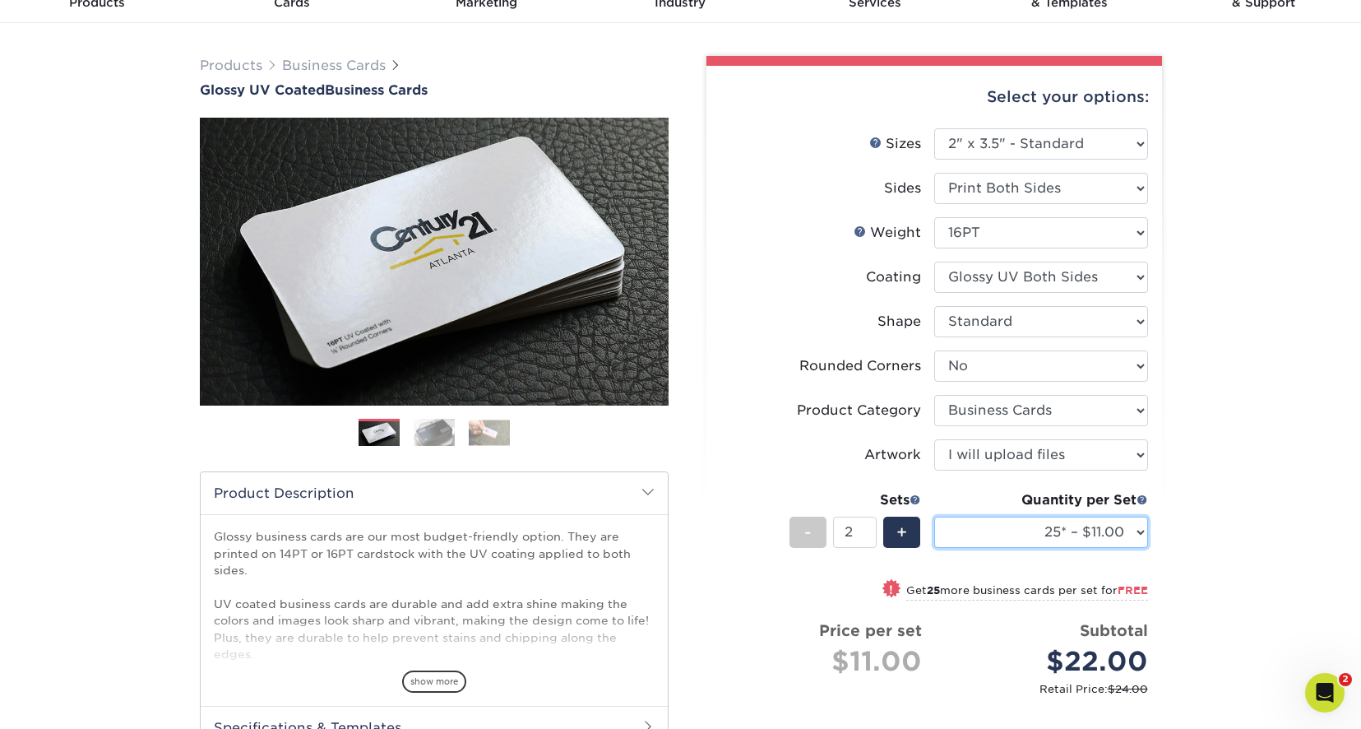
click at [1140, 533] on select "25* – $11.00 50* – $11.00 100* – $11.00 250* – $20.00 500 – $39.00 1000 – $49.0…" at bounding box center [1042, 532] width 214 height 31
select select "500 – $39.00"
click at [935, 517] on select "25* – $11.00 50* – $11.00 100* – $11.00 250* – $20.00 500 – $39.00 1000 – $49.0…" at bounding box center [1042, 532] width 214 height 31
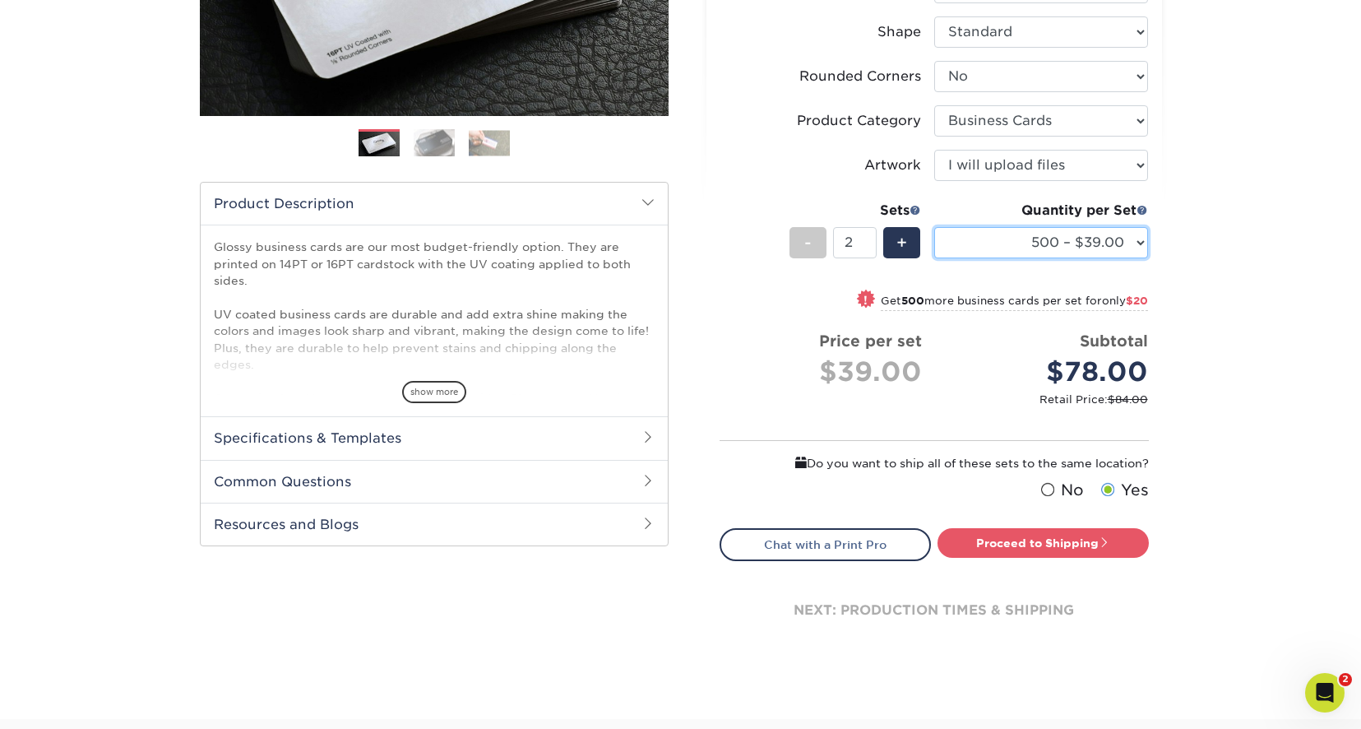
scroll to position [411, 0]
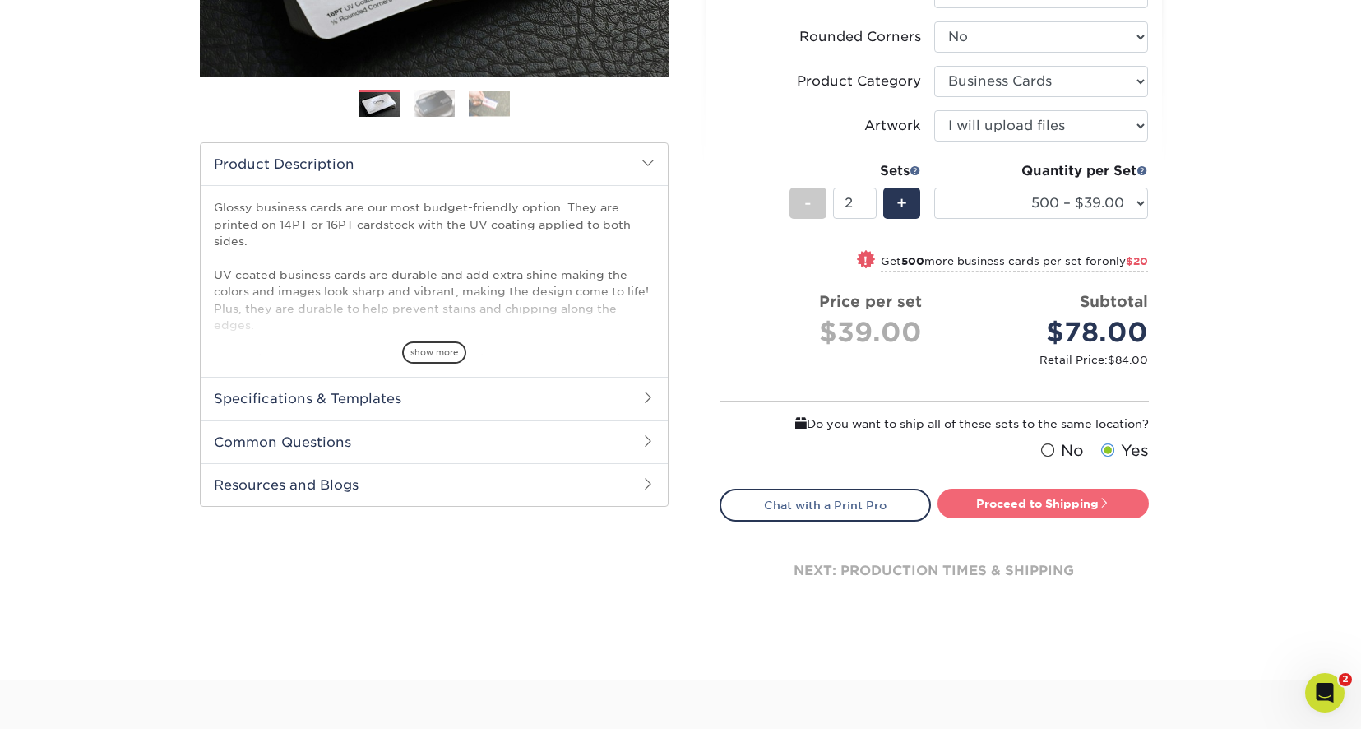
click at [1043, 502] on link "Proceed to Shipping" at bounding box center [1043, 504] width 211 height 30
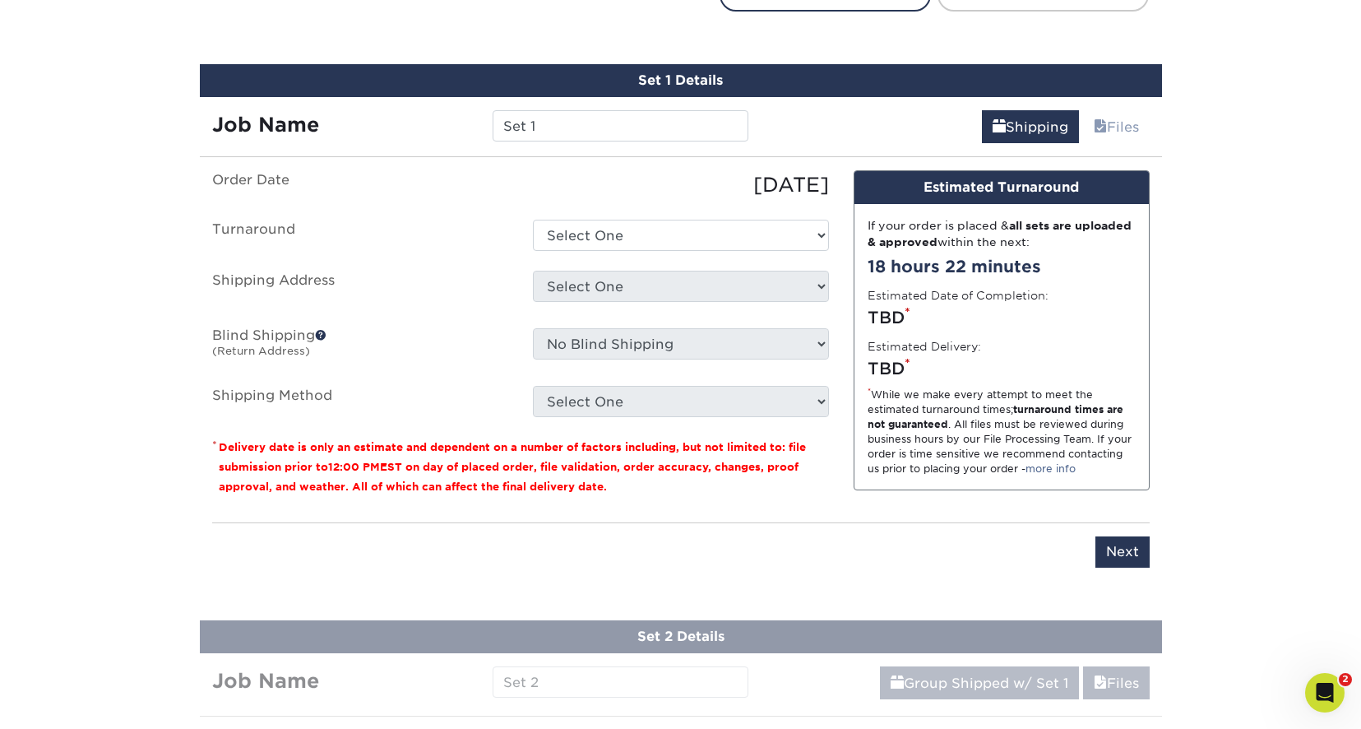
scroll to position [944, 0]
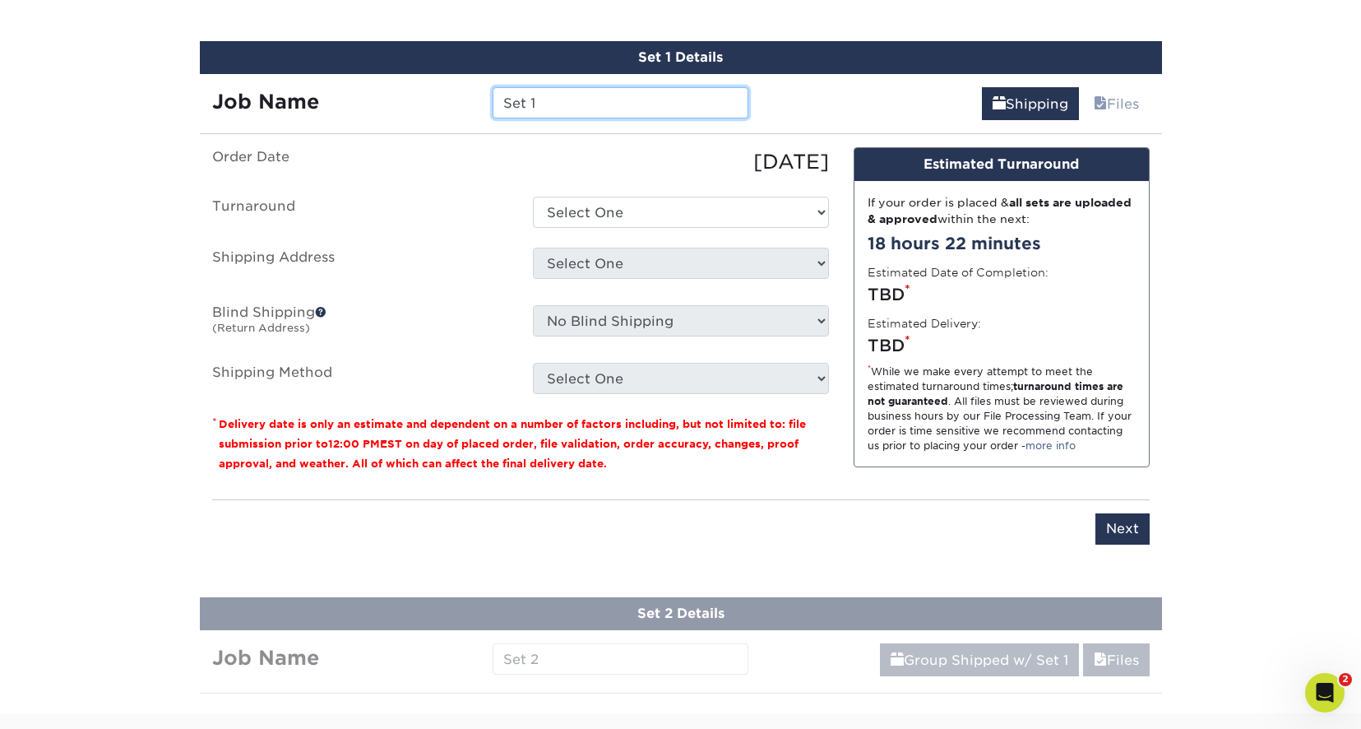
click at [565, 99] on input "Set 1" at bounding box center [621, 102] width 256 height 31
drag, startPoint x: 577, startPoint y: 100, endPoint x: 438, endPoint y: 109, distance: 139.3
click at [440, 109] on div "Job Name Set 1" at bounding box center [481, 102] width 562 height 31
type input "Kathryn Jordan"
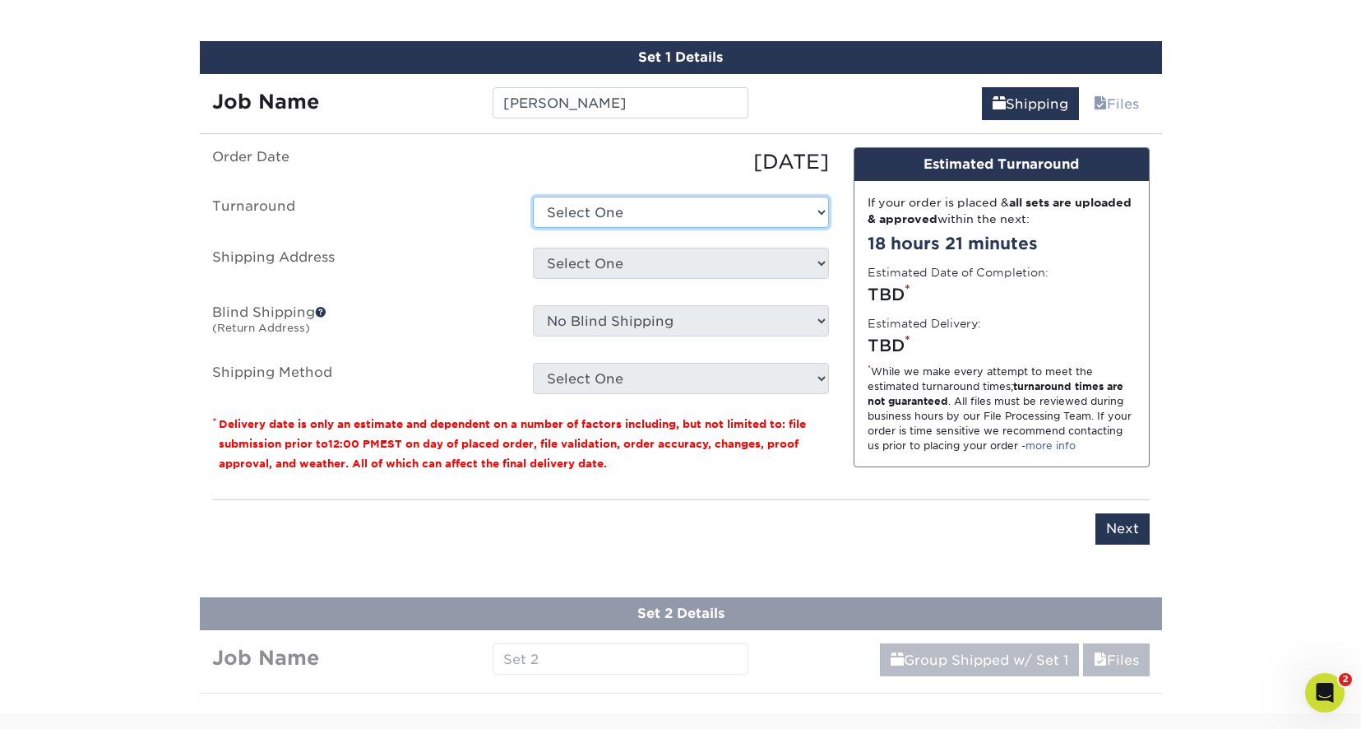
click at [591, 206] on select "Select One 2-4 Business Days 2 Day Next Business Day" at bounding box center [681, 212] width 296 height 31
click at [533, 197] on select "Select One 2-4 Business Days 2 Day Next Business Day" at bounding box center [681, 212] width 296 height 31
click at [582, 213] on select "Select One 2-4 Business Days 2 Day Next Business Day" at bounding box center [681, 212] width 296 height 31
select select "9ebc2889-b7ff-45b8-8d3b-bb5a09736017"
click at [533, 197] on select "Select One 2-4 Business Days 2 Day Next Business Day" at bounding box center [681, 212] width 296 height 31
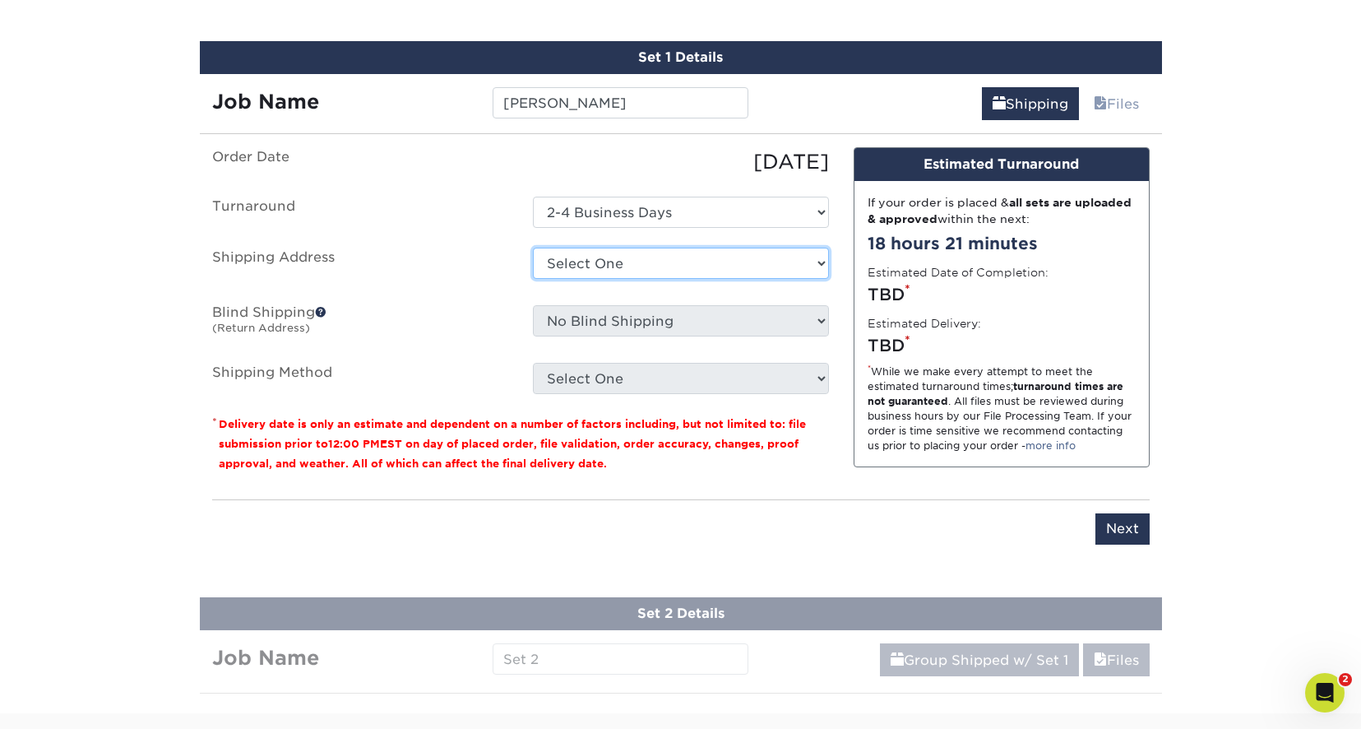
click at [582, 258] on select "Select One Ascend Hospice Care Innovative Designs Signature Health Services + A…" at bounding box center [681, 263] width 296 height 31
select select "280983"
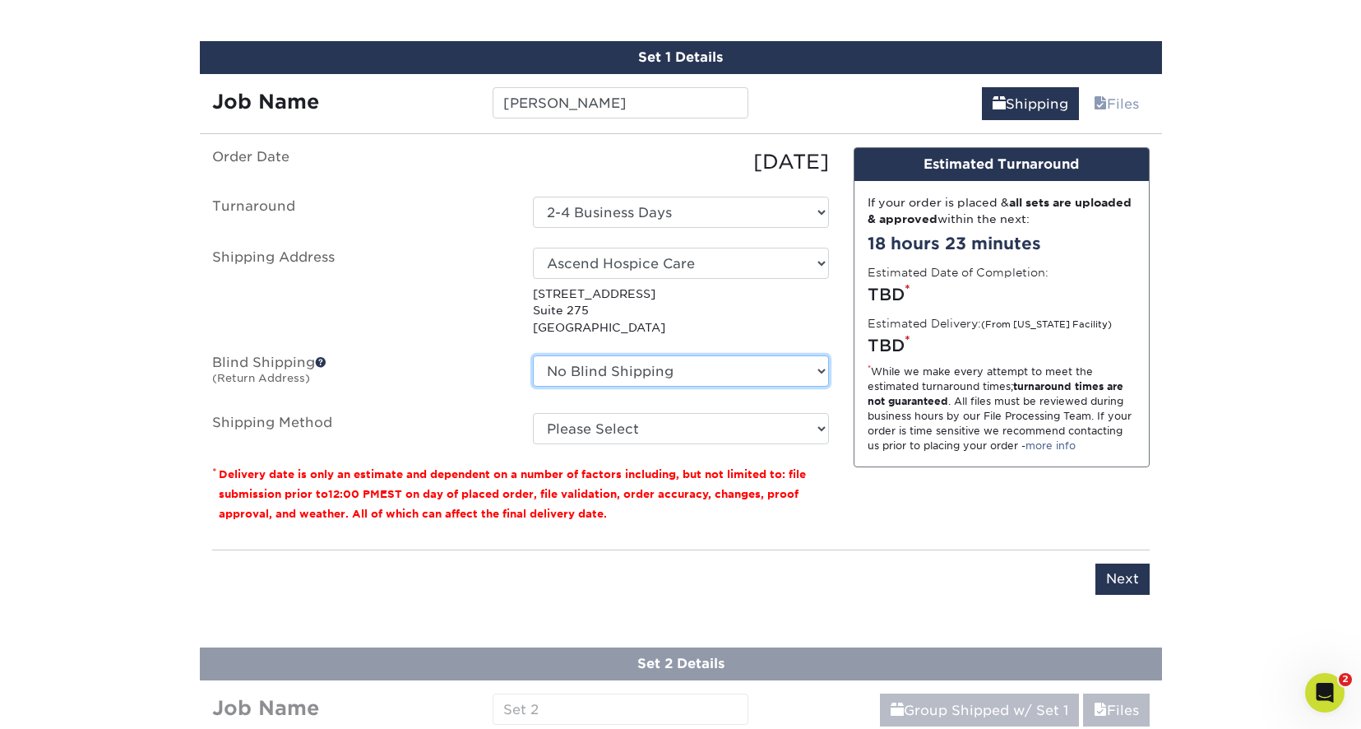
click at [821, 373] on select "No Blind Shipping Ascend Hospice Care Innovative Designs Signature Health Servi…" at bounding box center [681, 370] width 296 height 31
select select "280985"
click at [533, 355] on select "No Blind Shipping Ascend Hospice Care Innovative Designs Signature Health Servi…" at bounding box center [681, 370] width 296 height 31
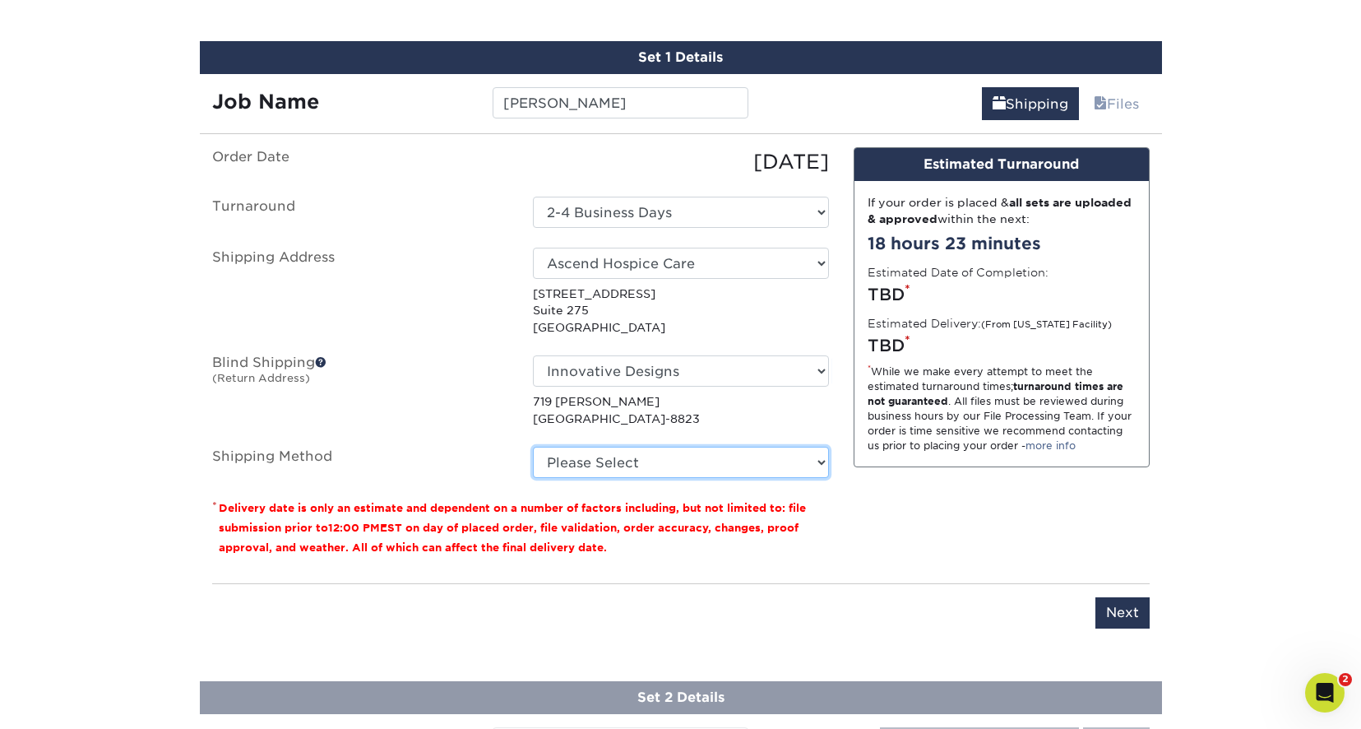
click at [639, 457] on select "Please Select Ground Shipping (+$14.96) 3 Day Shipping Service (+$15.36) 2 Day …" at bounding box center [681, 462] width 296 height 31
select select "03"
click at [533, 447] on select "Please Select Ground Shipping (+$14.96) 3 Day Shipping Service (+$15.36) 2 Day …" at bounding box center [681, 462] width 296 height 31
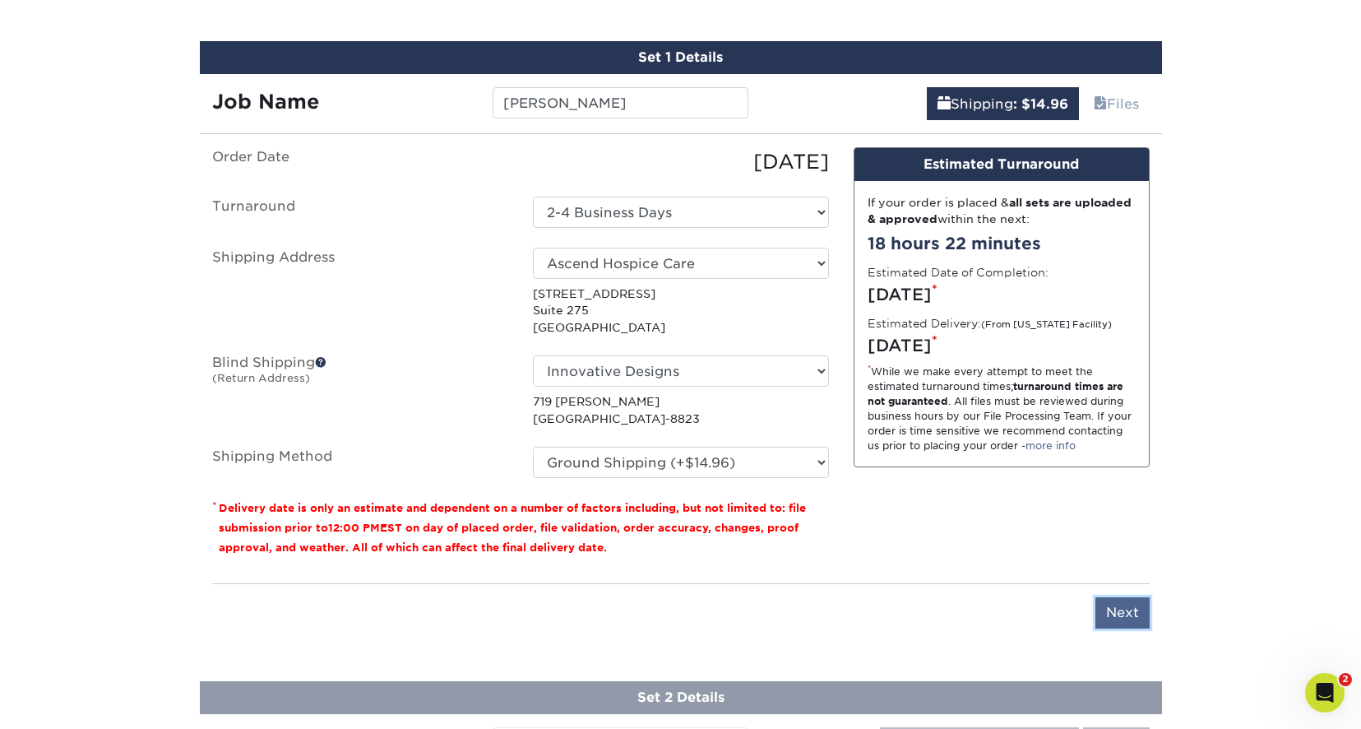
click at [1124, 606] on input "Next" at bounding box center [1123, 612] width 54 height 31
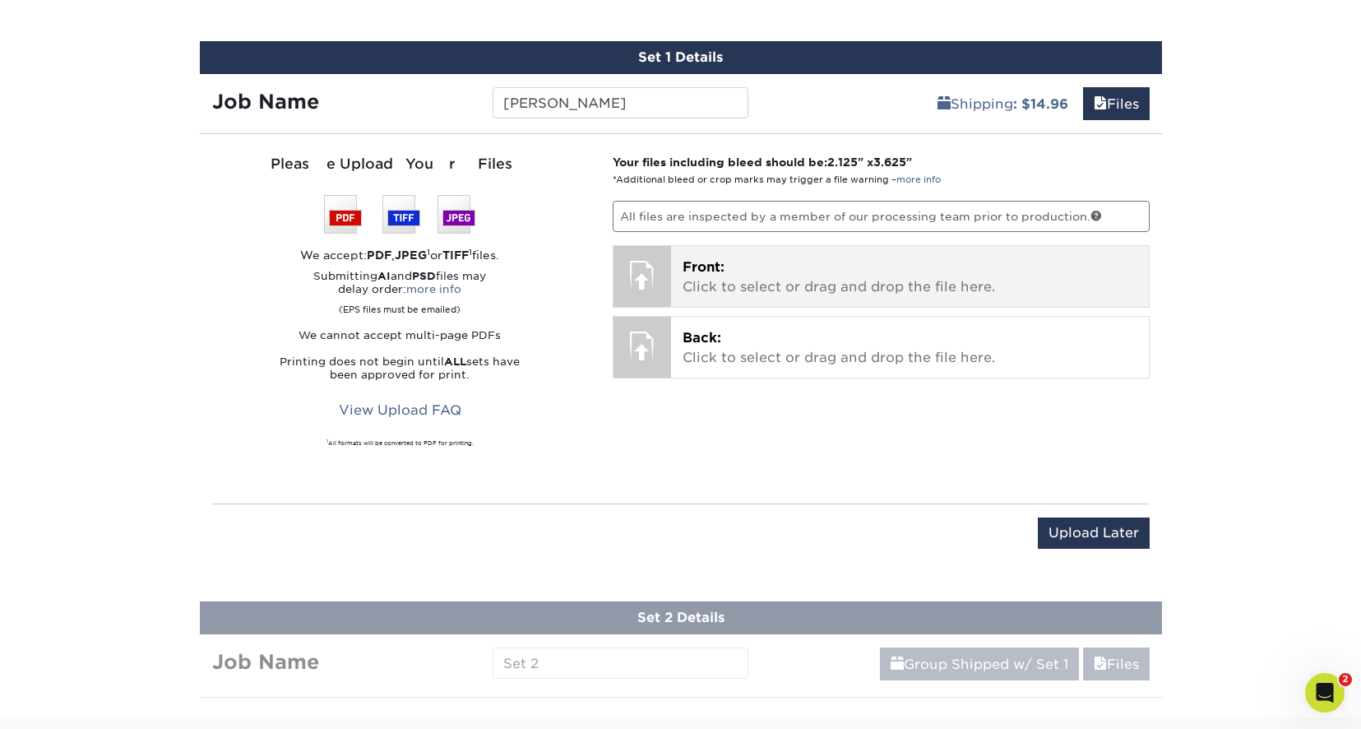
click at [807, 277] on p "Front: Click to select or drag and drop the file here." at bounding box center [910, 276] width 455 height 39
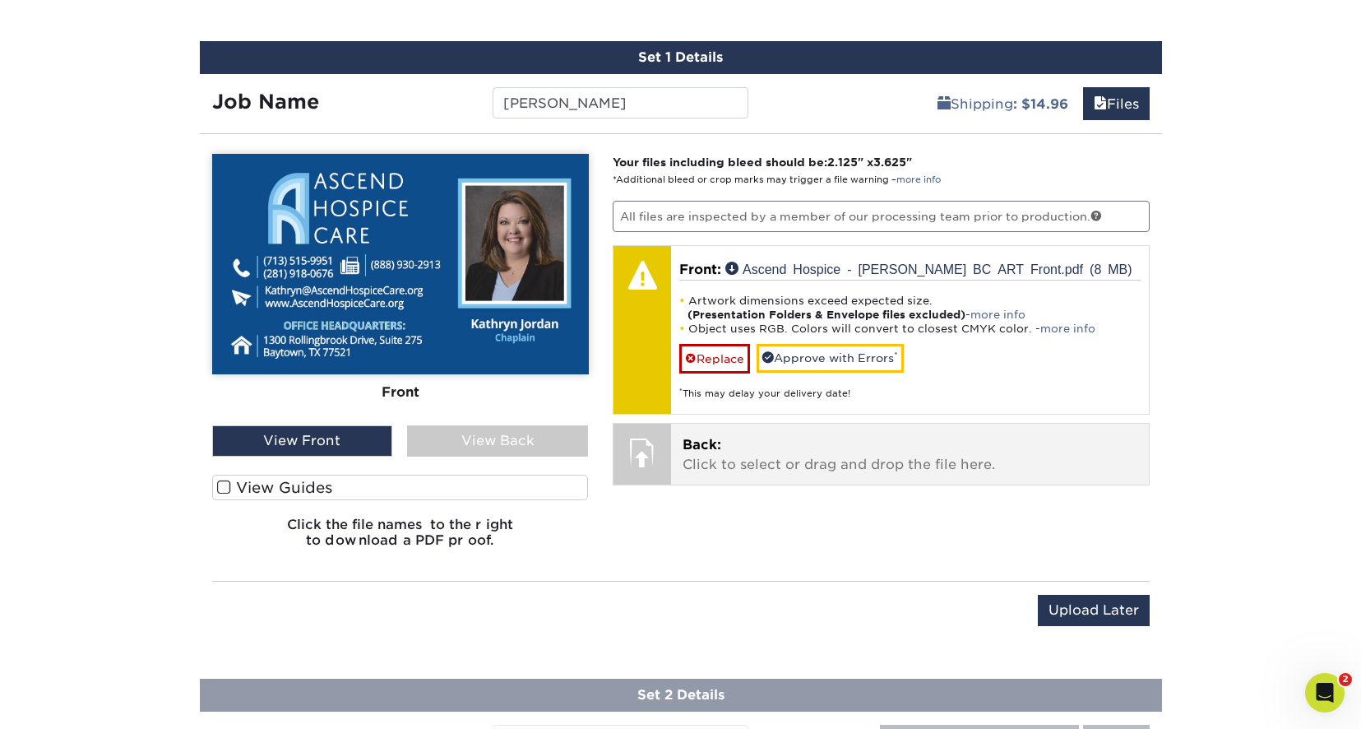
click at [763, 447] on p "Back: Click to select or drag and drop the file here." at bounding box center [910, 454] width 455 height 39
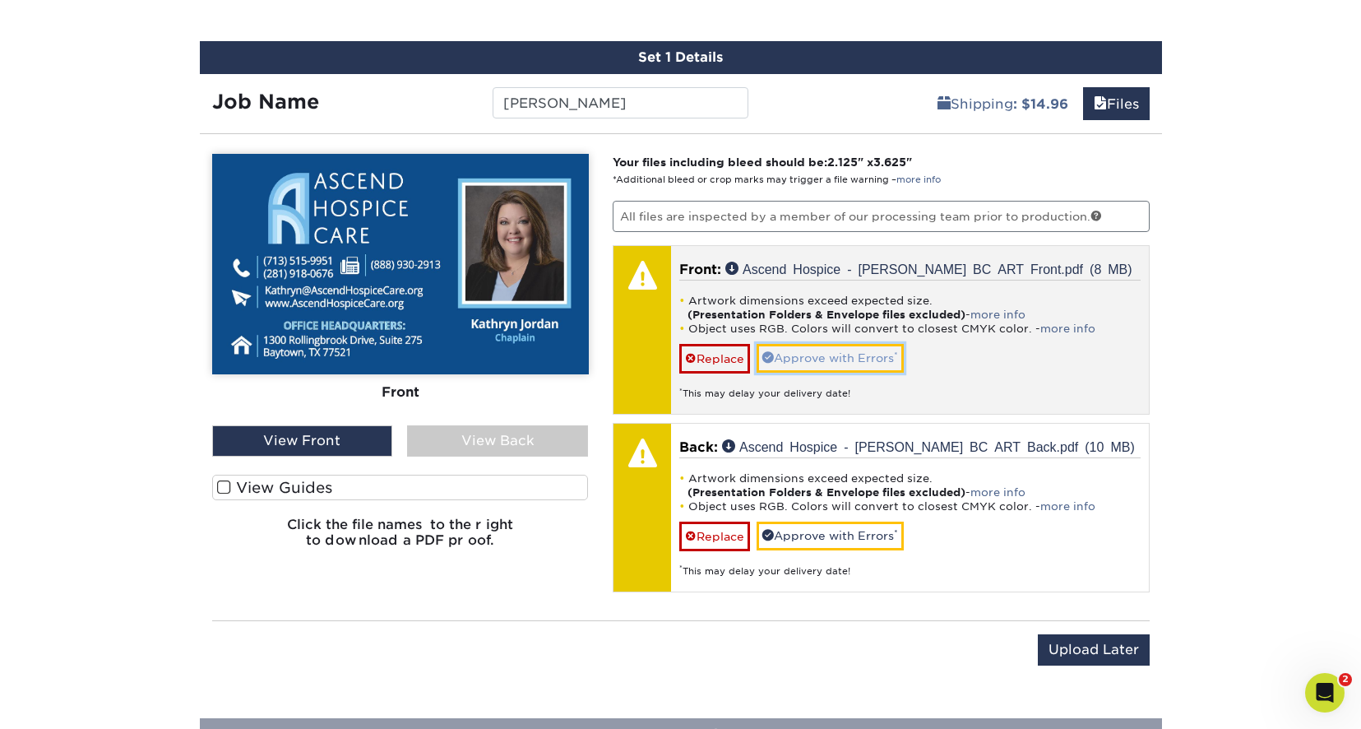
click at [798, 355] on link "Approve with Errors *" at bounding box center [830, 358] width 147 height 28
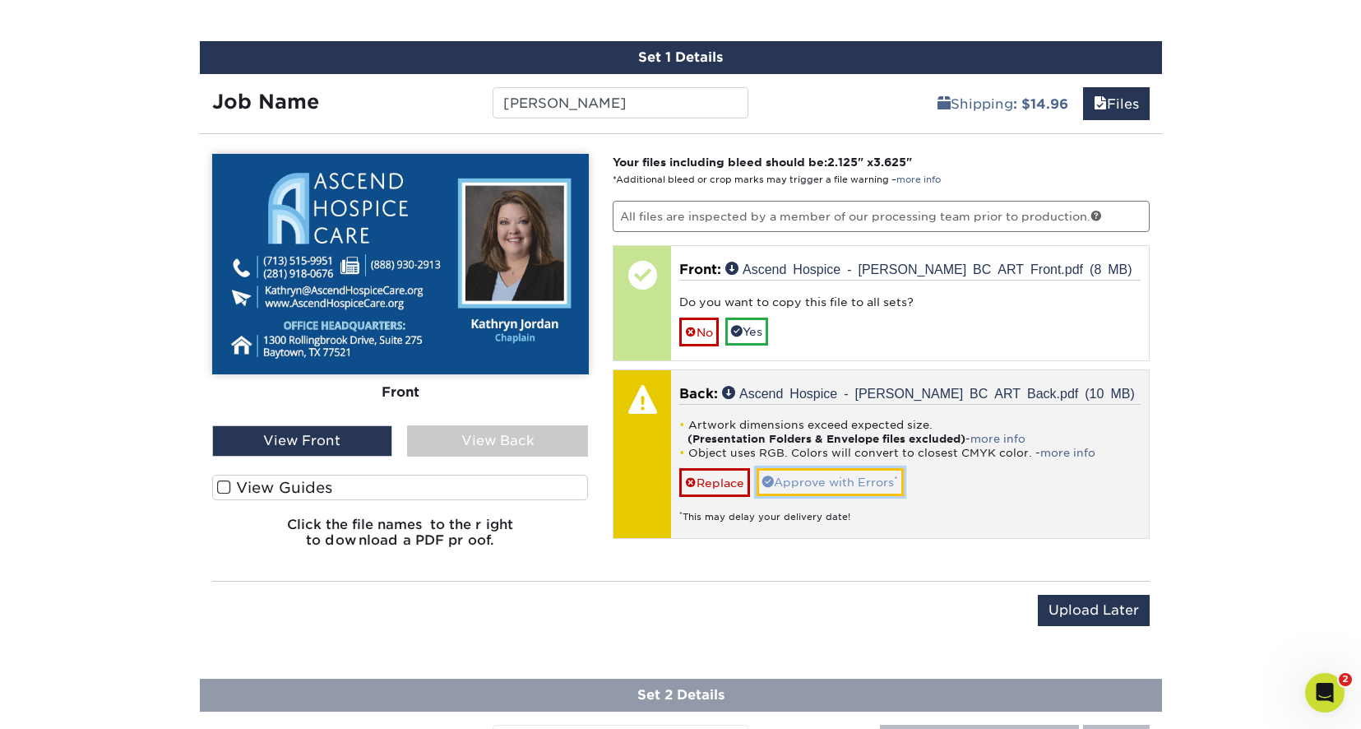
click at [825, 485] on link "Approve with Errors *" at bounding box center [830, 482] width 147 height 28
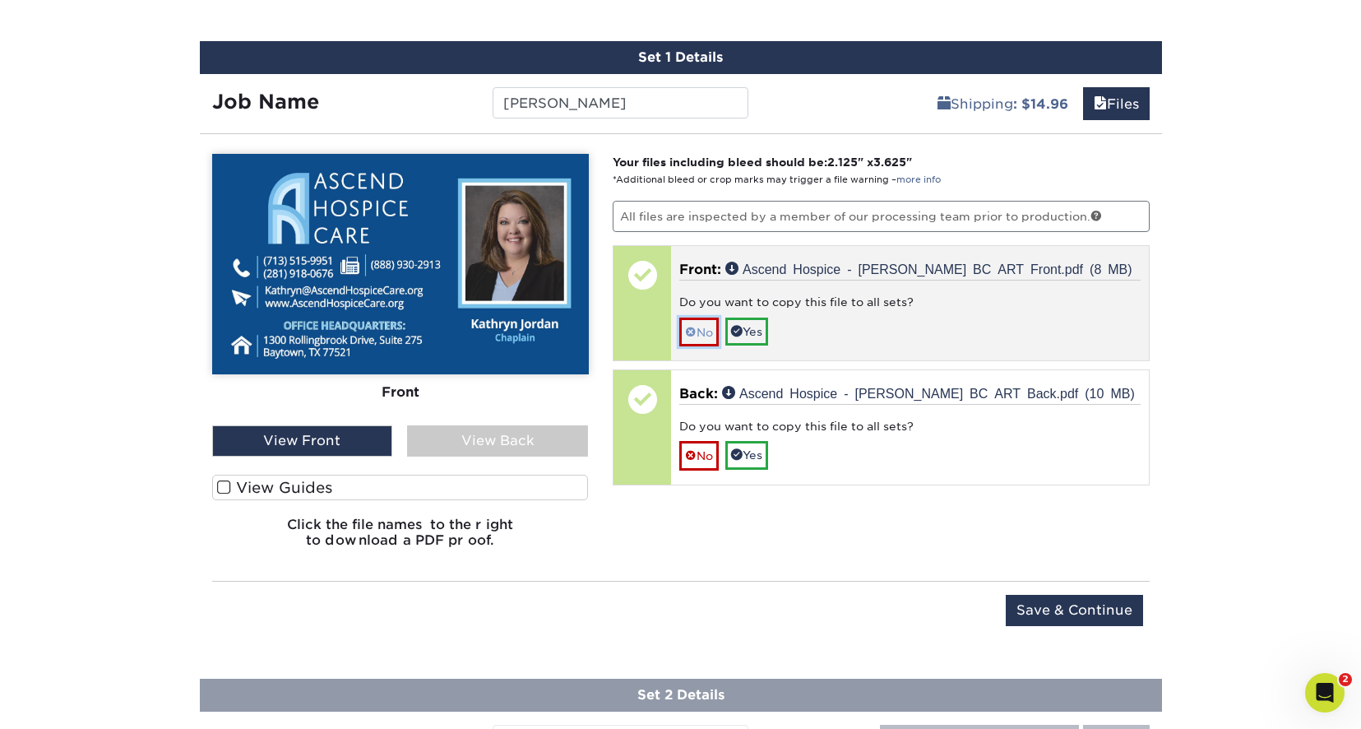
click at [699, 330] on link "No" at bounding box center [699, 332] width 39 height 29
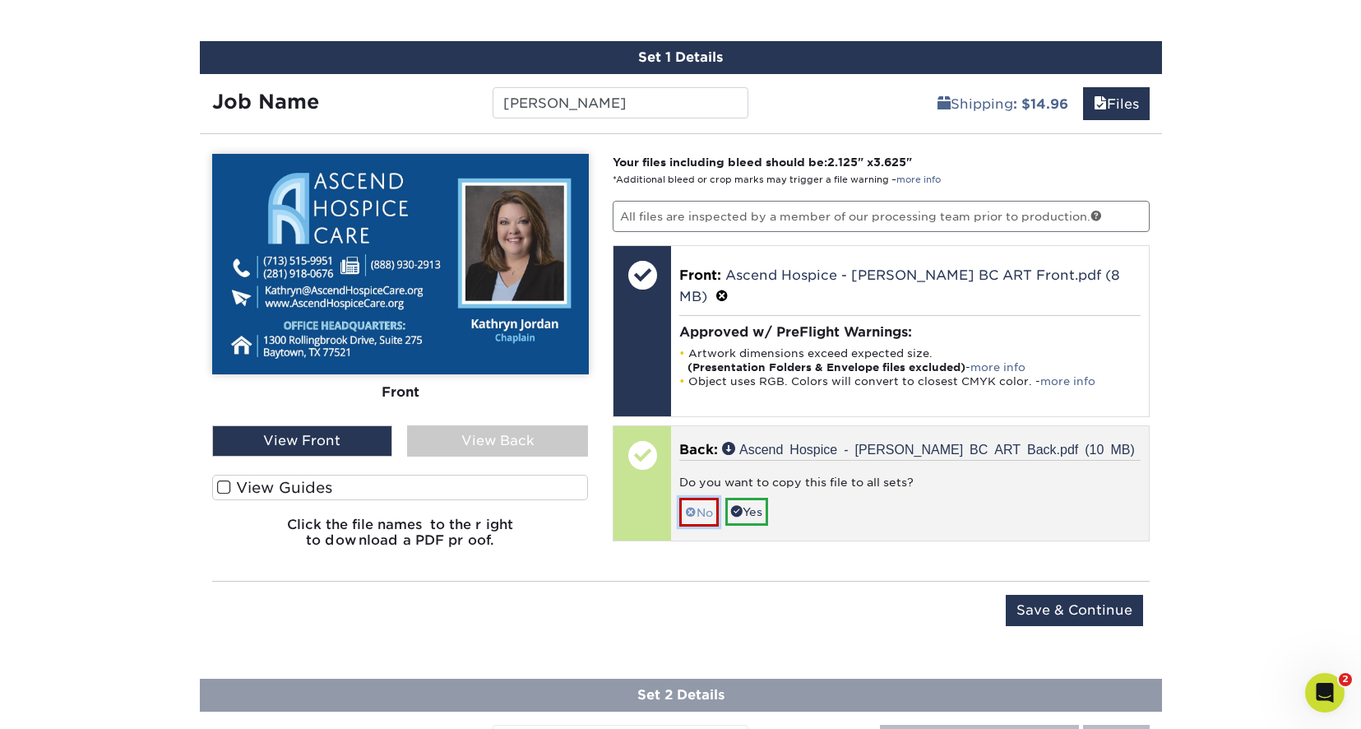
click at [700, 498] on link "No" at bounding box center [699, 512] width 39 height 29
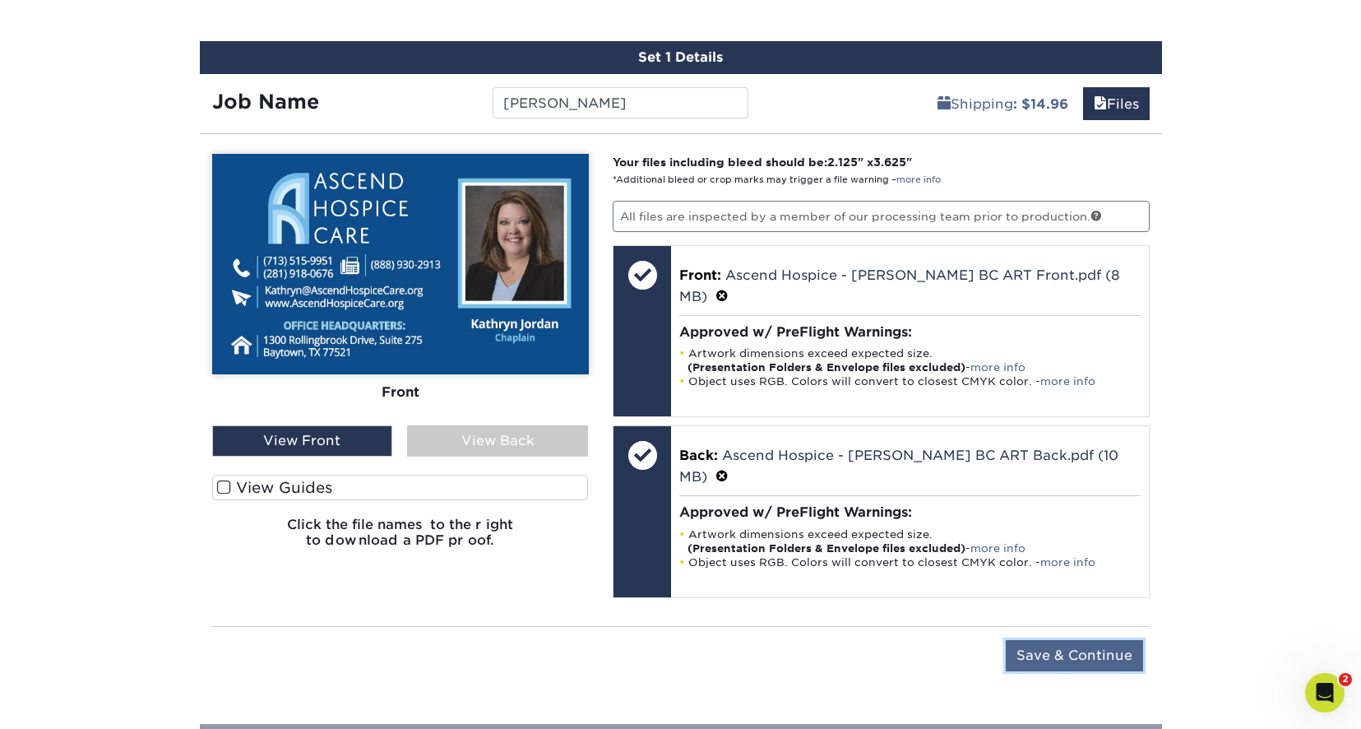
click at [1093, 640] on input "Save & Continue" at bounding box center [1074, 655] width 137 height 31
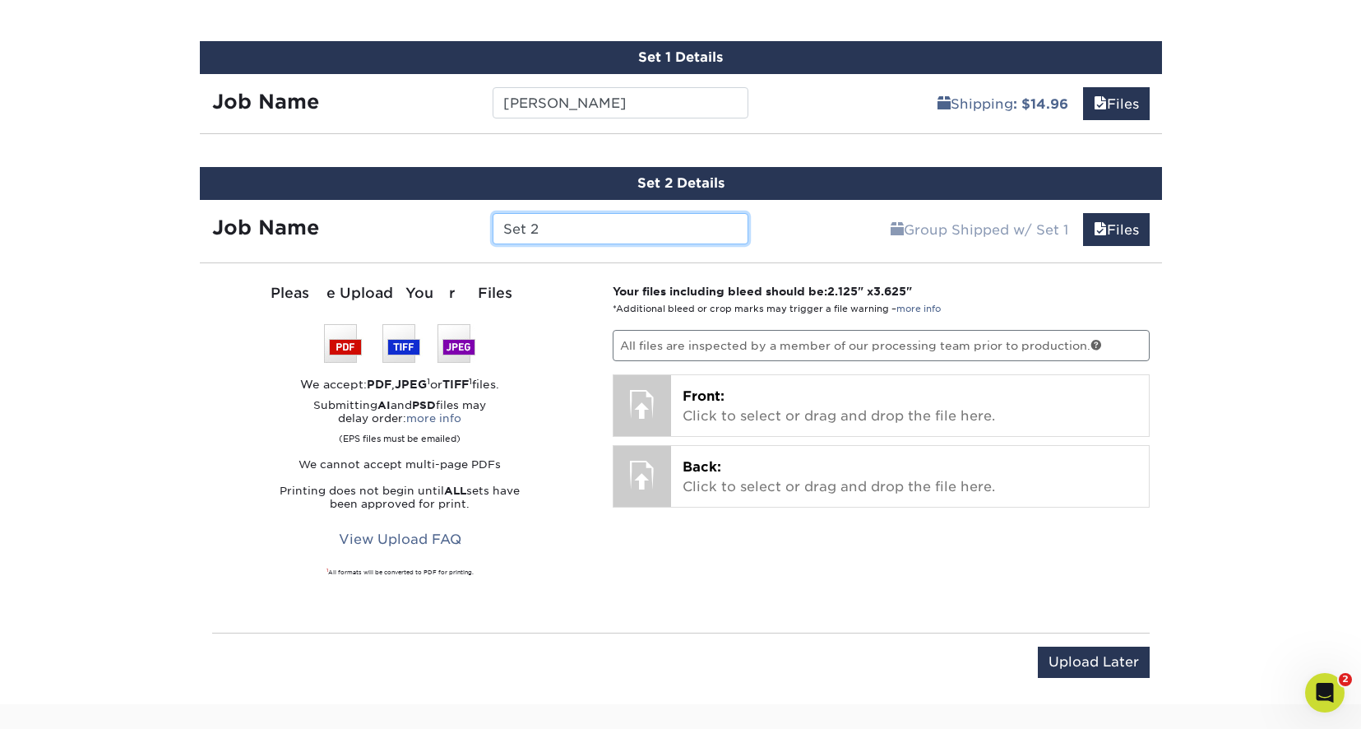
drag, startPoint x: 553, startPoint y: 231, endPoint x: 429, endPoint y: 243, distance: 124.8
click at [429, 243] on div "Job Name Set 2" at bounding box center [481, 228] width 562 height 31
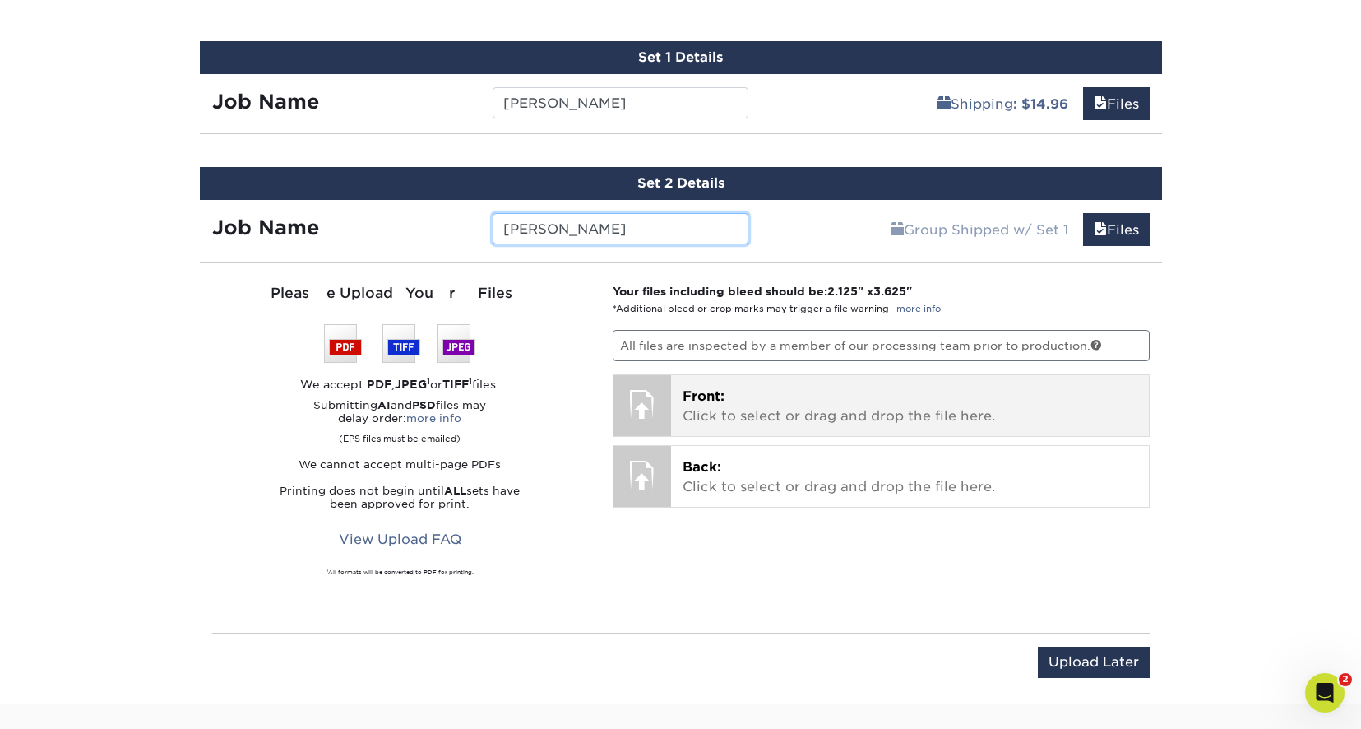
type input "Laura Cleveland"
click at [766, 396] on p "Front: Click to select or drag and drop the file here." at bounding box center [910, 406] width 455 height 39
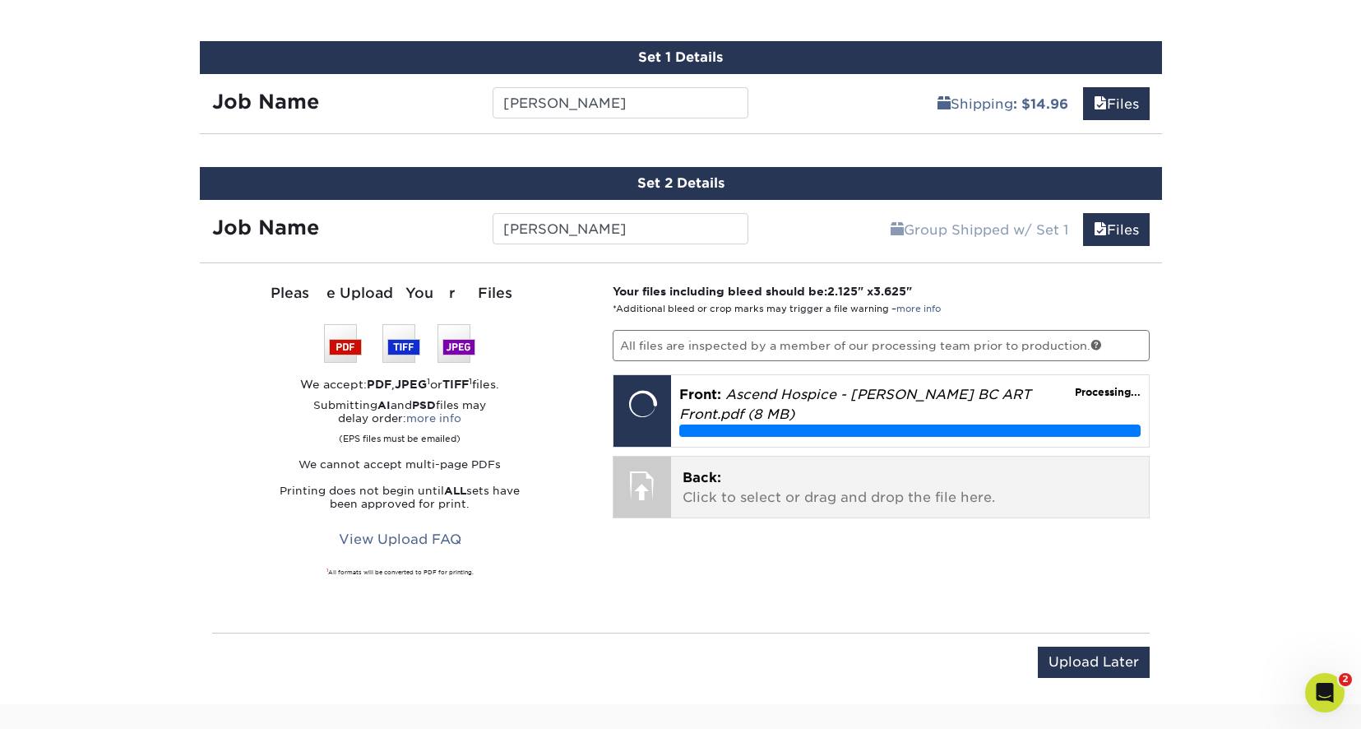
click at [718, 470] on span "Back:" at bounding box center [702, 478] width 39 height 16
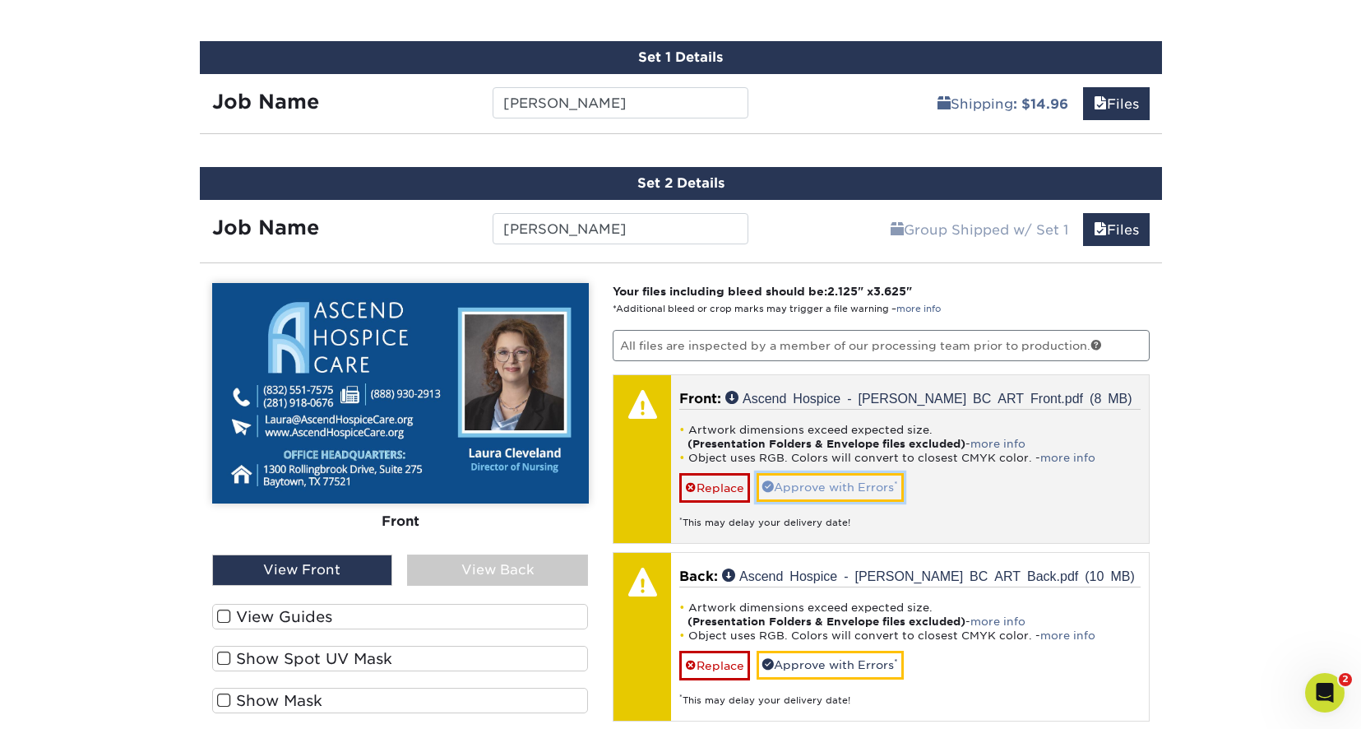
click at [851, 488] on link "Approve with Errors *" at bounding box center [830, 487] width 147 height 28
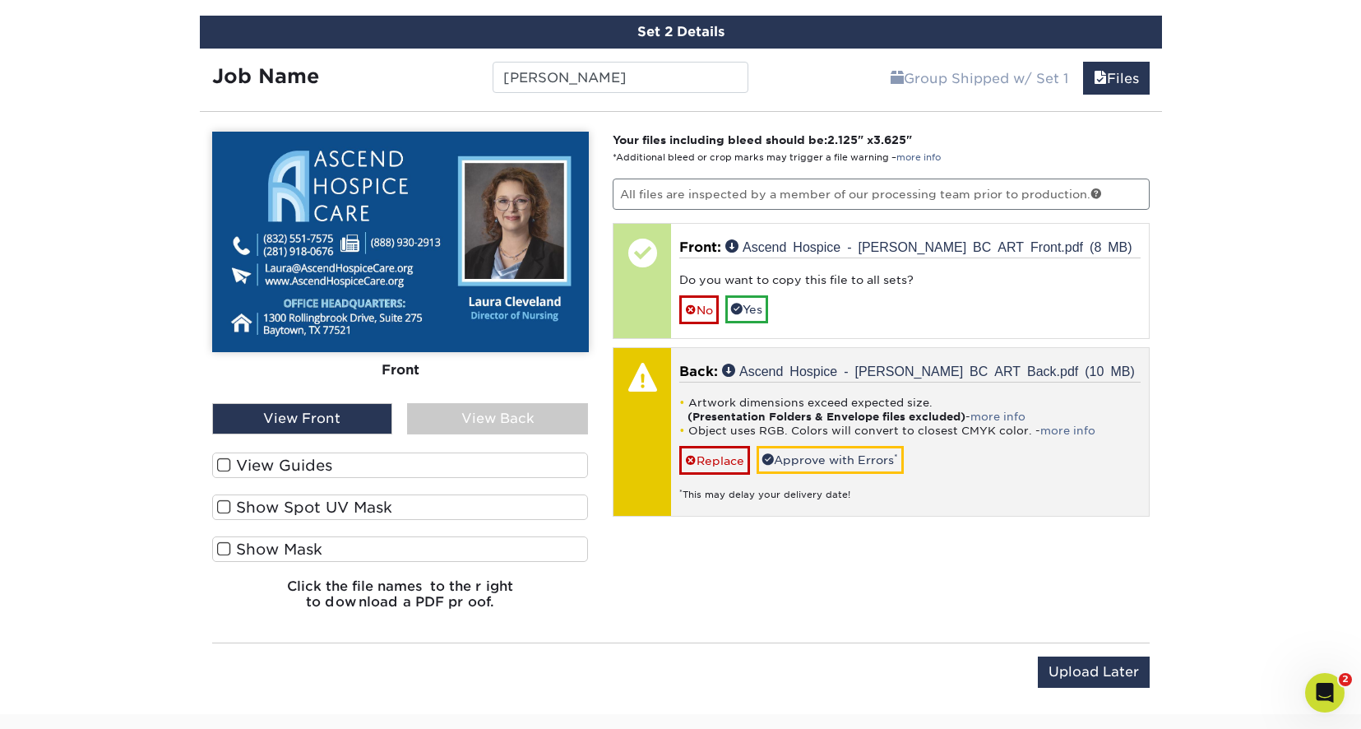
scroll to position [1109, 0]
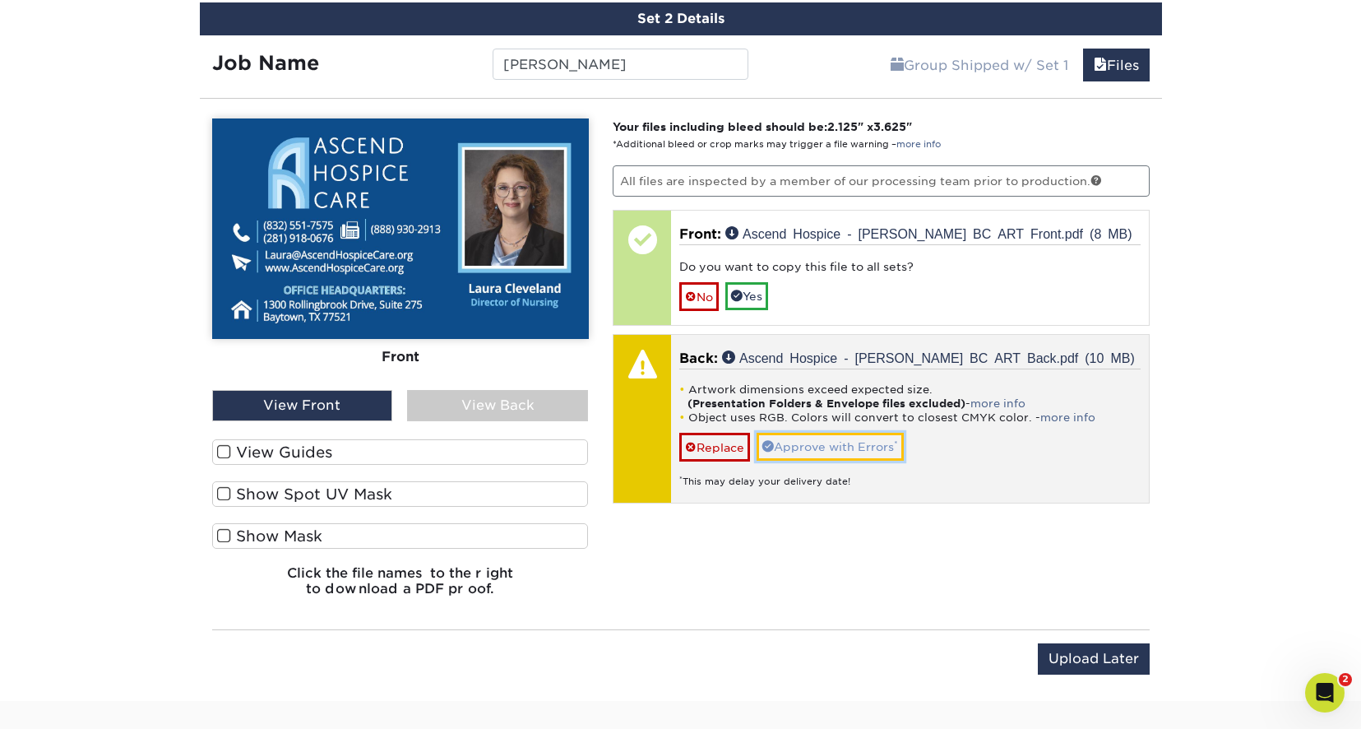
click at [818, 442] on link "Approve with Errors *" at bounding box center [830, 447] width 147 height 28
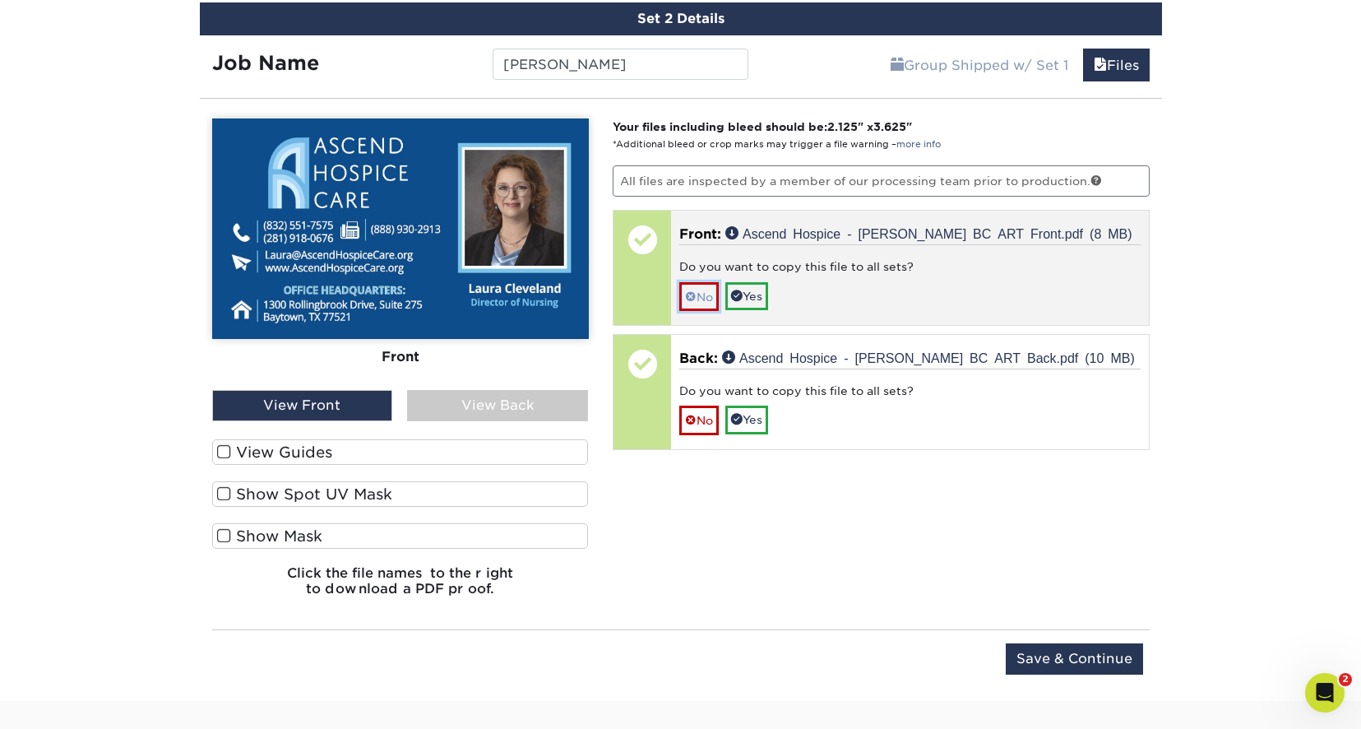
click at [696, 293] on span at bounding box center [691, 296] width 12 height 13
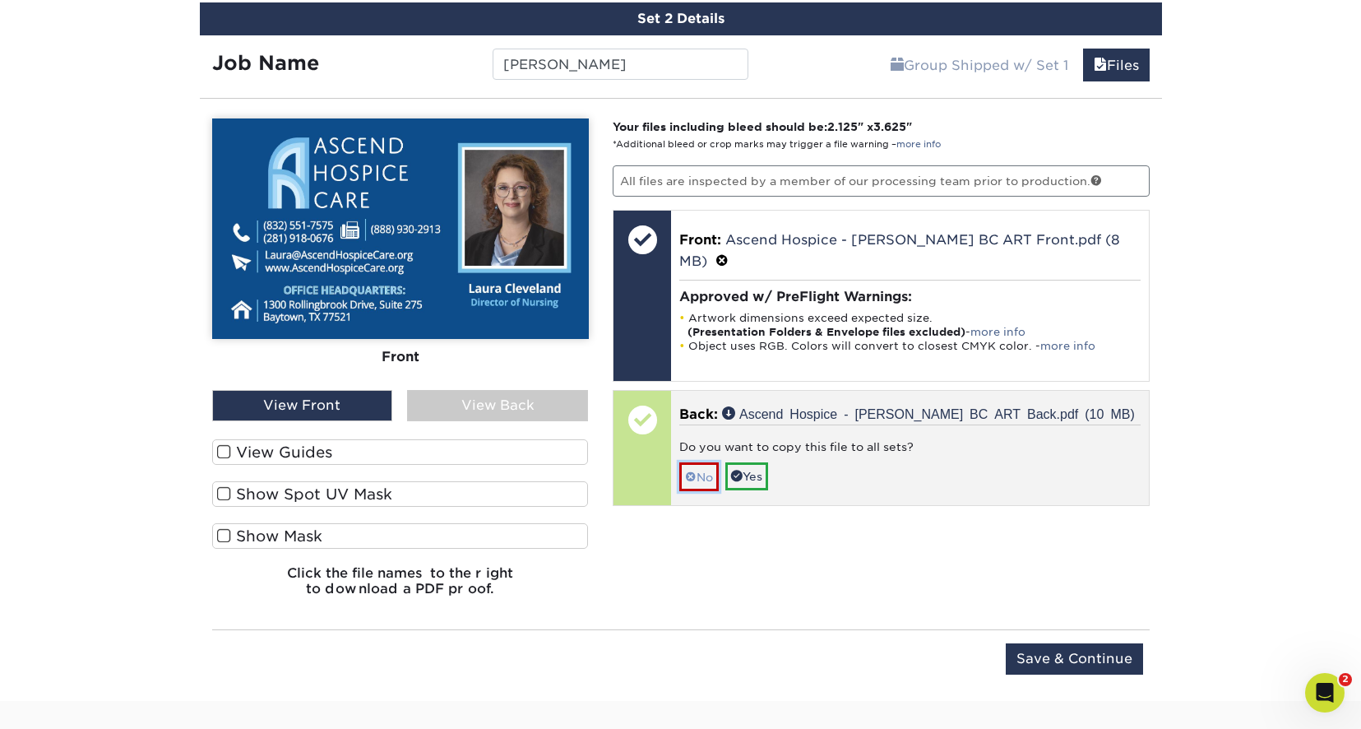
click at [700, 462] on link "No" at bounding box center [699, 476] width 39 height 29
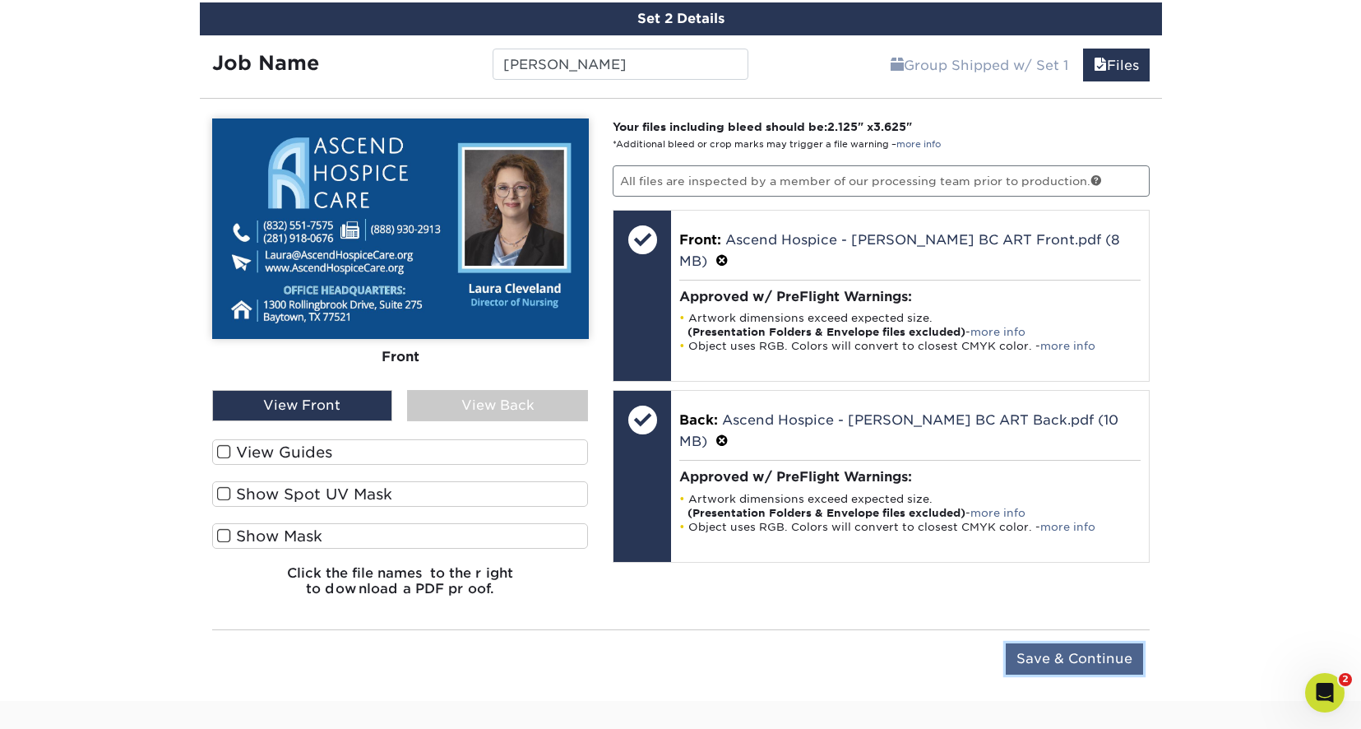
click at [1097, 656] on input "Save & Continue" at bounding box center [1074, 658] width 137 height 31
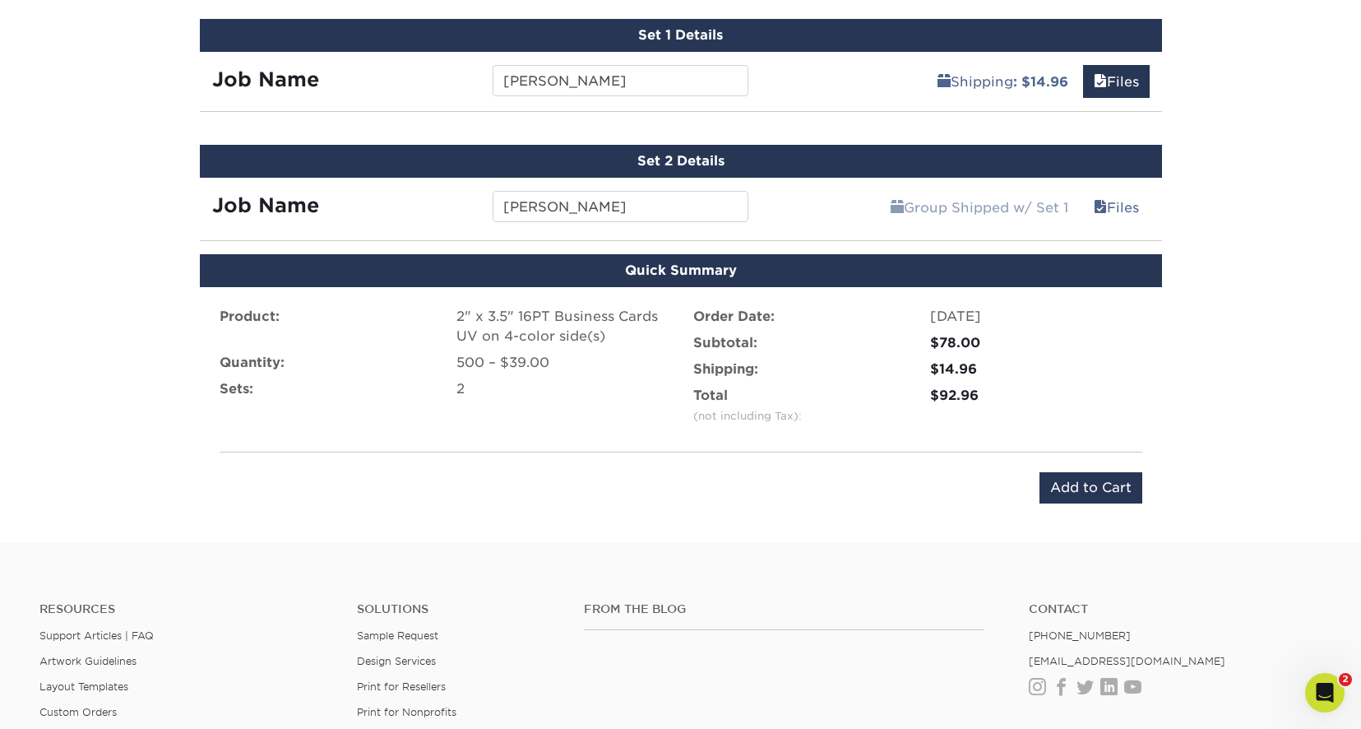
scroll to position [944, 0]
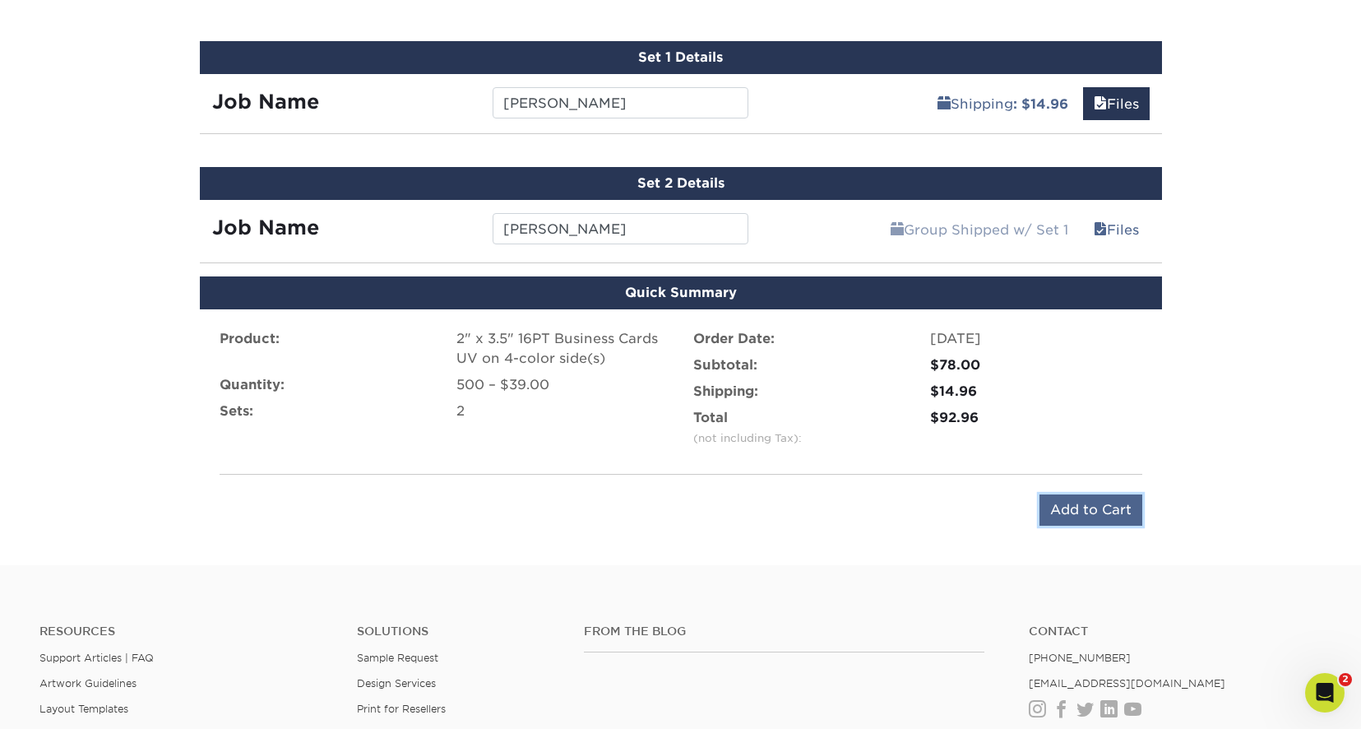
click at [1094, 511] on input "Add to Cart" at bounding box center [1091, 509] width 103 height 31
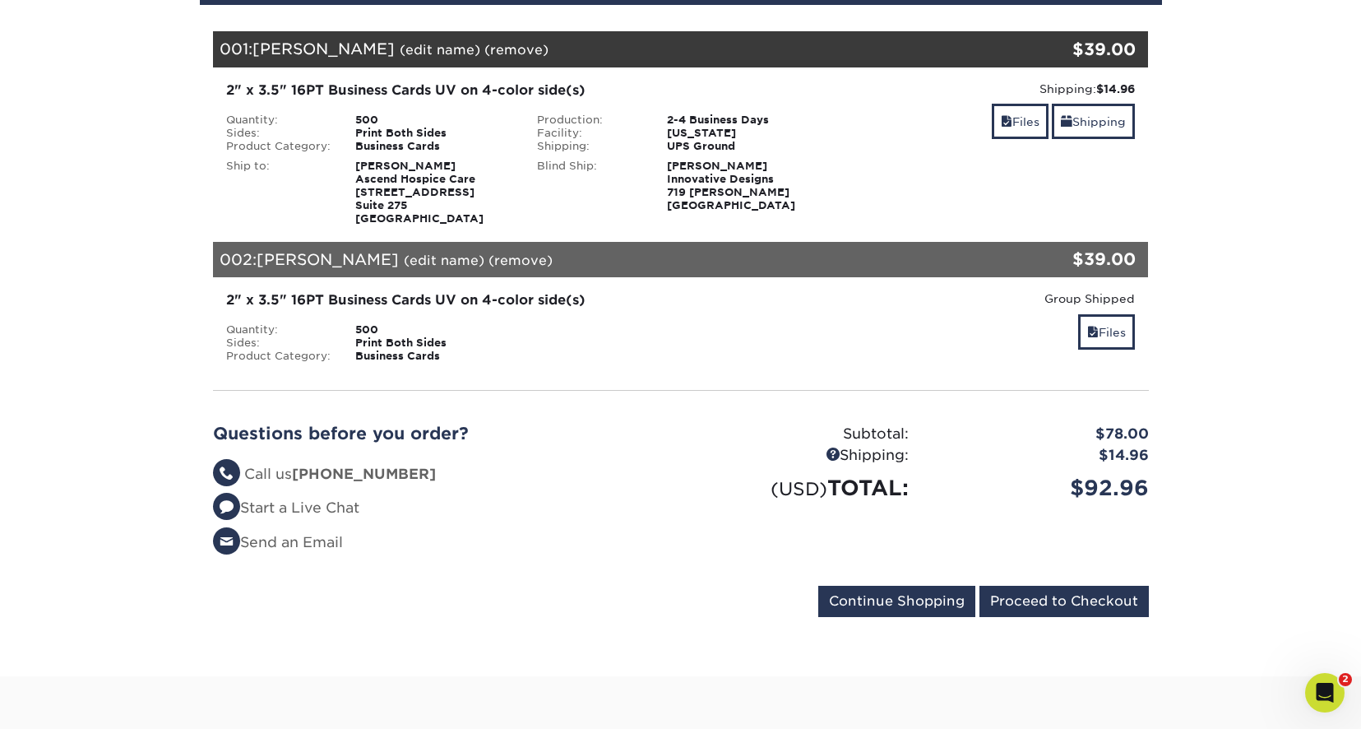
scroll to position [247, 0]
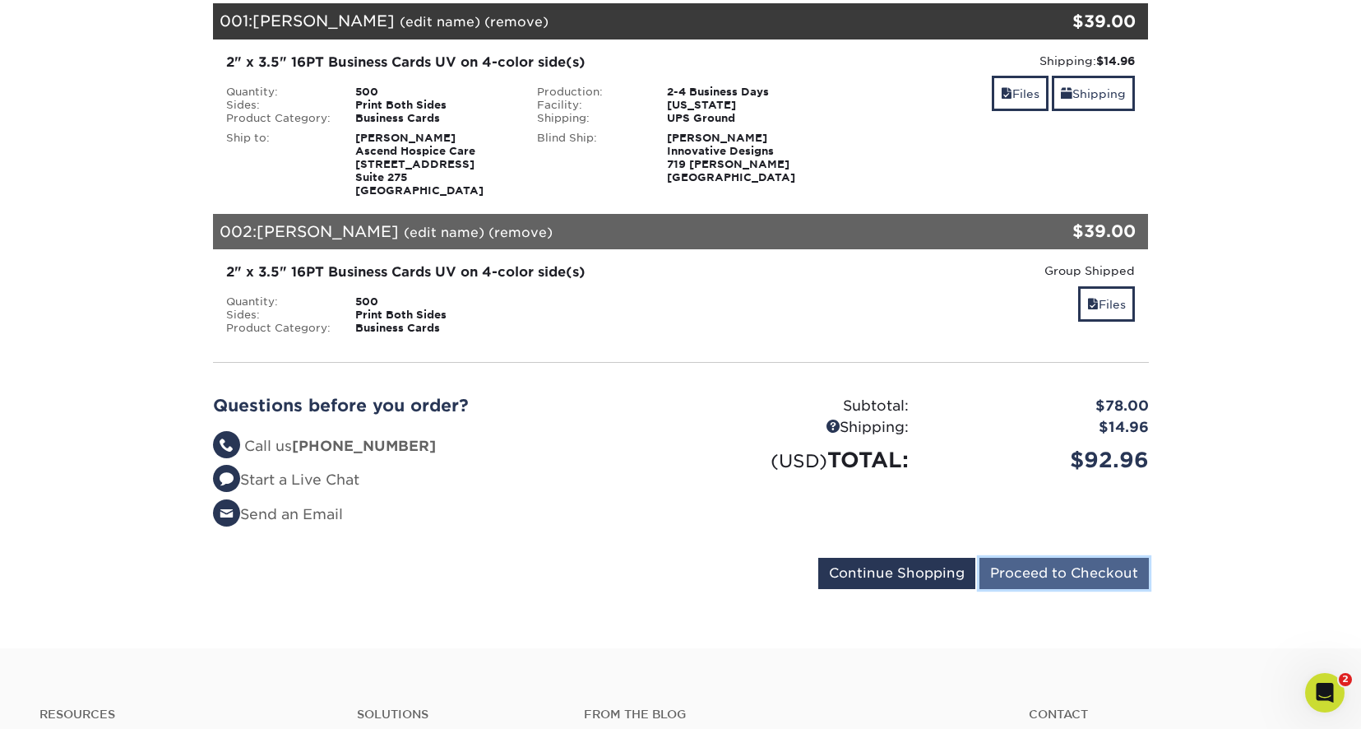
click at [1066, 569] on input "Proceed to Checkout" at bounding box center [1064, 573] width 169 height 31
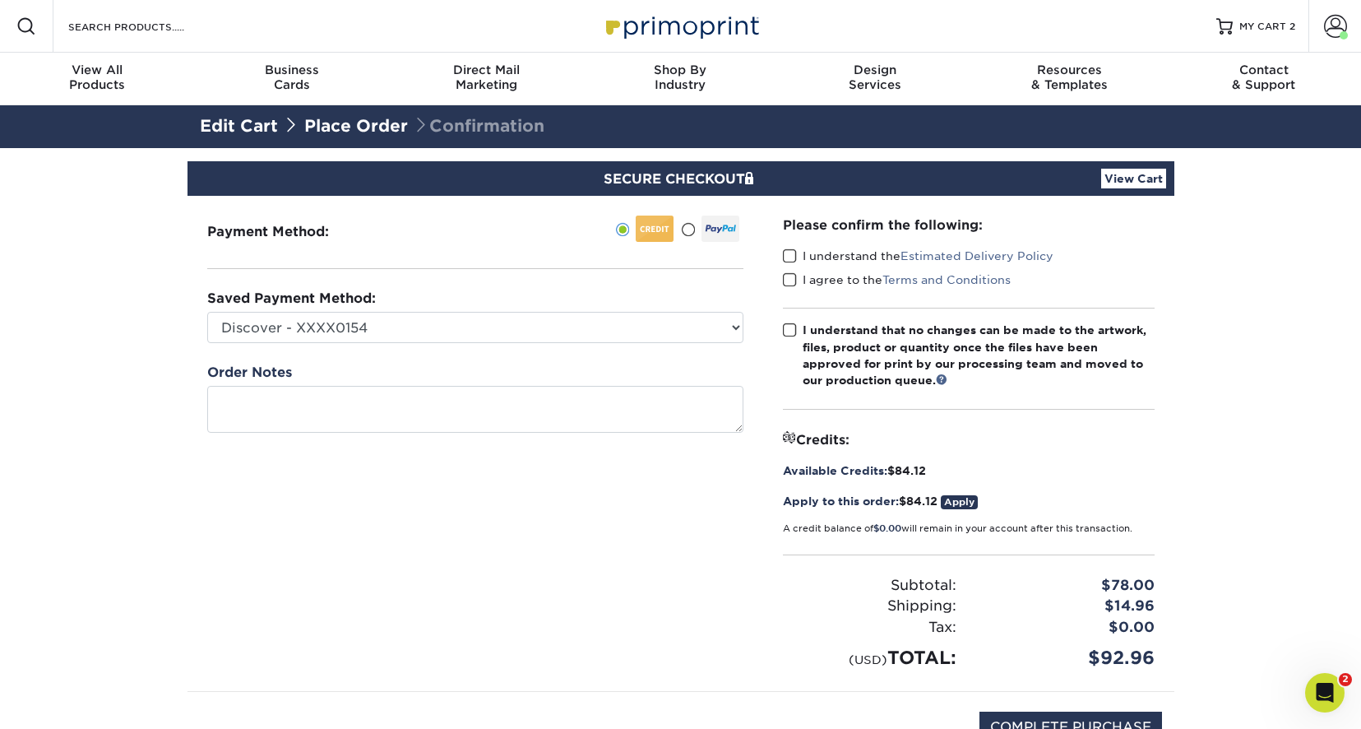
click at [791, 253] on span at bounding box center [790, 256] width 14 height 16
click at [0, 0] on input "I understand the Estimated Delivery Policy" at bounding box center [0, 0] width 0 height 0
click at [789, 276] on span at bounding box center [790, 280] width 14 height 16
click at [0, 0] on input "I agree to the Terms and Conditions" at bounding box center [0, 0] width 0 height 0
click at [790, 327] on span at bounding box center [790, 330] width 14 height 16
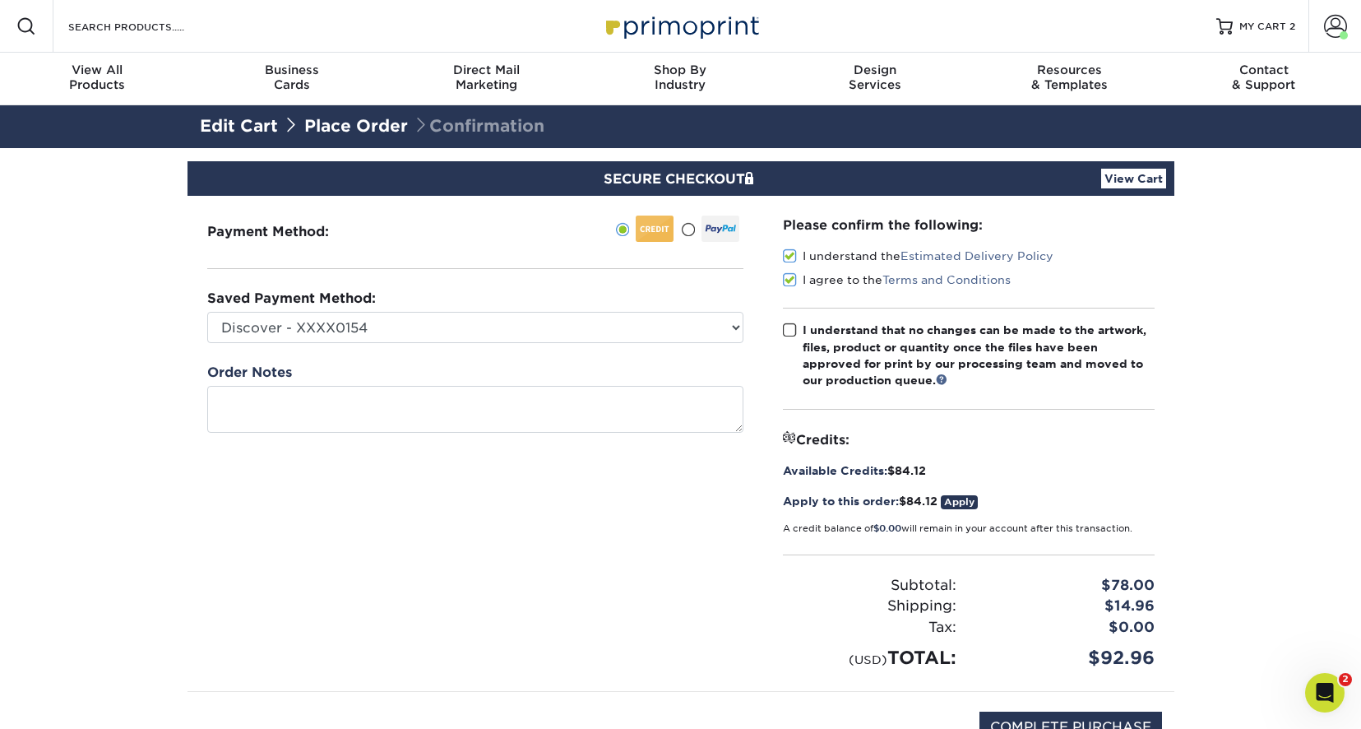
click at [0, 0] on input "I understand that no changes can be made to the artwork, files, product or quan…" at bounding box center [0, 0] width 0 height 0
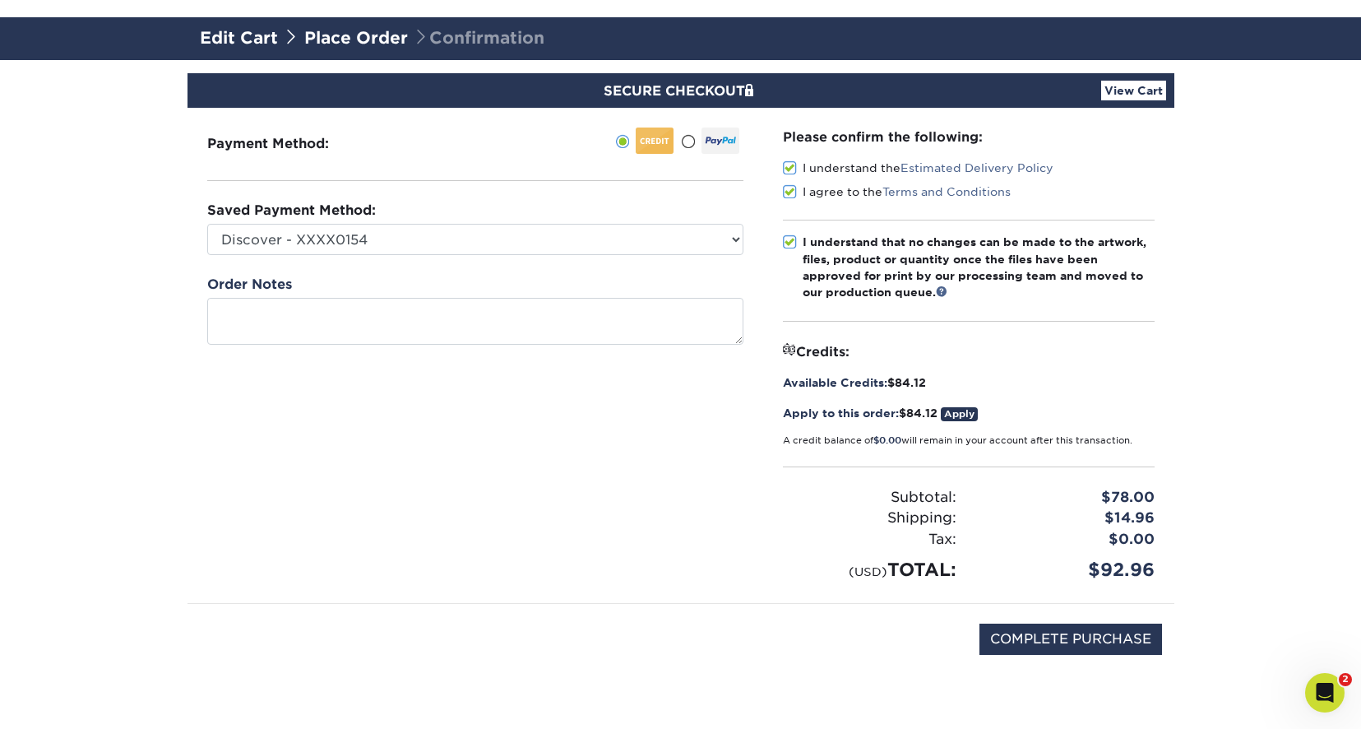
scroll to position [165, 0]
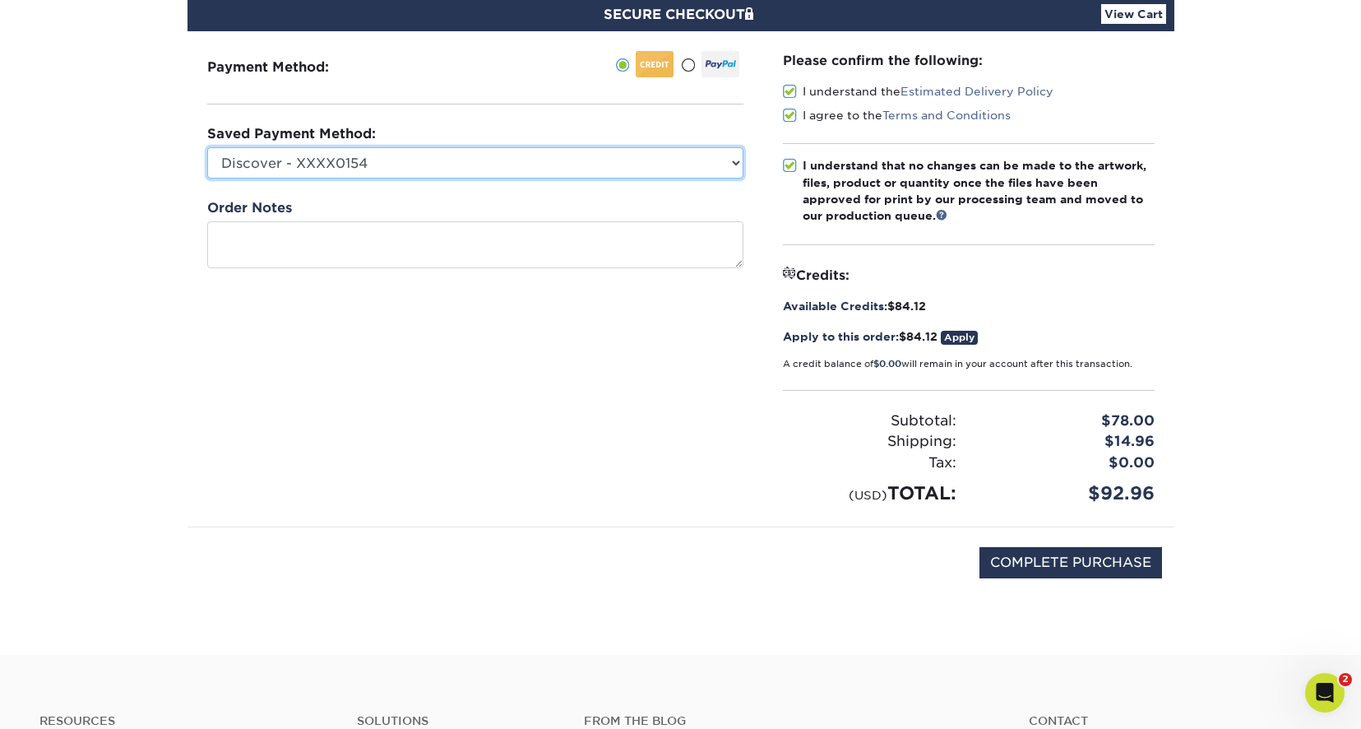
click at [738, 166] on select "Discover - XXXX0154 MasterCard - XXXX9864 New Credit Card" at bounding box center [475, 162] width 536 height 31
select select "75302"
click at [207, 147] on select "Discover - XXXX0154 MasterCard - XXXX9864 New Credit Card" at bounding box center [475, 162] width 536 height 31
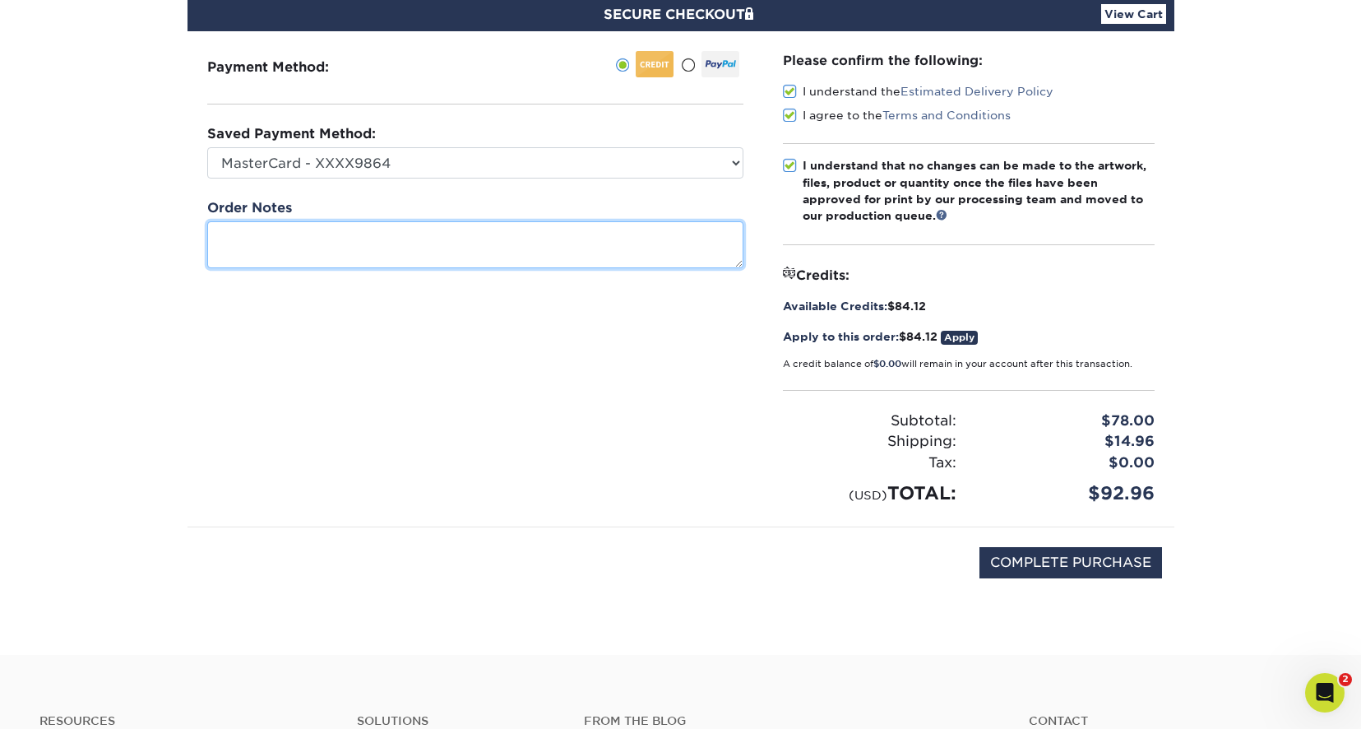
click at [251, 234] on textarea at bounding box center [475, 244] width 536 height 47
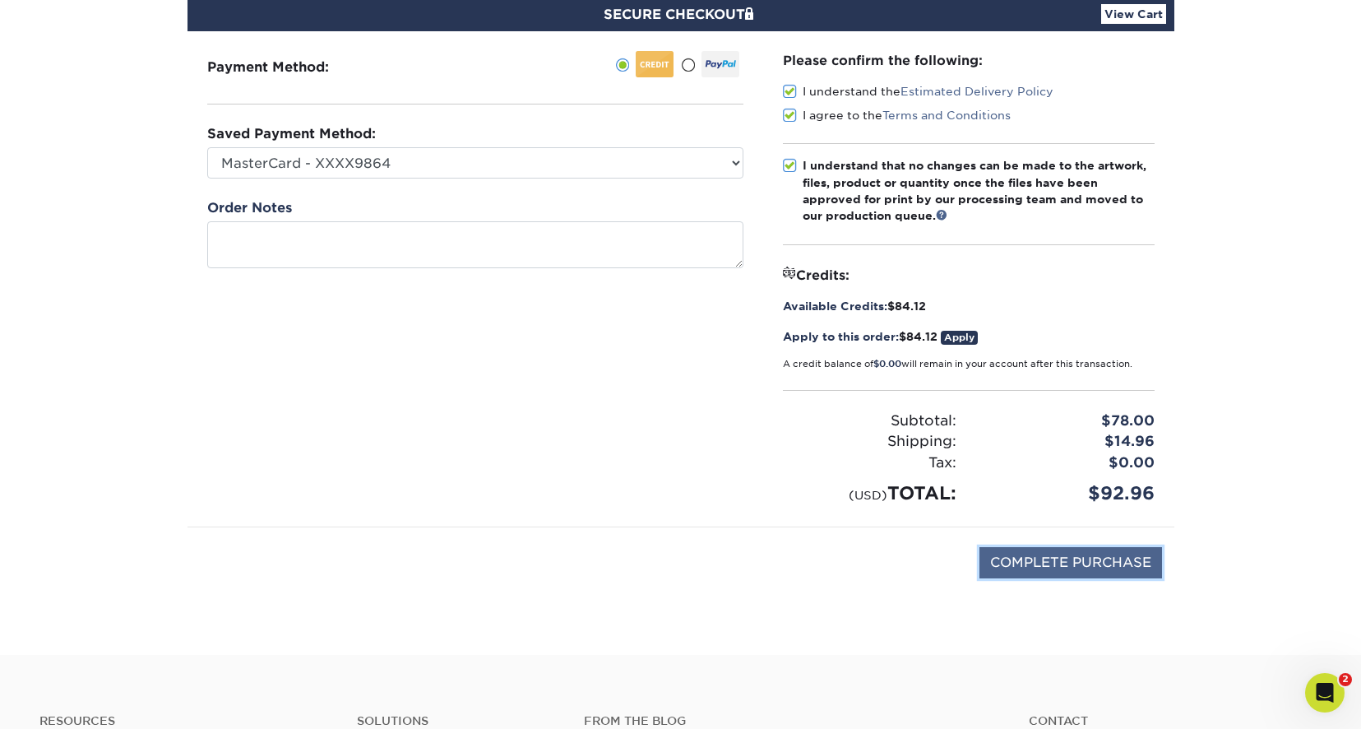
click at [1083, 564] on input "COMPLETE PURCHASE" at bounding box center [1071, 562] width 183 height 31
type input "PROCESSING, PLEASE WAIT..."
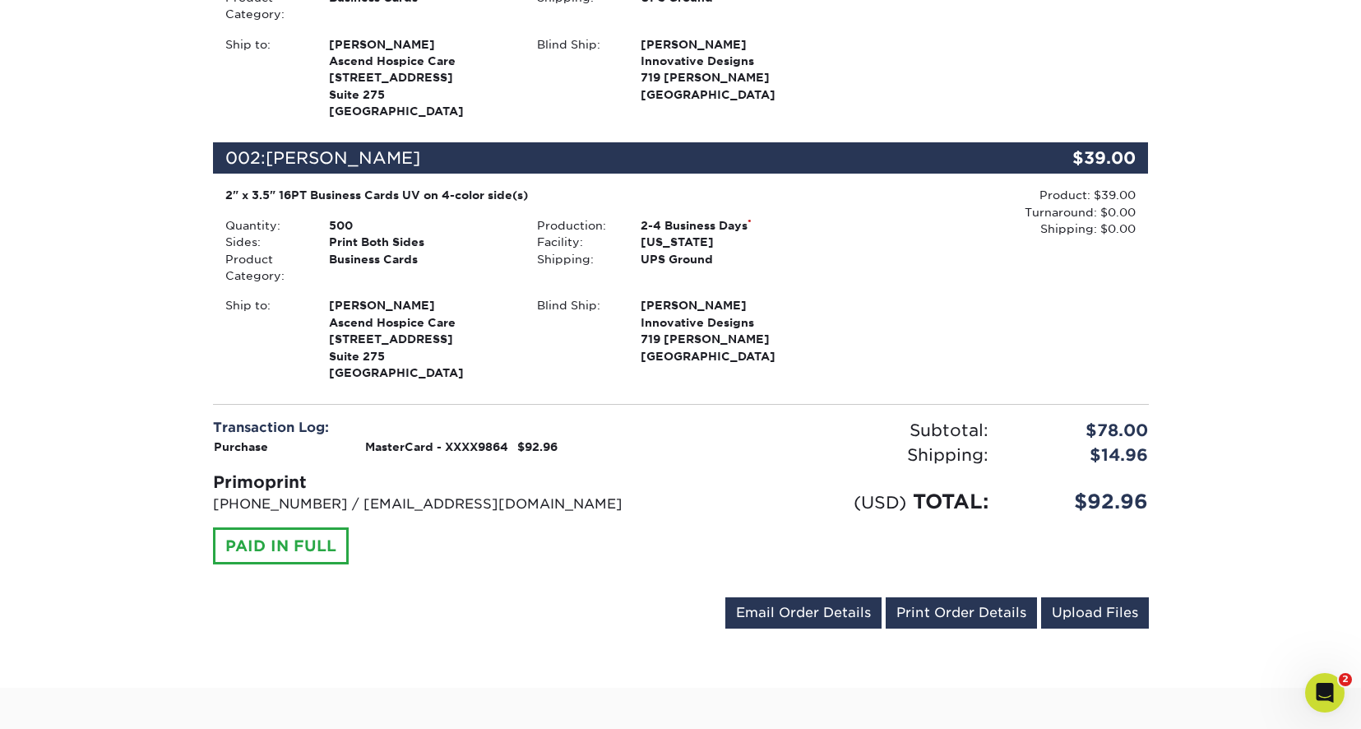
scroll to position [658, 0]
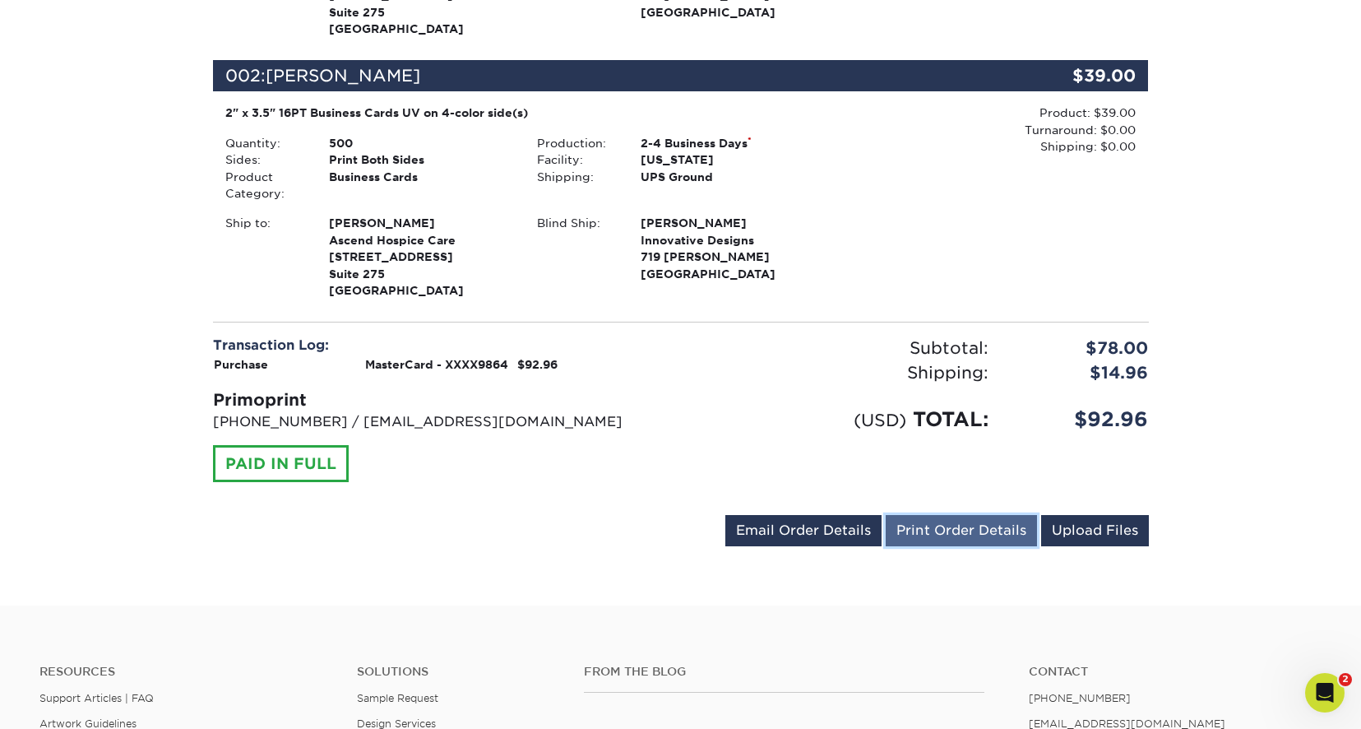
click at [988, 533] on link "Print Order Details" at bounding box center [961, 530] width 151 height 31
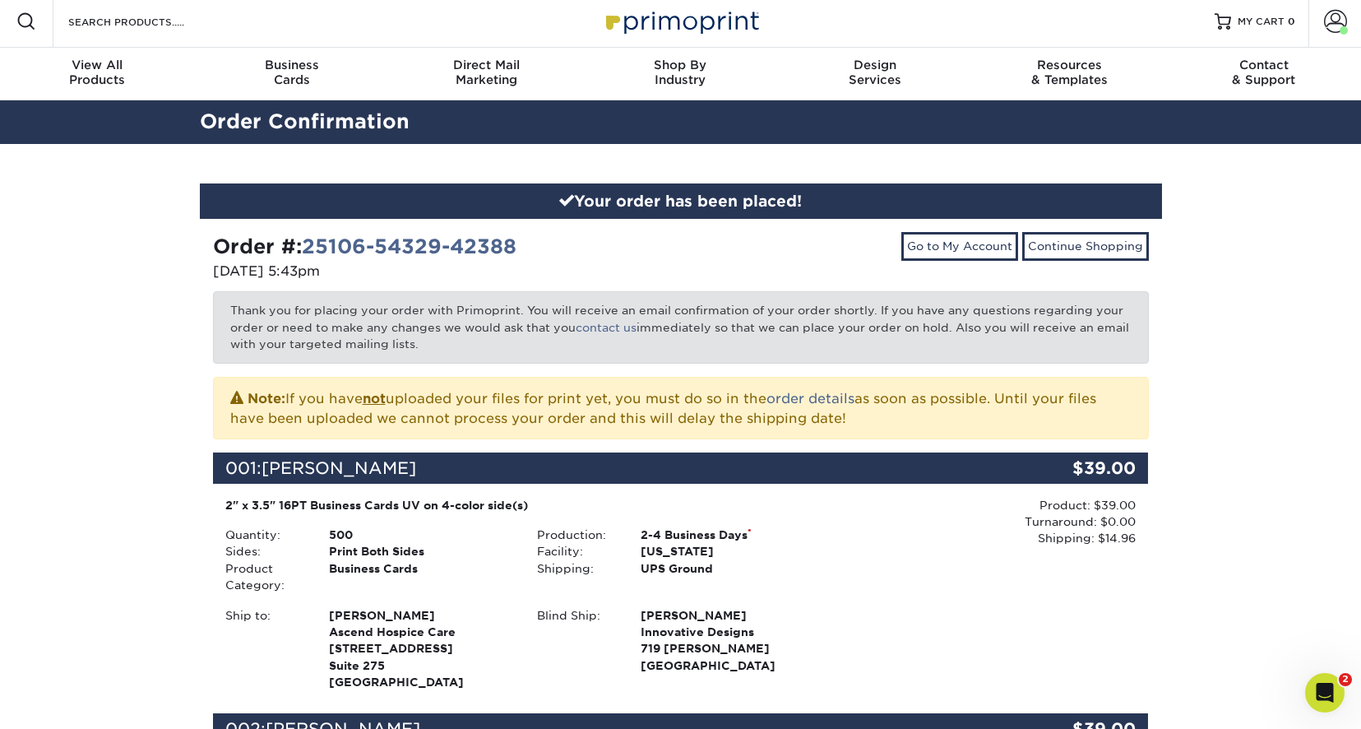
scroll to position [0, 0]
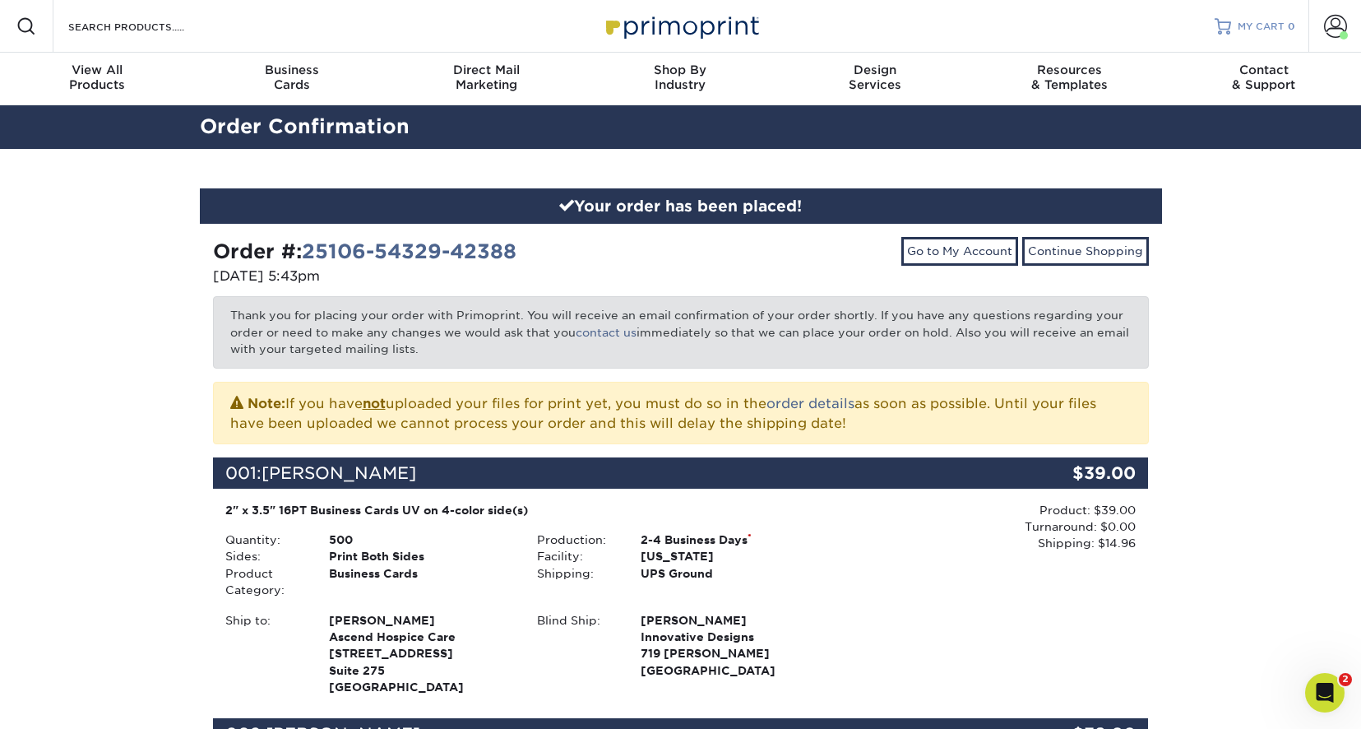
click at [1259, 31] on span "MY CART" at bounding box center [1261, 27] width 47 height 14
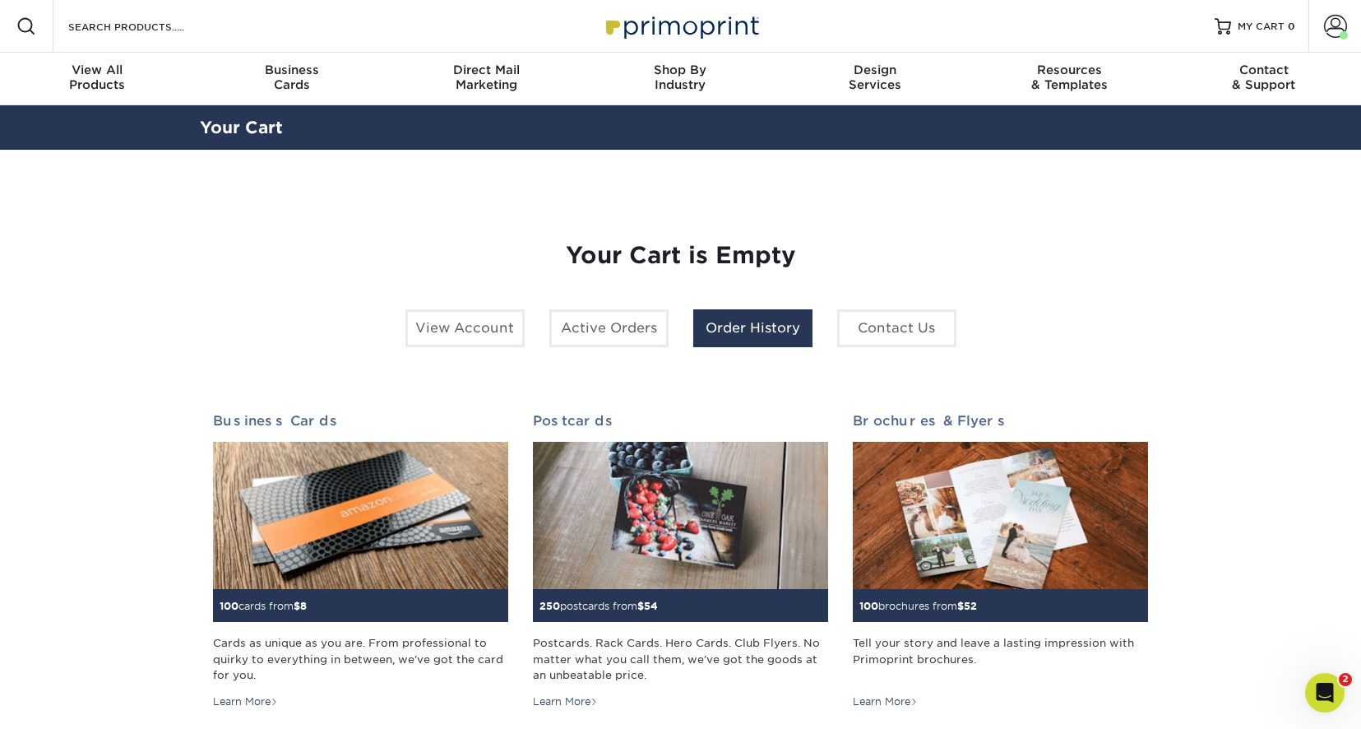
click at [782, 326] on link "Order History" at bounding box center [752, 328] width 119 height 38
